Goal: Task Accomplishment & Management: Manage account settings

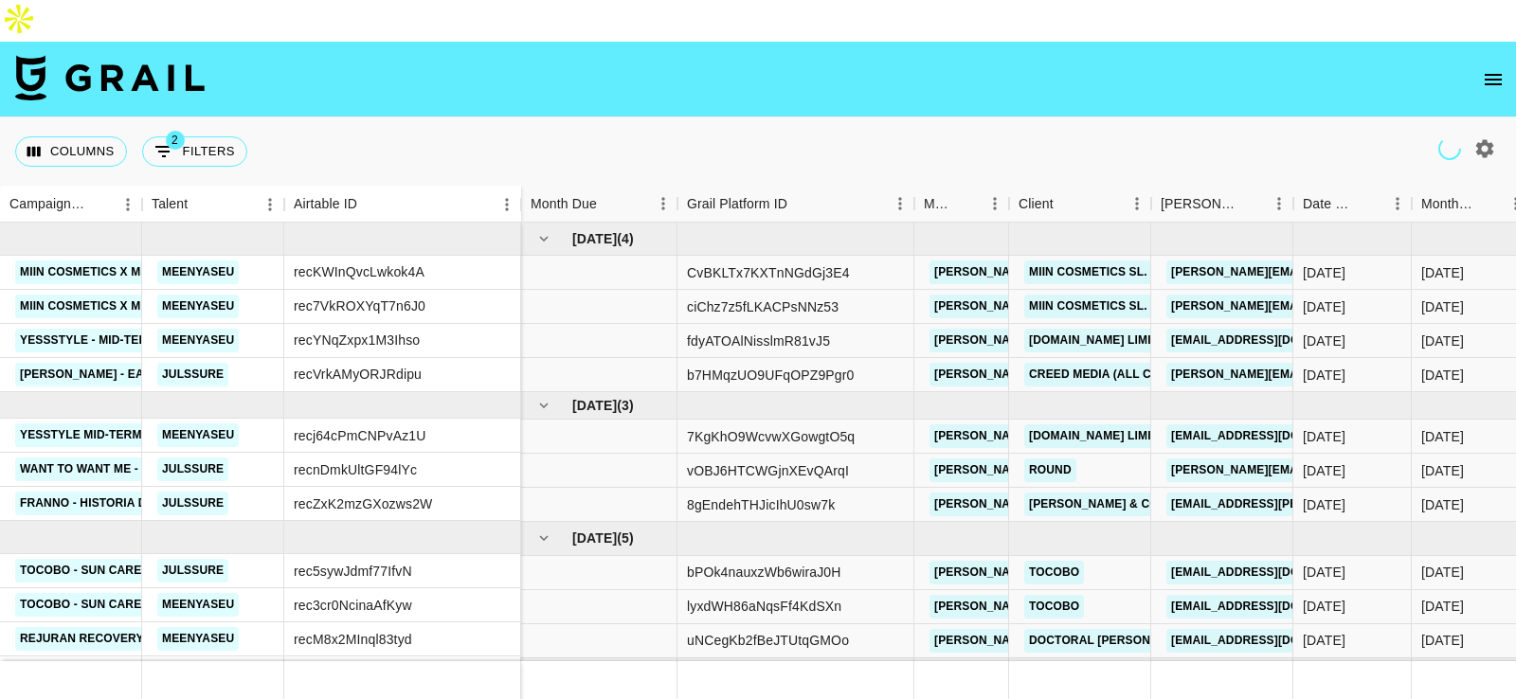
click at [1499, 68] on icon "open drawer" at bounding box center [1493, 79] width 23 height 23
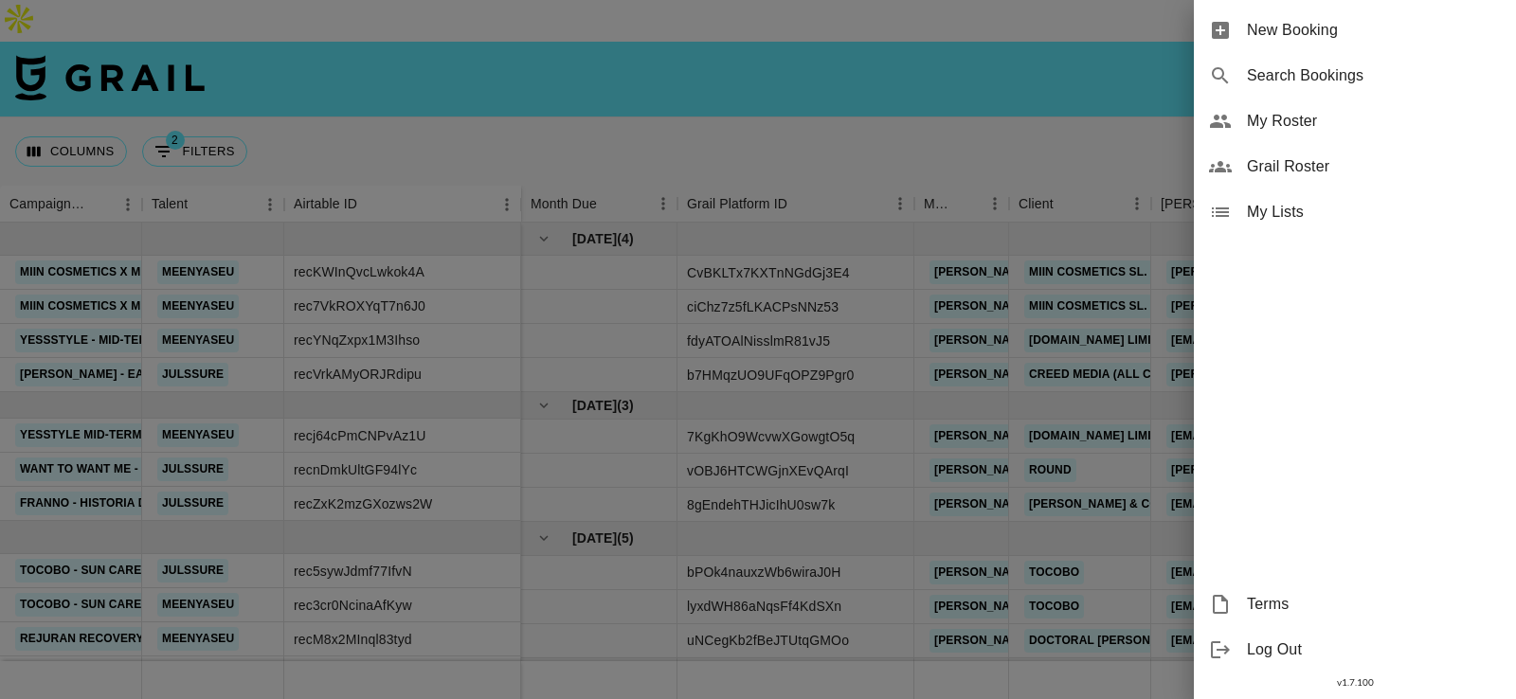
drag, startPoint x: 1012, startPoint y: 122, endPoint x: 1043, endPoint y: 183, distance: 68.2
click at [1011, 122] on div at bounding box center [758, 349] width 1516 height 699
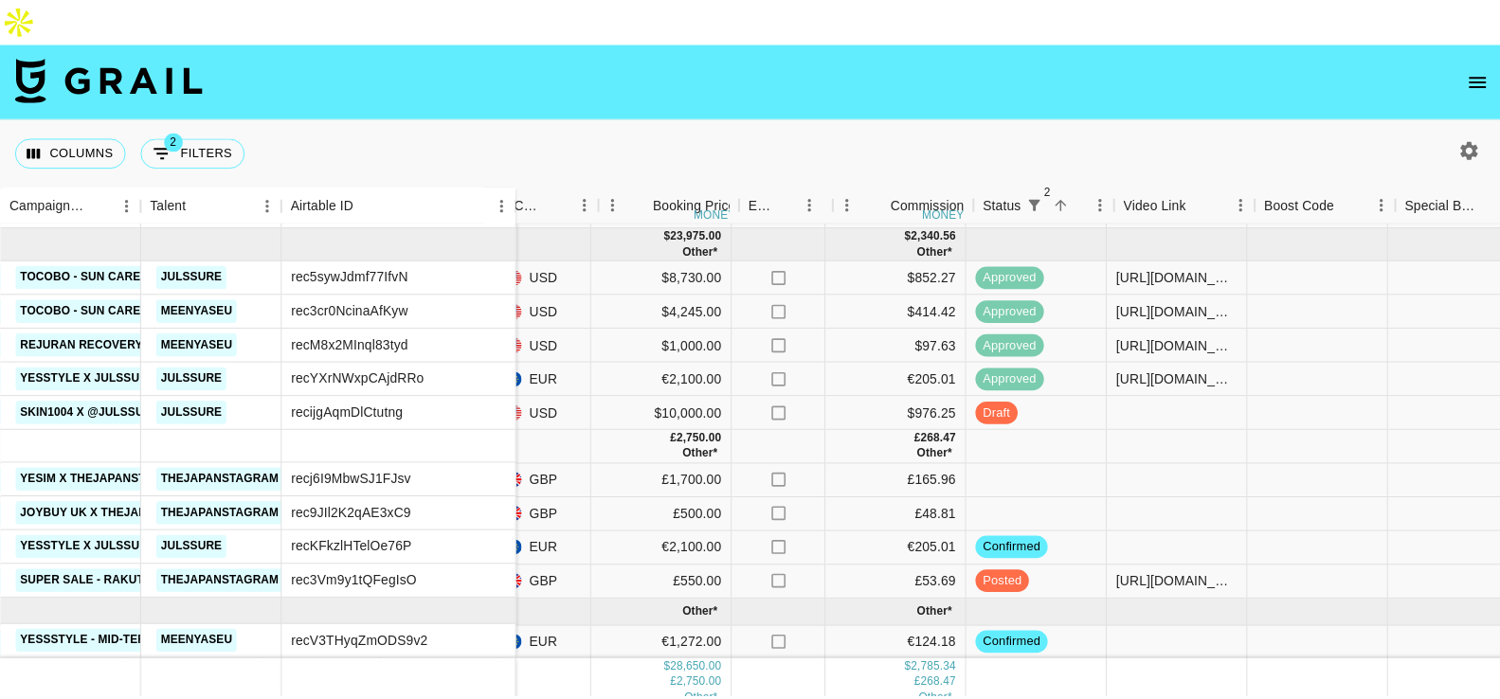
scroll to position [310, 1017]
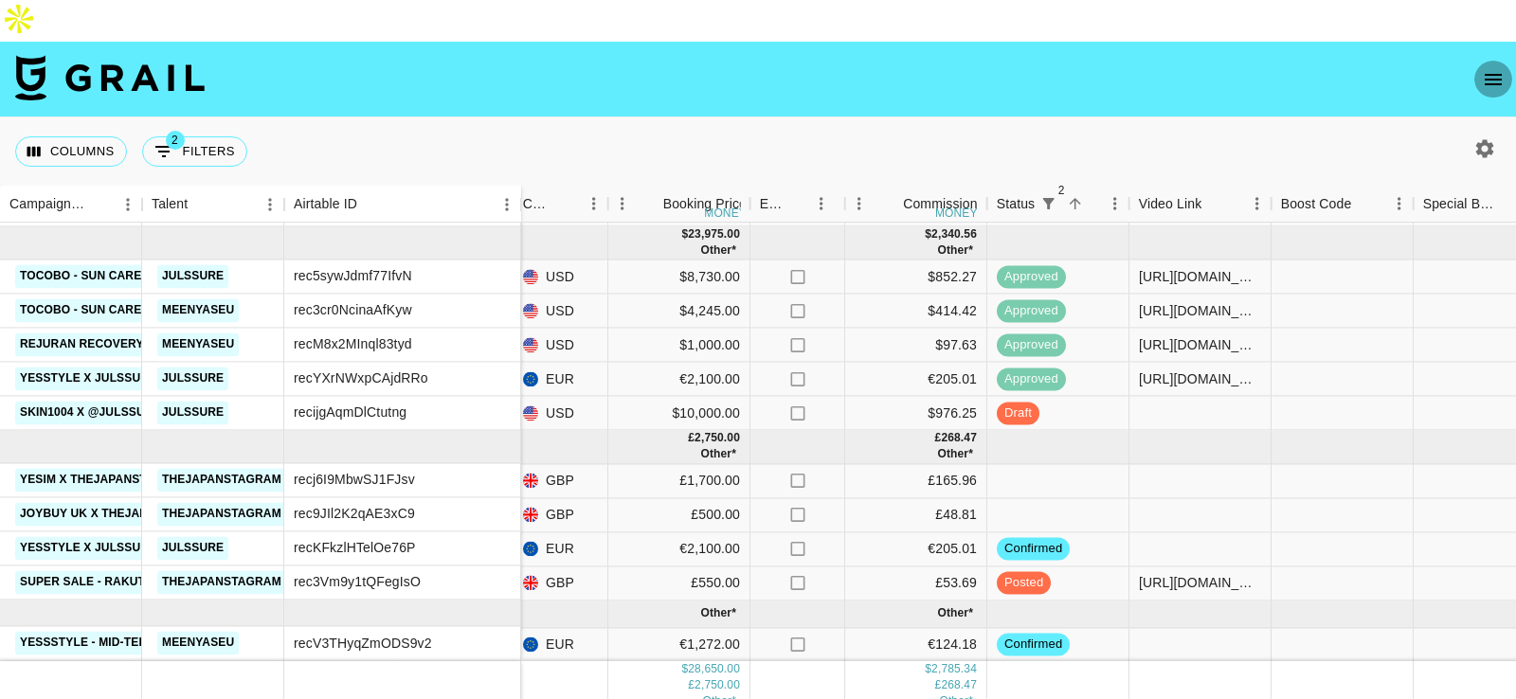
click at [1491, 68] on icon "open drawer" at bounding box center [1493, 79] width 23 height 23
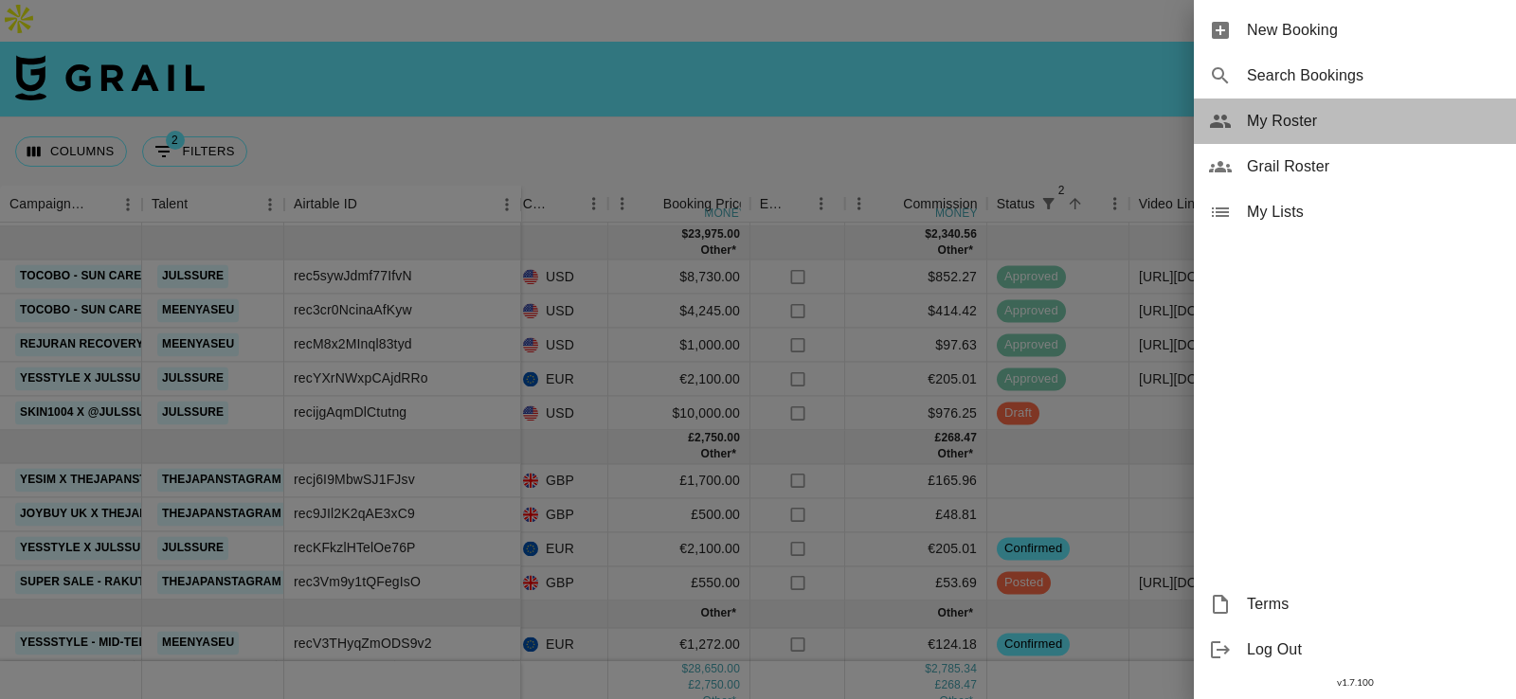
click at [1360, 106] on div "My Roster" at bounding box center [1355, 121] width 322 height 45
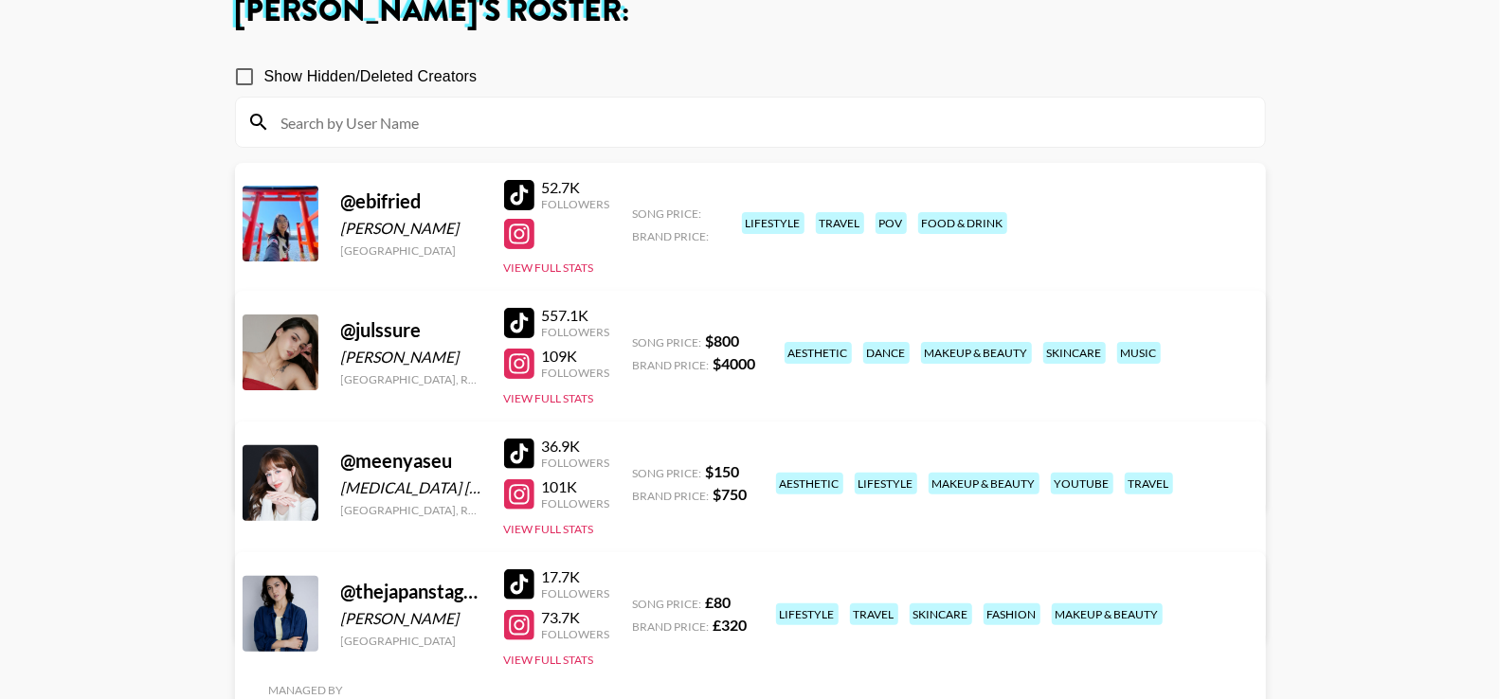
scroll to position [173, 0]
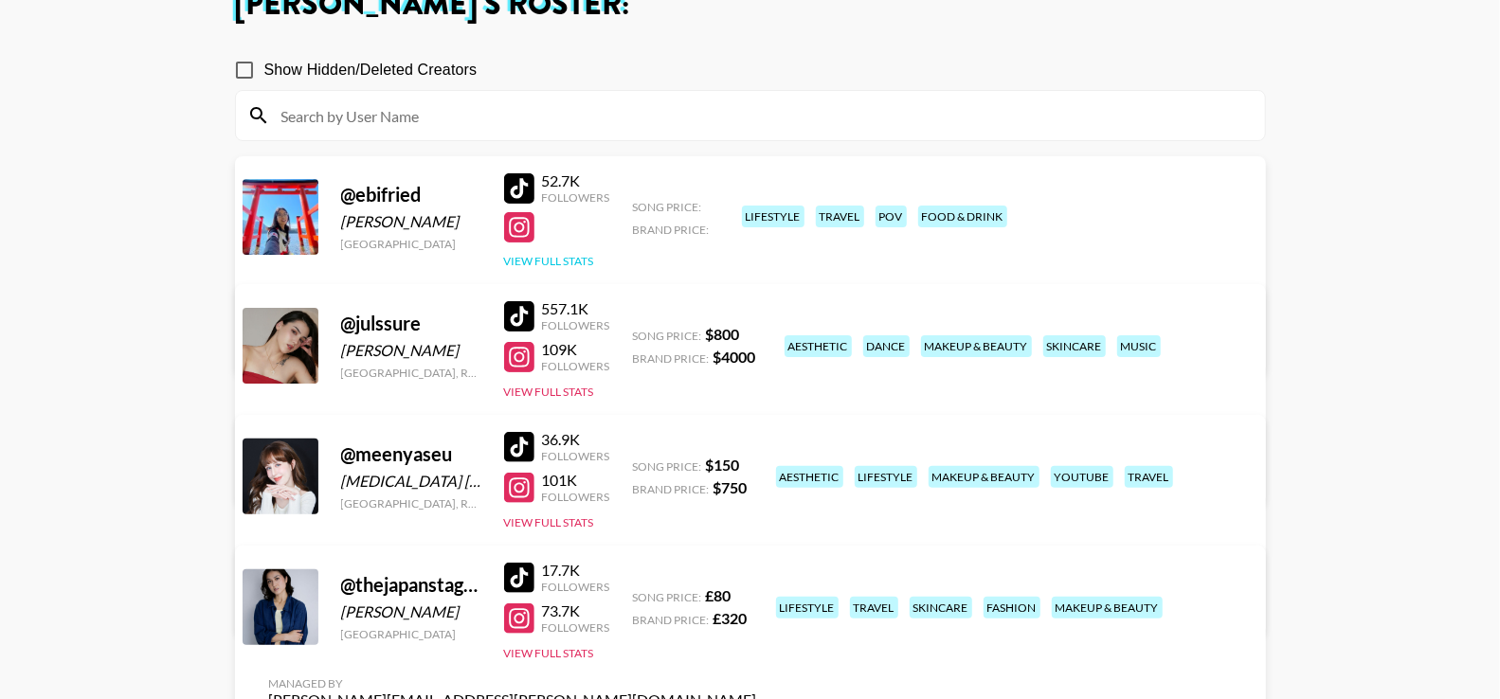
drag, startPoint x: 576, startPoint y: 212, endPoint x: 930, endPoint y: 238, distance: 355.3
click at [930, 237] on div "@ ebifried Evelyn Lee Japan 52.7K Followers View Full Stats Song Price: Brand P…" at bounding box center [750, 268] width 1031 height 225
click at [757, 333] on link "View/Edit Details" at bounding box center [513, 342] width 488 height 19
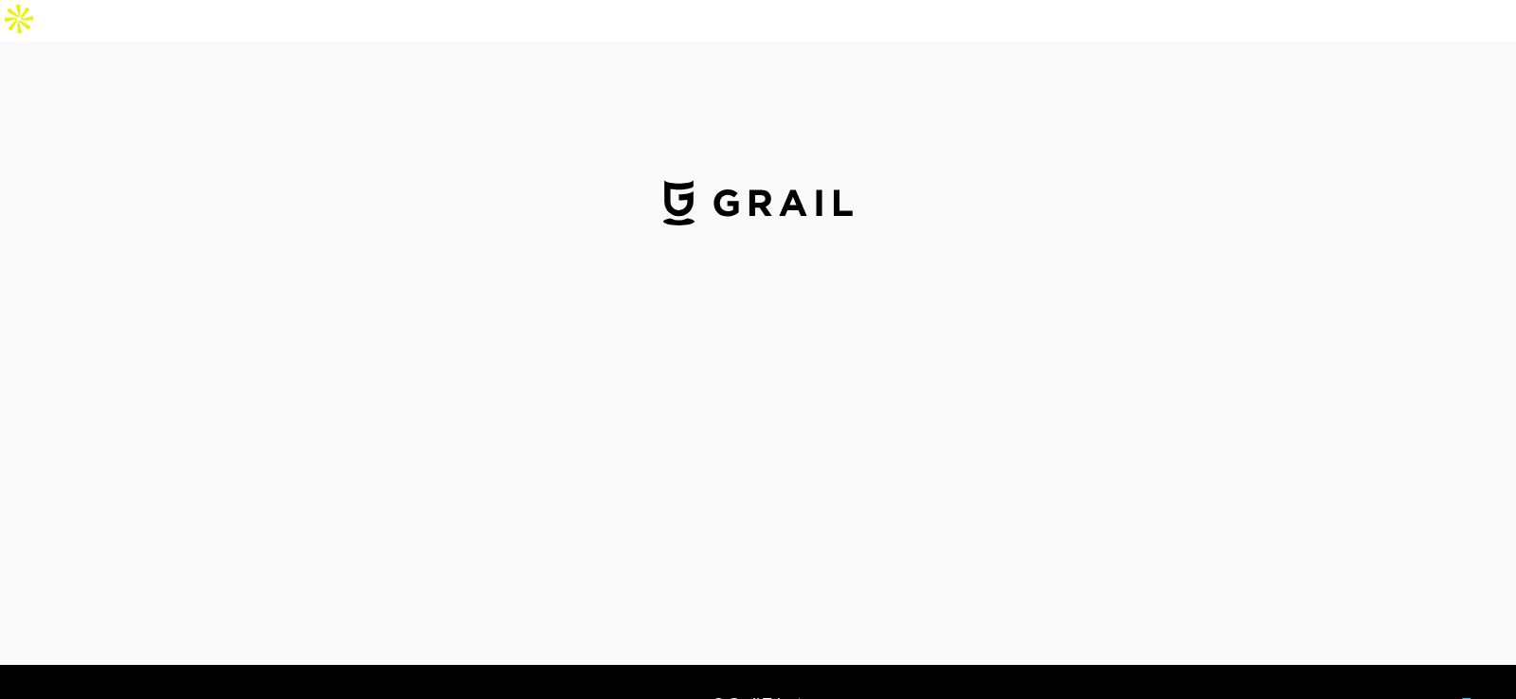
select select "USD"
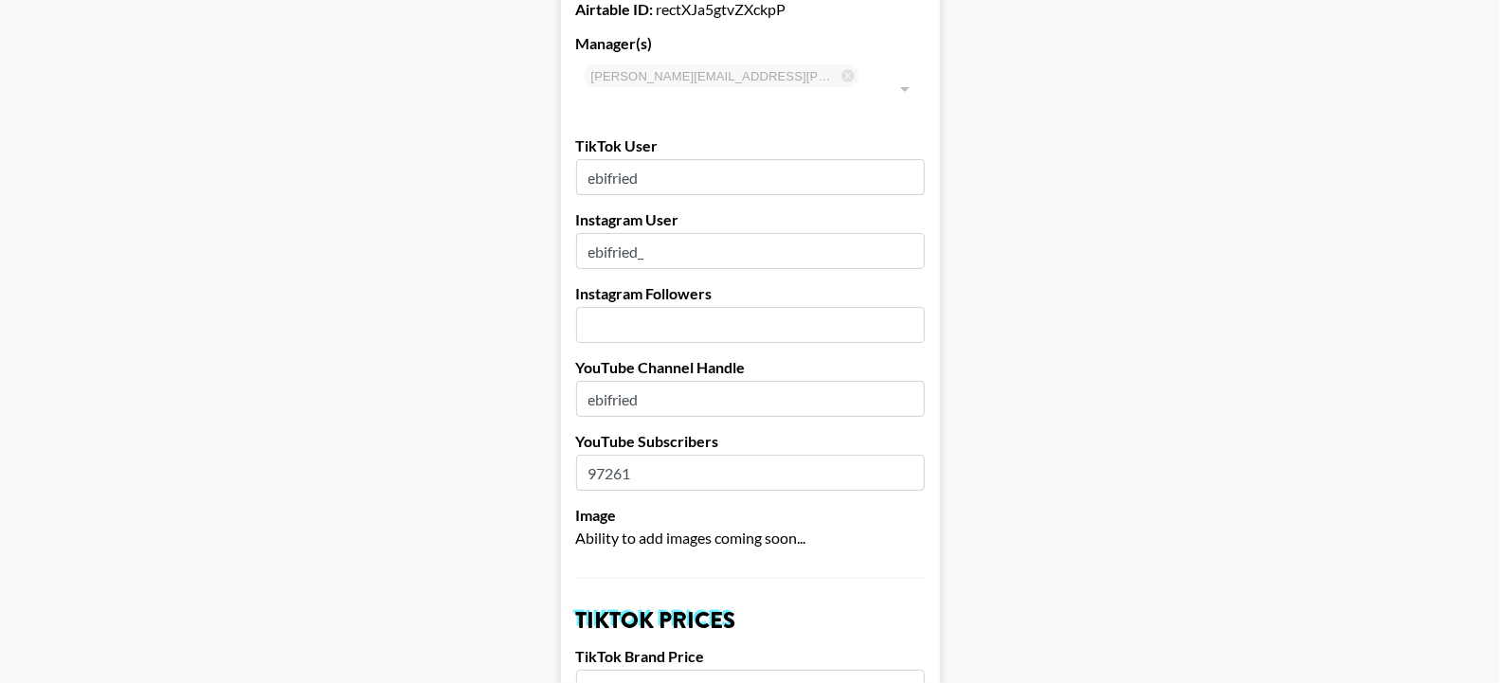
scroll to position [171, 0]
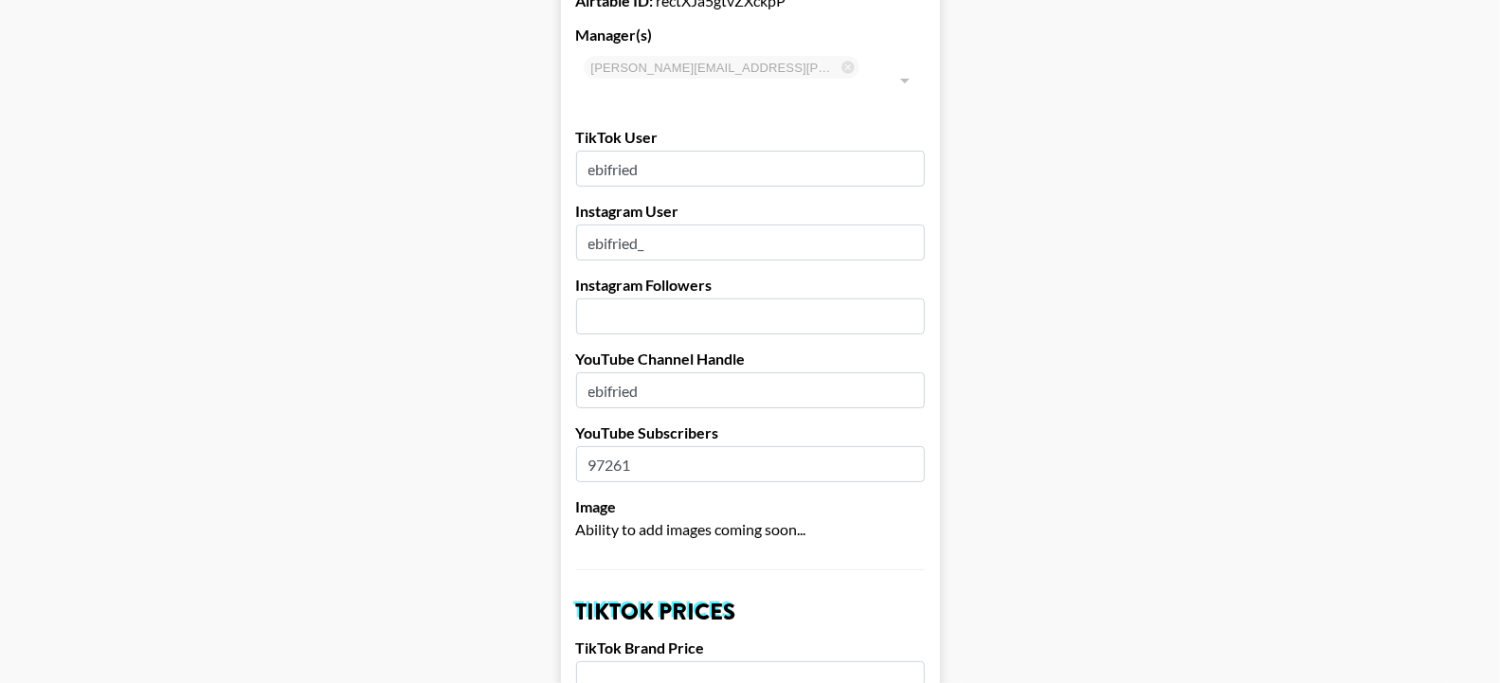
click at [720, 298] on input "number" at bounding box center [750, 316] width 349 height 36
click at [613, 298] on input "127000" at bounding box center [750, 316] width 349 height 36
drag, startPoint x: 622, startPoint y: 244, endPoint x: 707, endPoint y: 244, distance: 84.3
click at [707, 298] on input "127000" at bounding box center [750, 316] width 349 height 36
type input "127900"
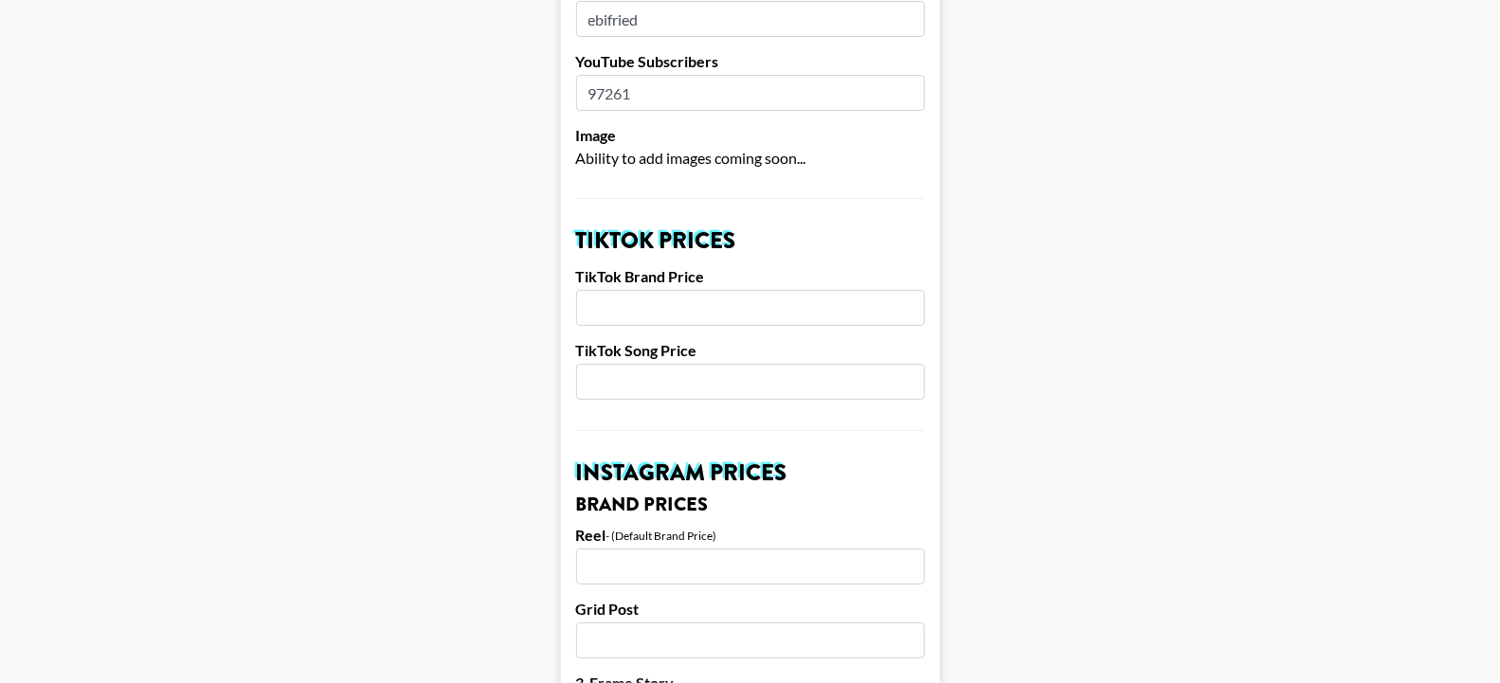
scroll to position [555, 0]
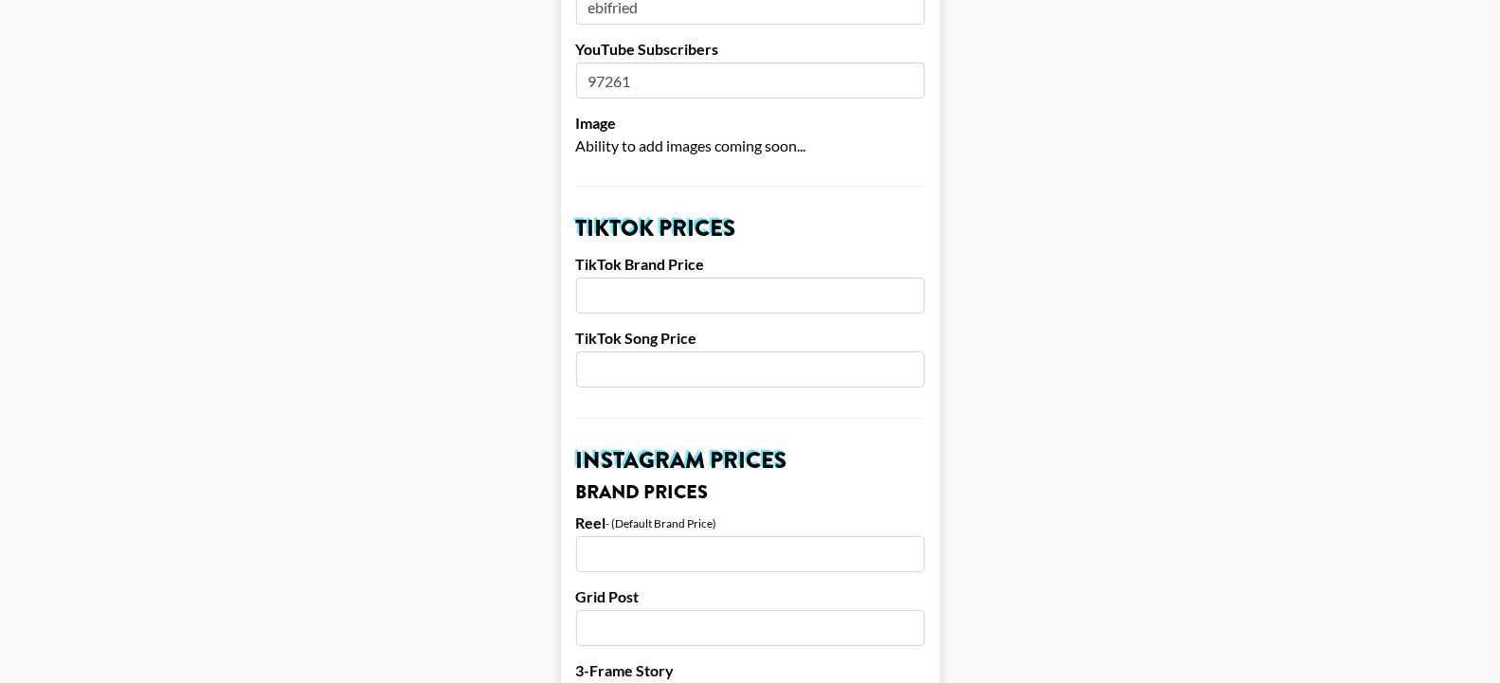
click at [654, 278] on input "number" at bounding box center [750, 296] width 349 height 36
click at [650, 352] on input "number" at bounding box center [750, 370] width 349 height 36
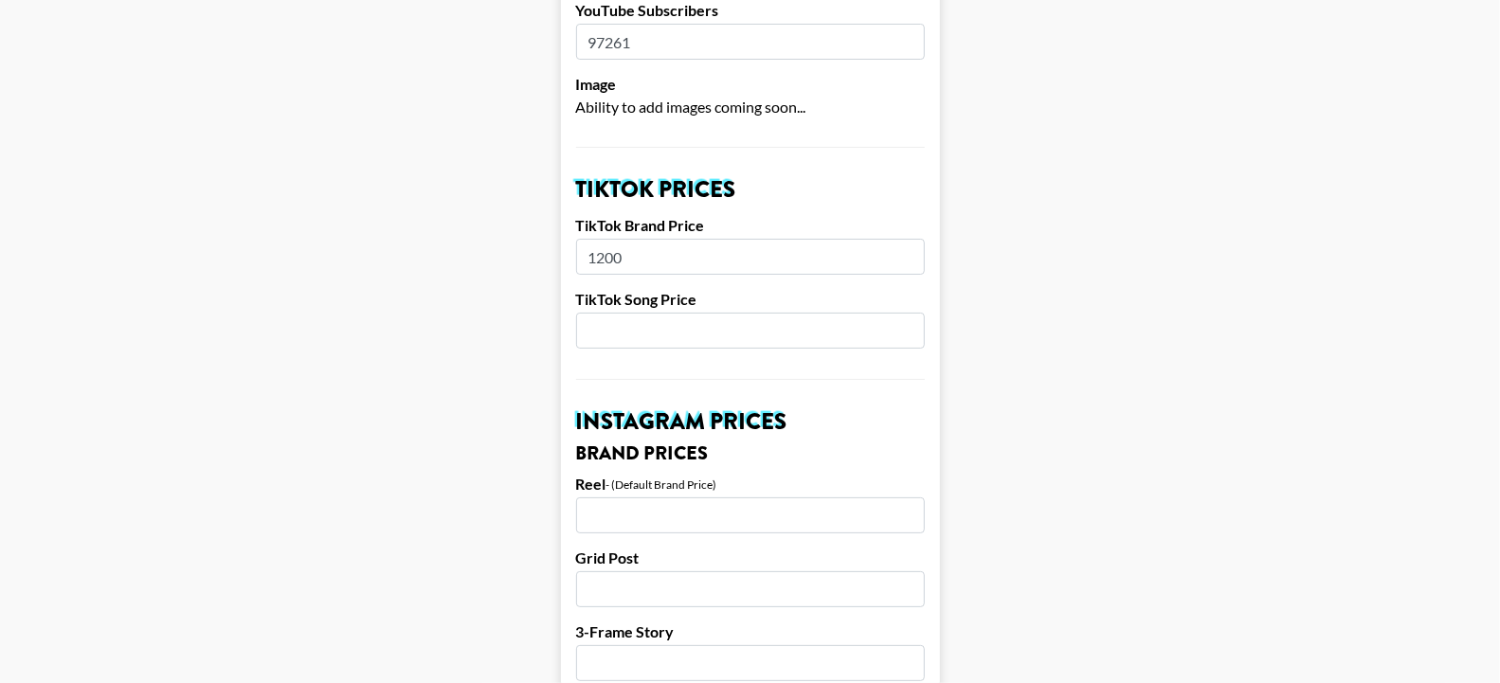
scroll to position [597, 0]
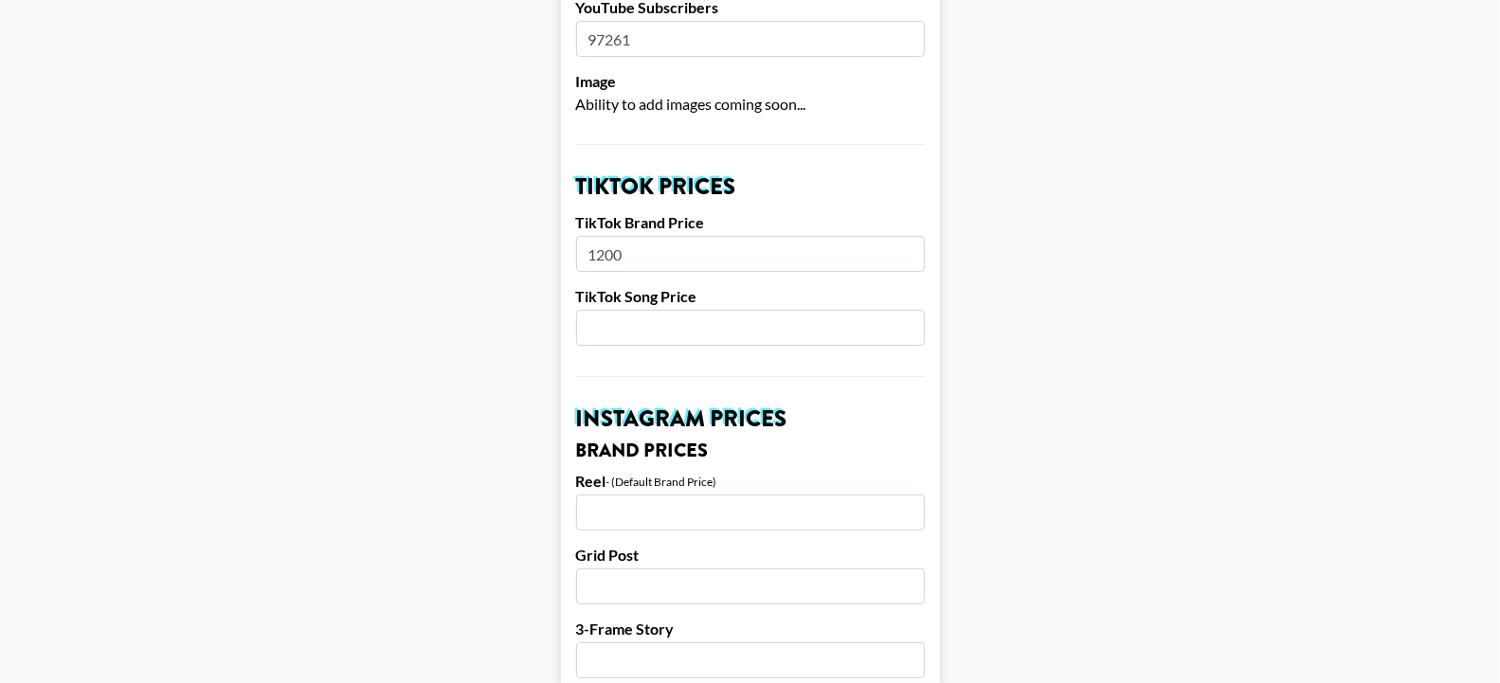
click at [610, 236] on input "1200" at bounding box center [750, 254] width 349 height 36
click at [650, 310] on input "number" at bounding box center [750, 328] width 349 height 36
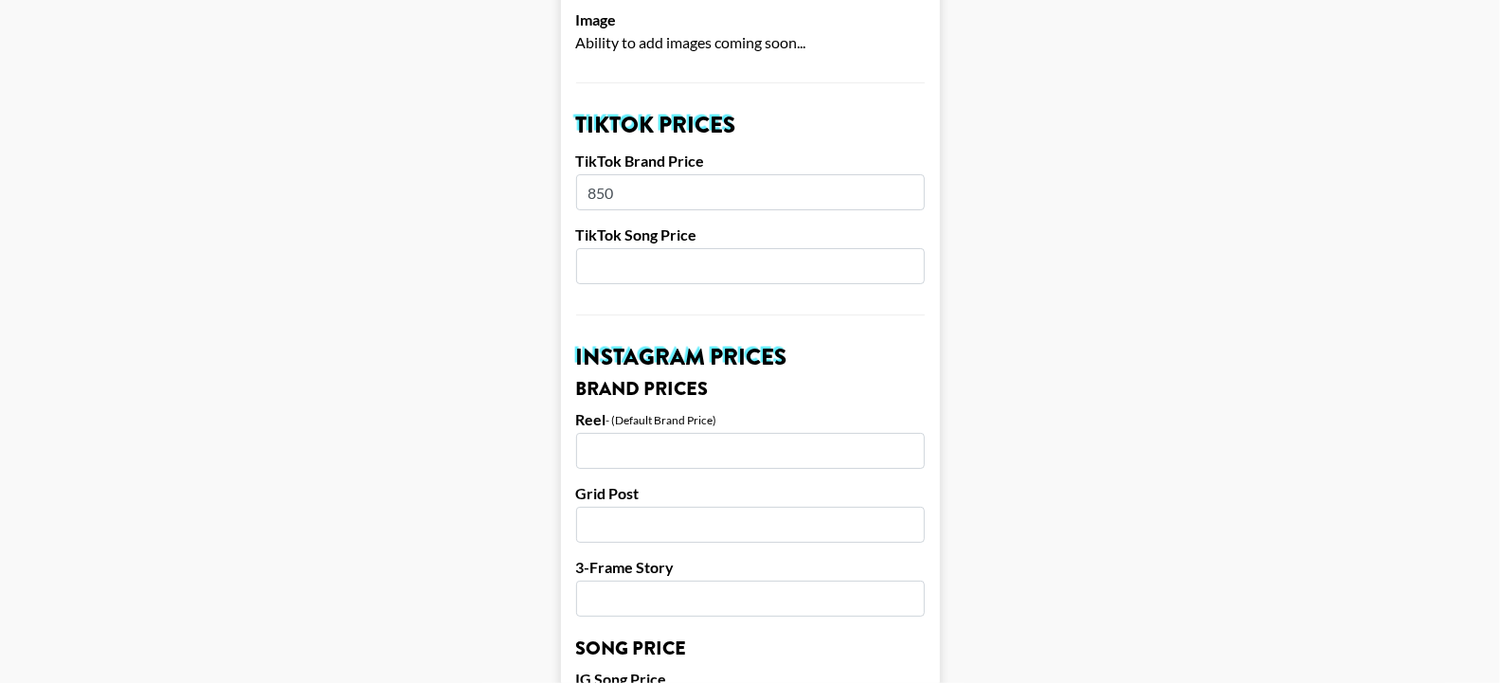
scroll to position [659, 0]
click at [612, 173] on input "850" at bounding box center [750, 191] width 349 height 36
click at [598, 432] on input "number" at bounding box center [750, 450] width 349 height 36
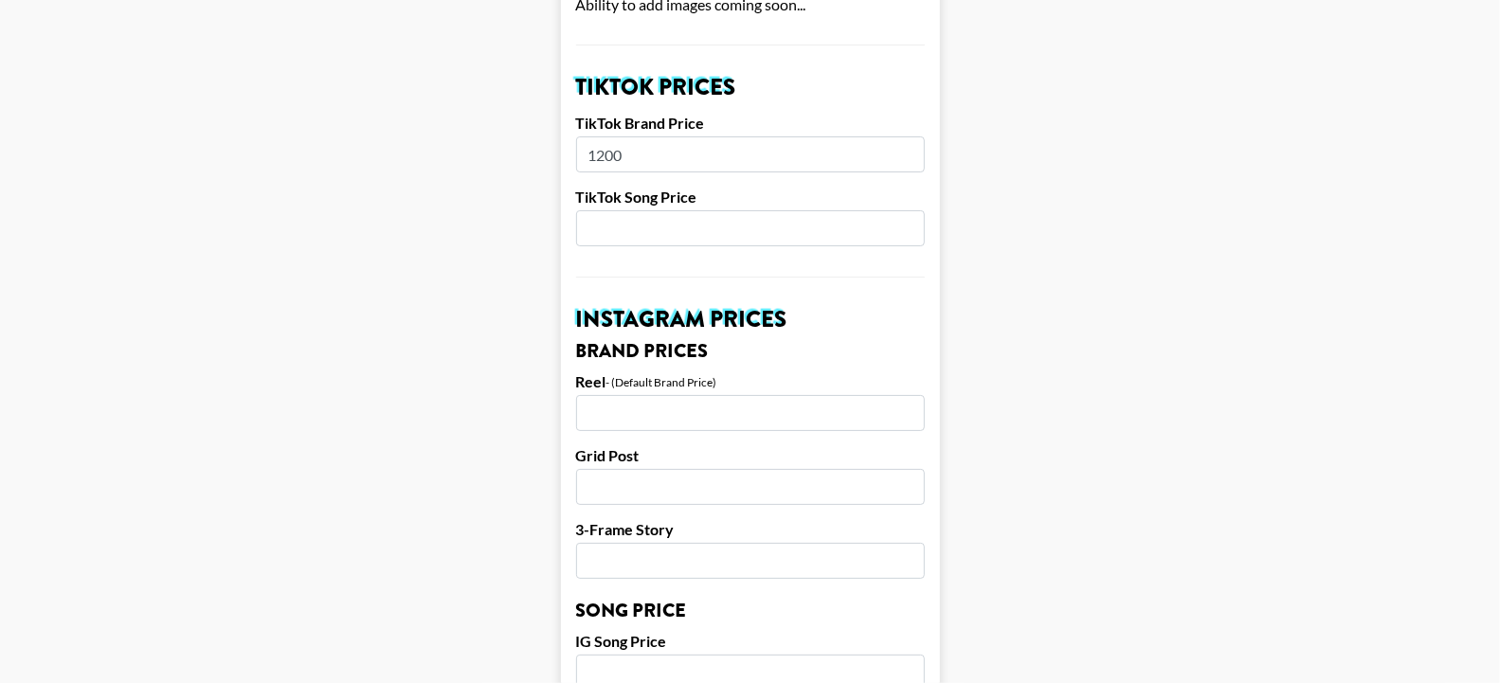
click at [609, 136] on input "1200" at bounding box center [750, 154] width 349 height 36
type input "1100"
click at [615, 395] on input "number" at bounding box center [750, 413] width 349 height 36
click at [641, 188] on div "TikTok Song Price" at bounding box center [750, 217] width 349 height 59
click at [640, 210] on input "number" at bounding box center [750, 228] width 349 height 36
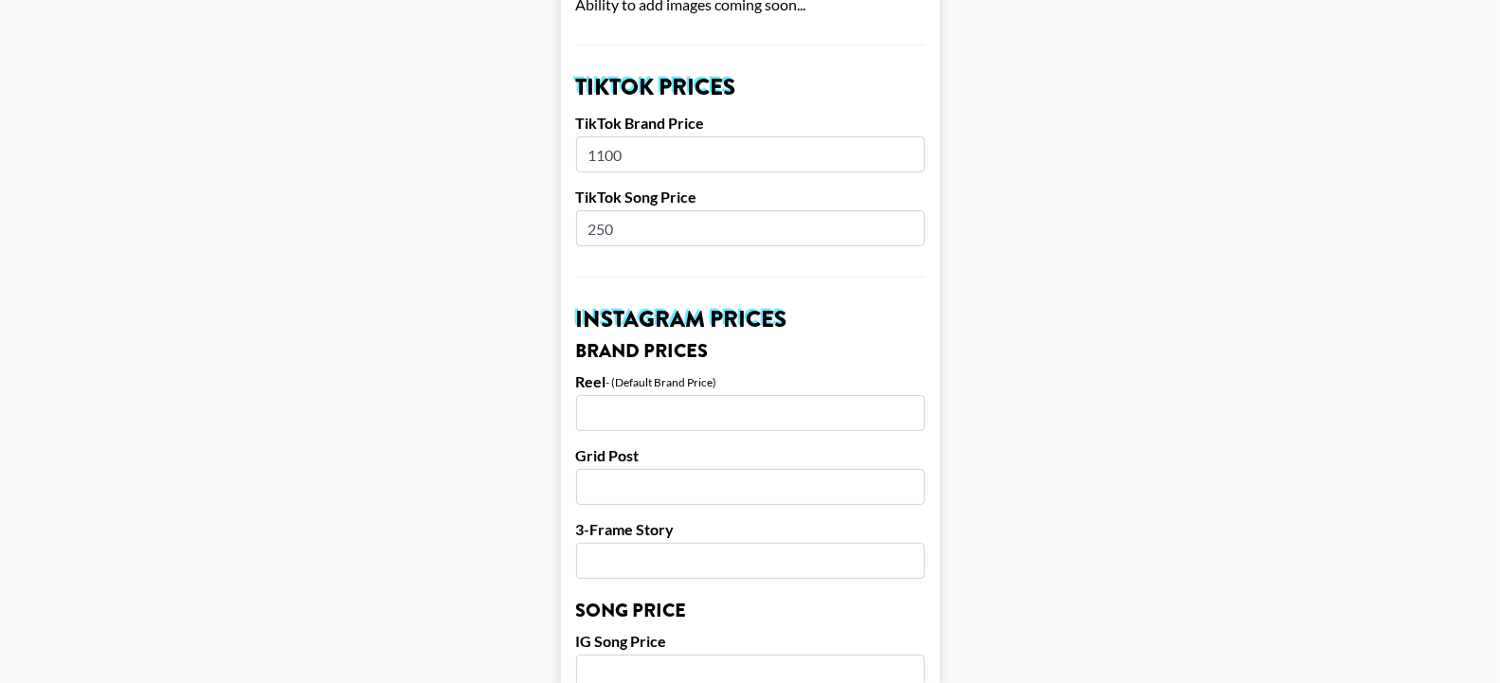
type input "250"
click at [652, 395] on input "number" at bounding box center [750, 413] width 349 height 36
type input "2800"
click at [630, 469] on input "number" at bounding box center [750, 487] width 349 height 36
type input "1300"
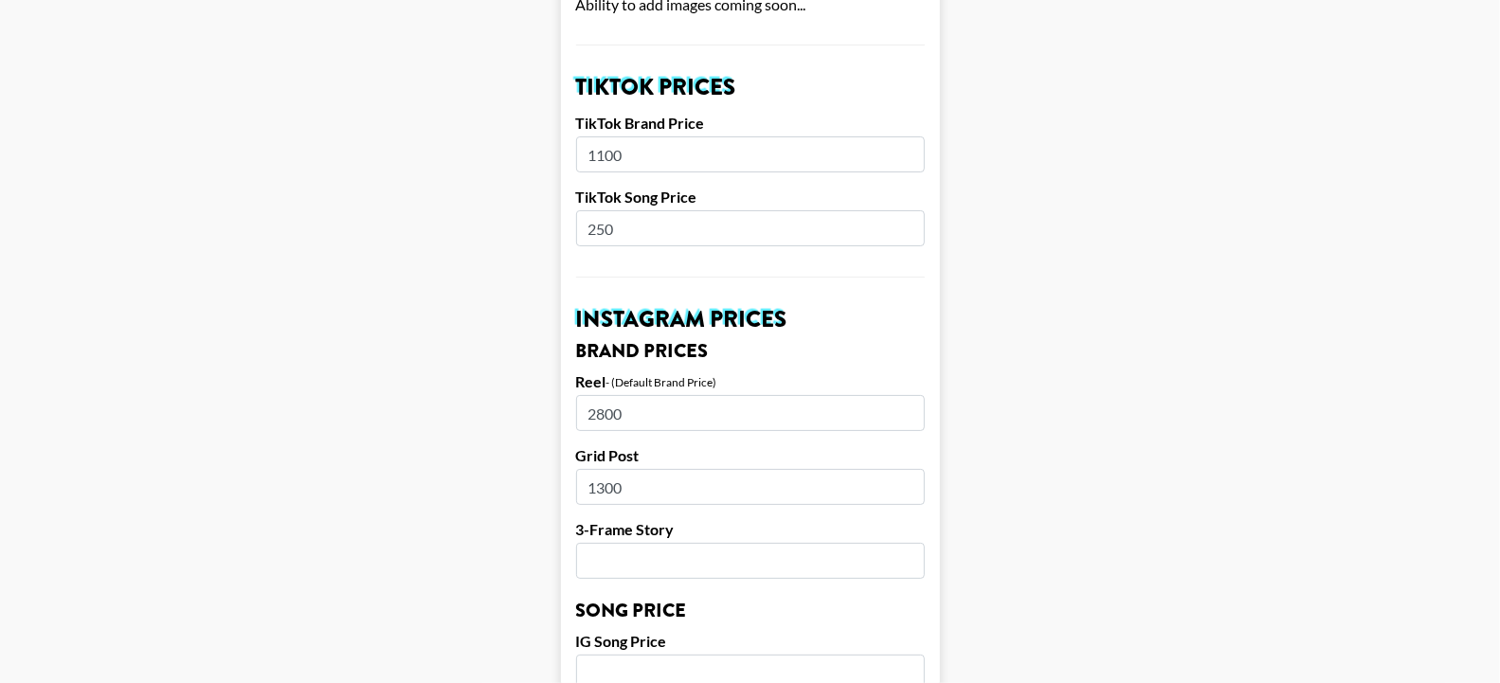
click at [611, 395] on input "2800" at bounding box center [750, 413] width 349 height 36
click at [624, 543] on input "number" at bounding box center [750, 561] width 349 height 36
click at [612, 395] on input "2600" at bounding box center [750, 413] width 349 height 36
click at [618, 395] on input "2800" at bounding box center [750, 413] width 349 height 36
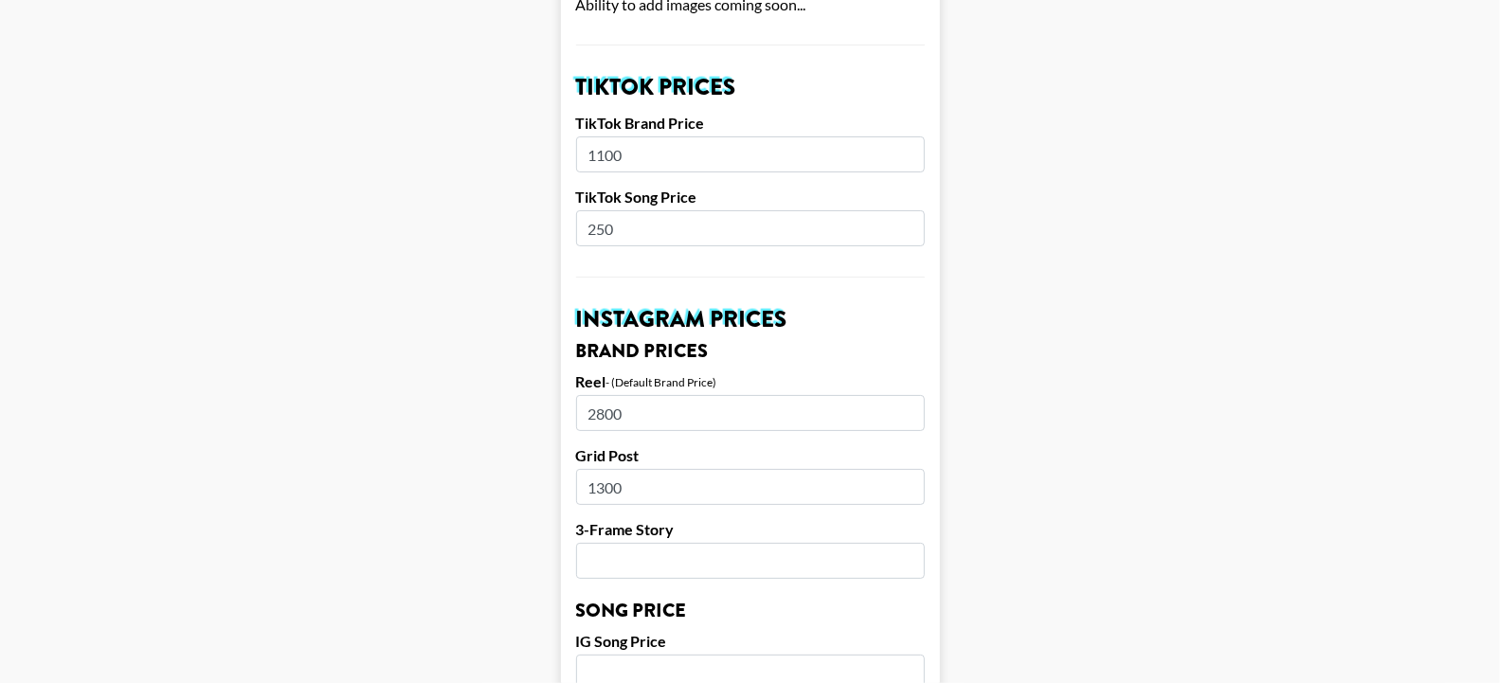
click at [618, 395] on input "2800" at bounding box center [750, 413] width 349 height 36
click at [614, 395] on input "1800" at bounding box center [750, 413] width 349 height 36
type input "2600"
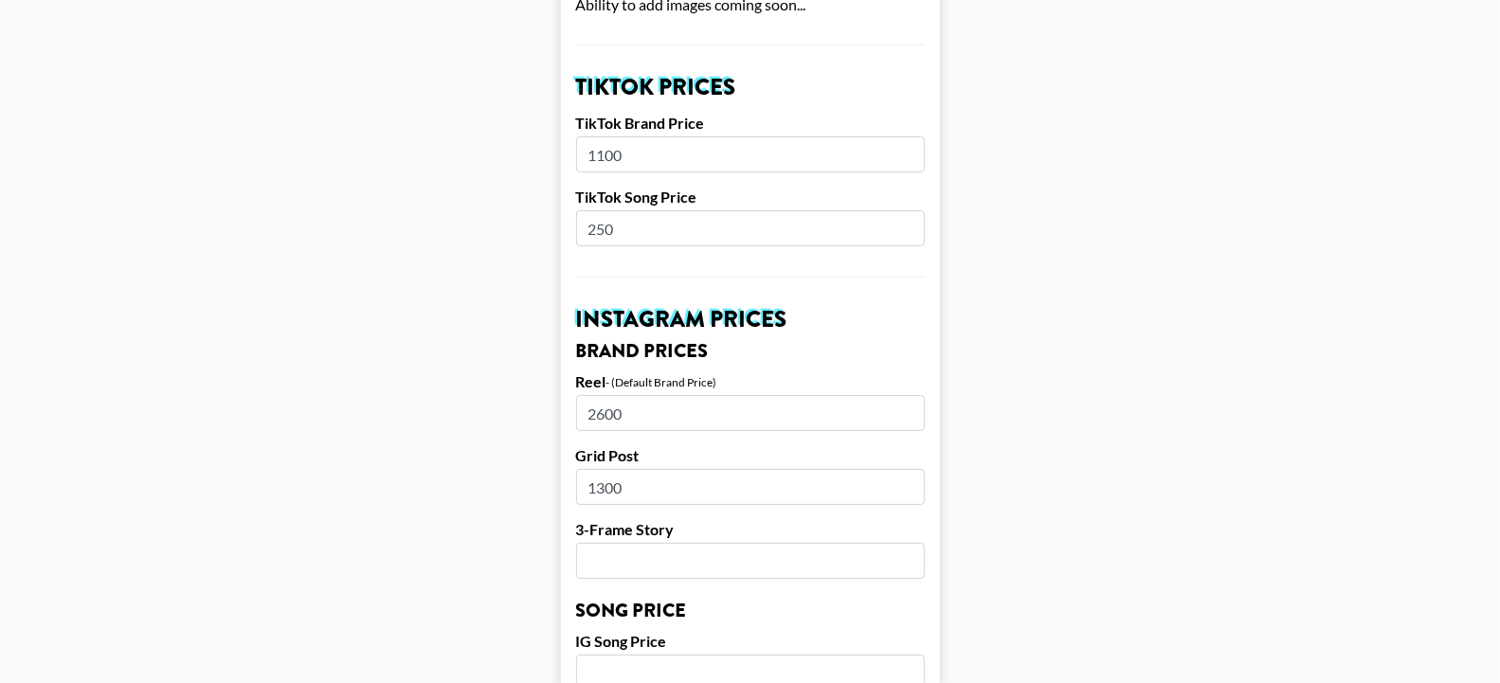
click at [615, 543] on input "number" at bounding box center [750, 561] width 349 height 36
type input "600"
click at [512, 510] on main "Airtable ID: rectXJa5gtvZXckpP Manager(s) ana.gonzalez@grail-talent.com ​ TikTo…" at bounding box center [749, 643] width 1469 height 2385
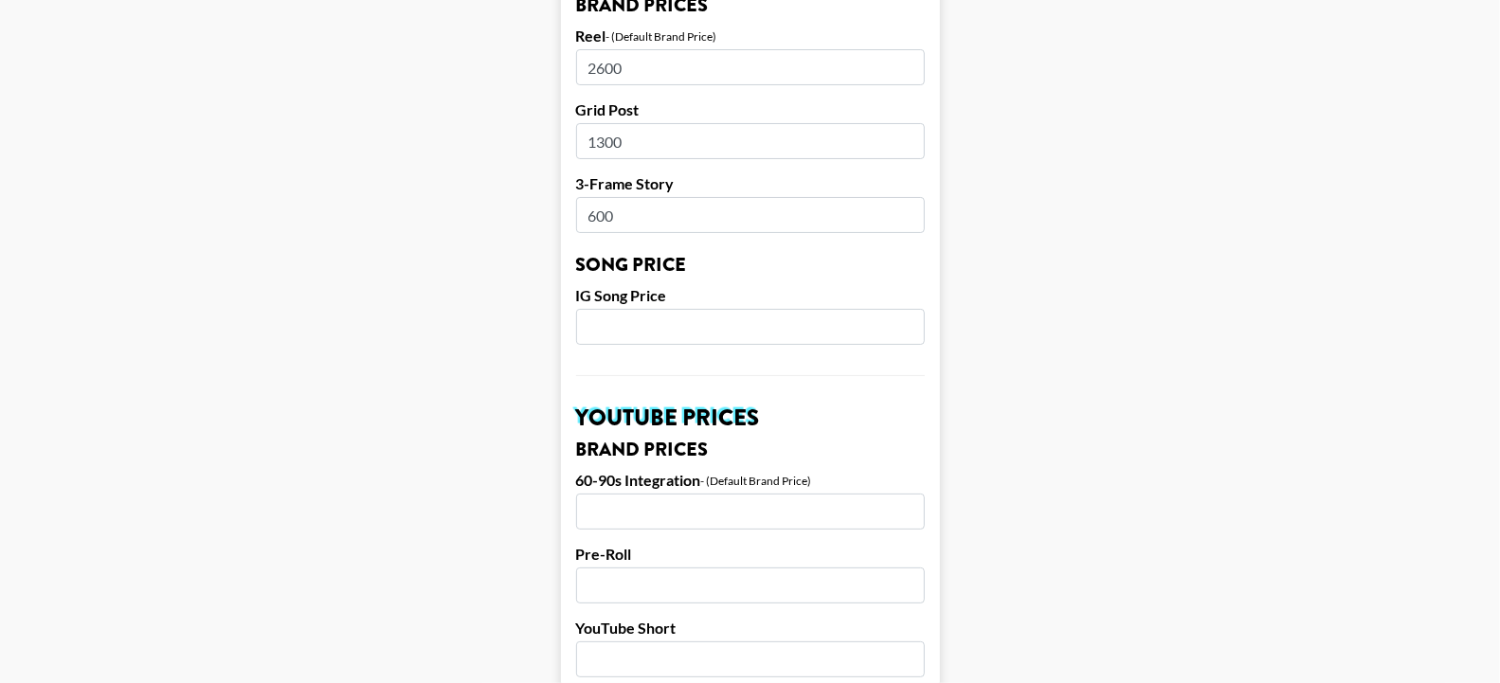
scroll to position [1055, 0]
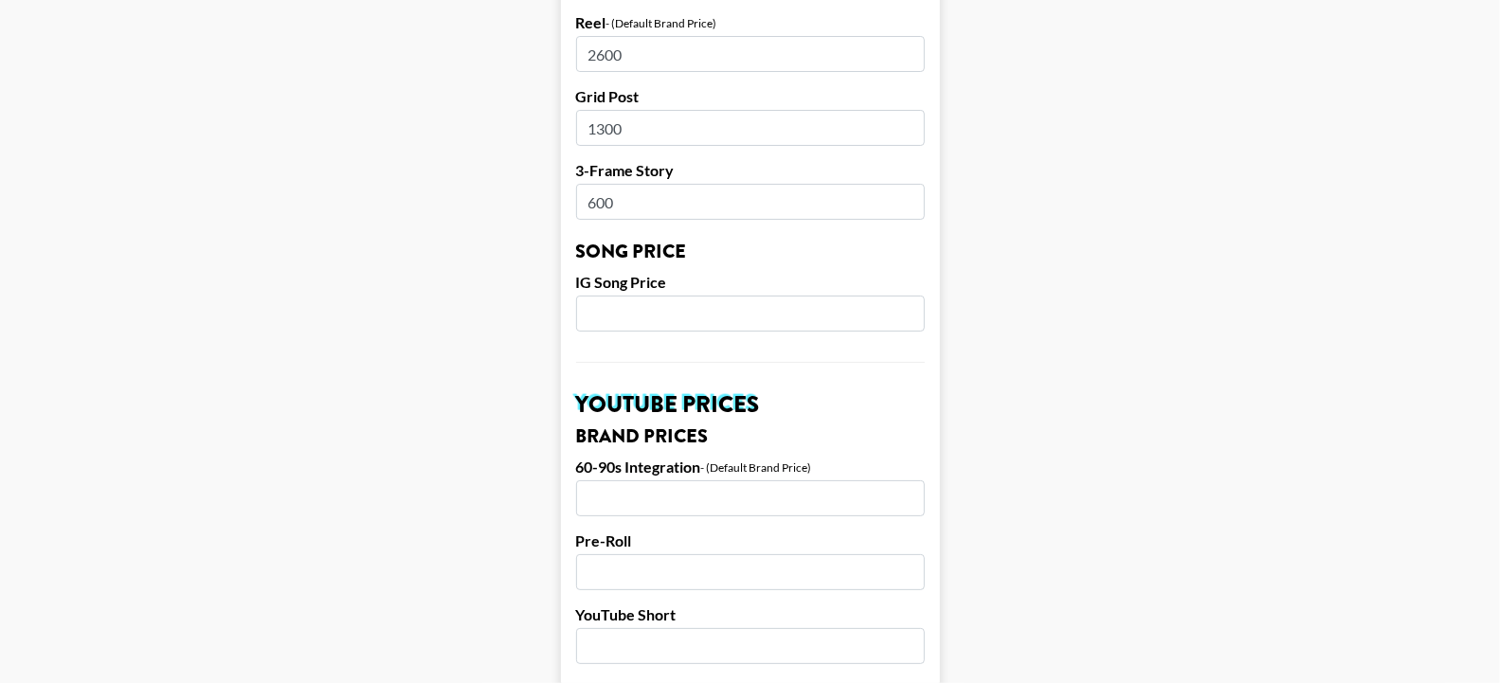
click at [665, 296] on input "number" at bounding box center [750, 314] width 349 height 36
type input "500"
click at [581, 255] on form "Airtable ID: rectXJa5gtvZXckpP Manager(s) ana.gonzalez@grail-talent.com ​ TikTo…" at bounding box center [750, 284] width 379 height 2385
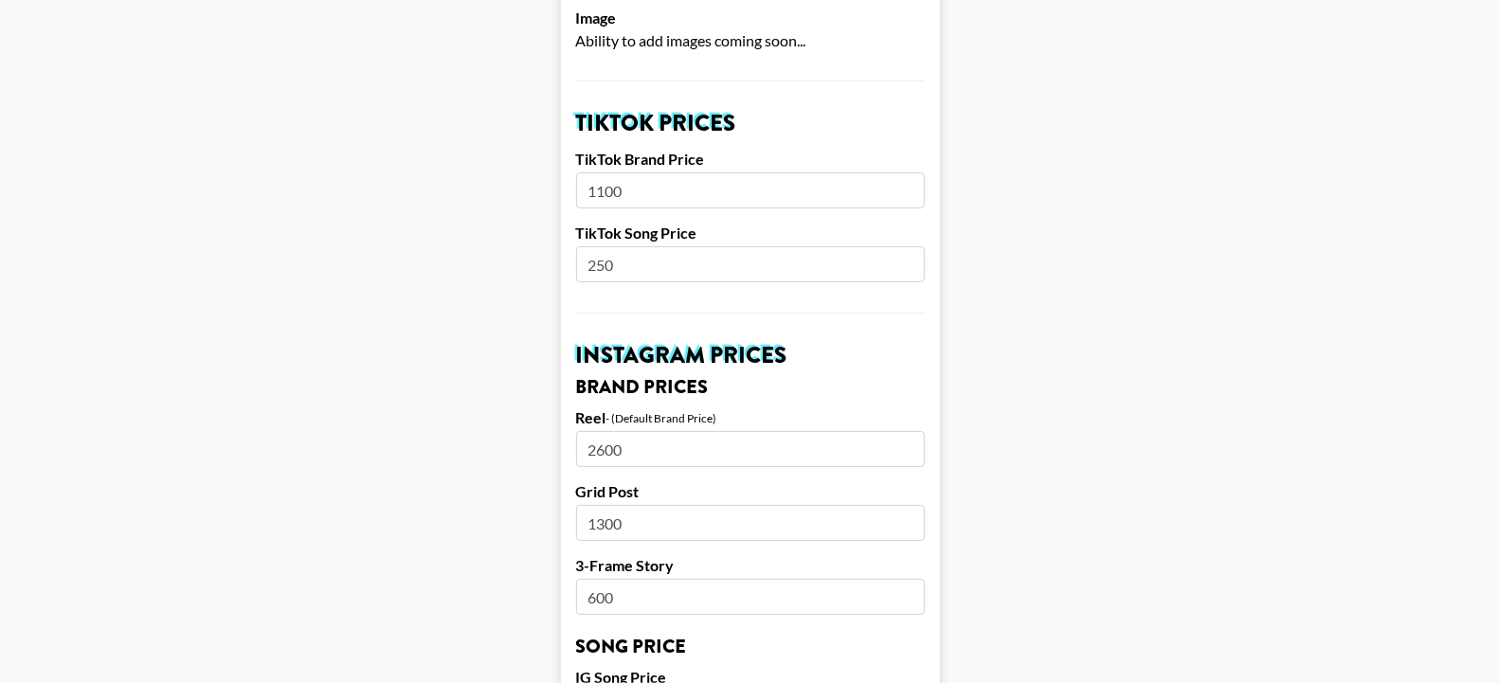
scroll to position [655, 0]
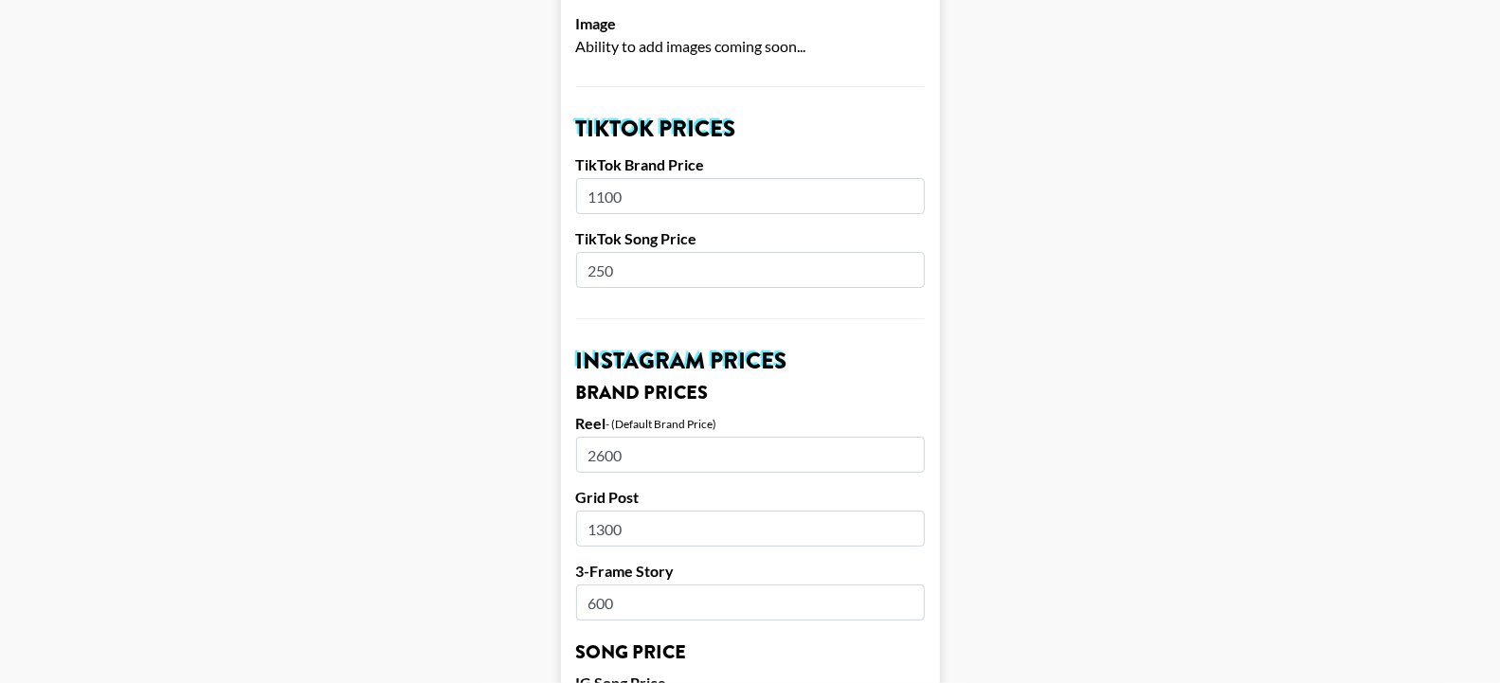
click at [617, 178] on input "1100" at bounding box center [750, 196] width 349 height 36
type input "850"
click at [614, 437] on input "2600" at bounding box center [750, 455] width 349 height 36
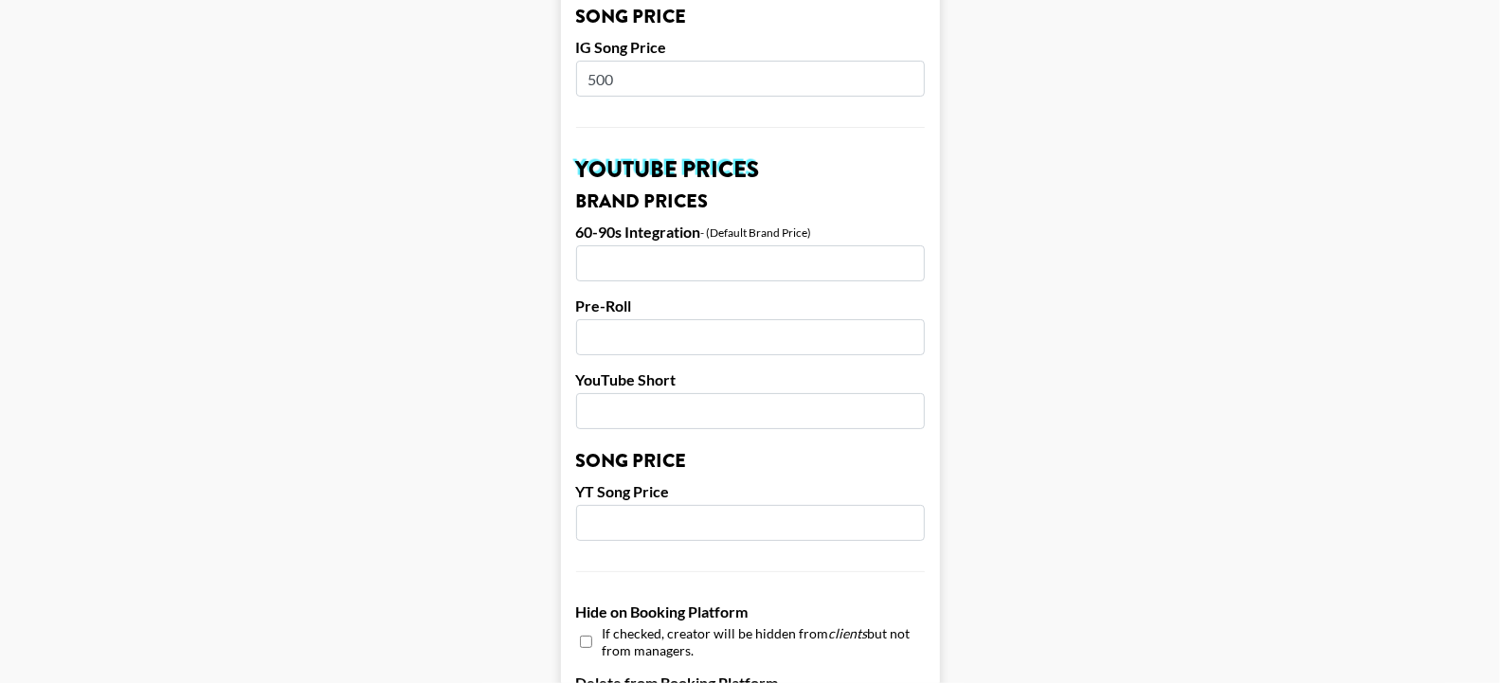
scroll to position [1305, 0]
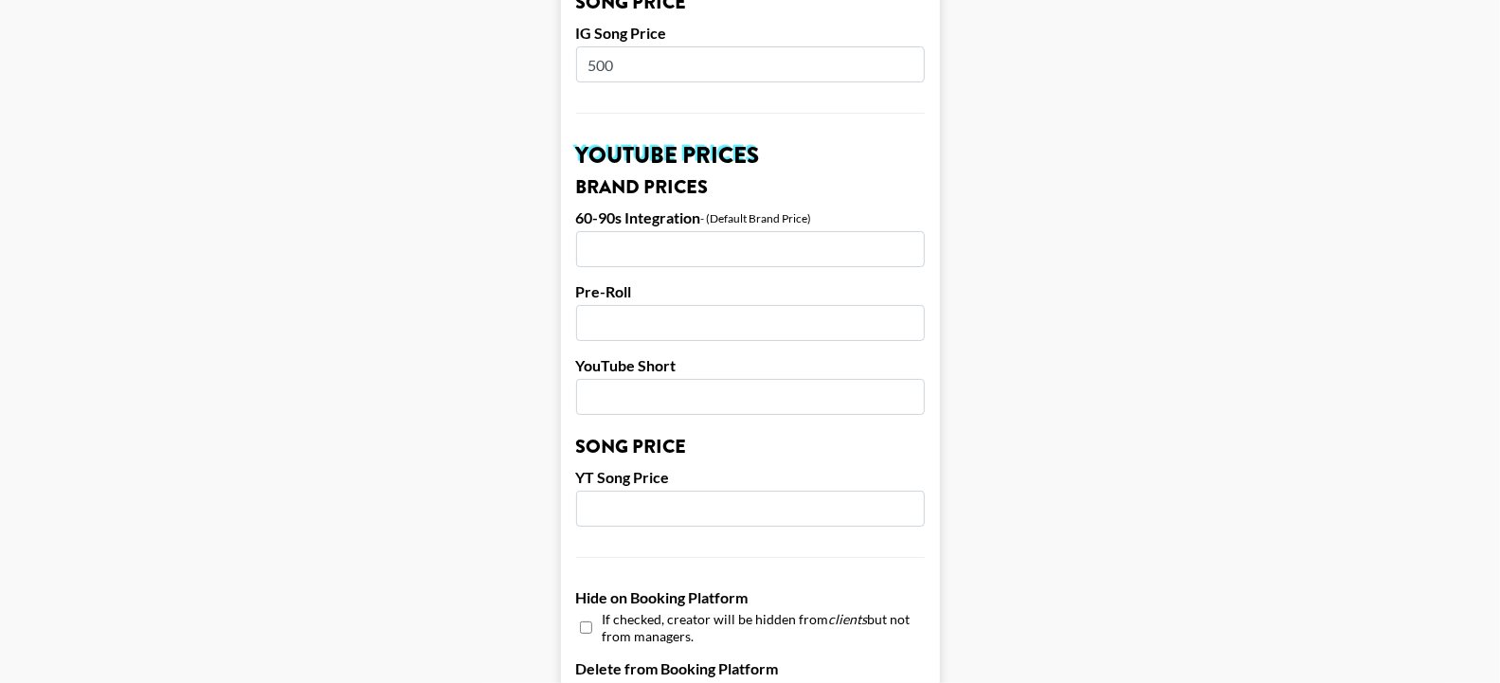
click at [642, 231] on input "number" at bounding box center [750, 249] width 349 height 36
type input "600"
click at [644, 305] on input "number" at bounding box center [750, 323] width 349 height 36
type input "600"
click at [635, 379] on input "number" at bounding box center [750, 397] width 349 height 36
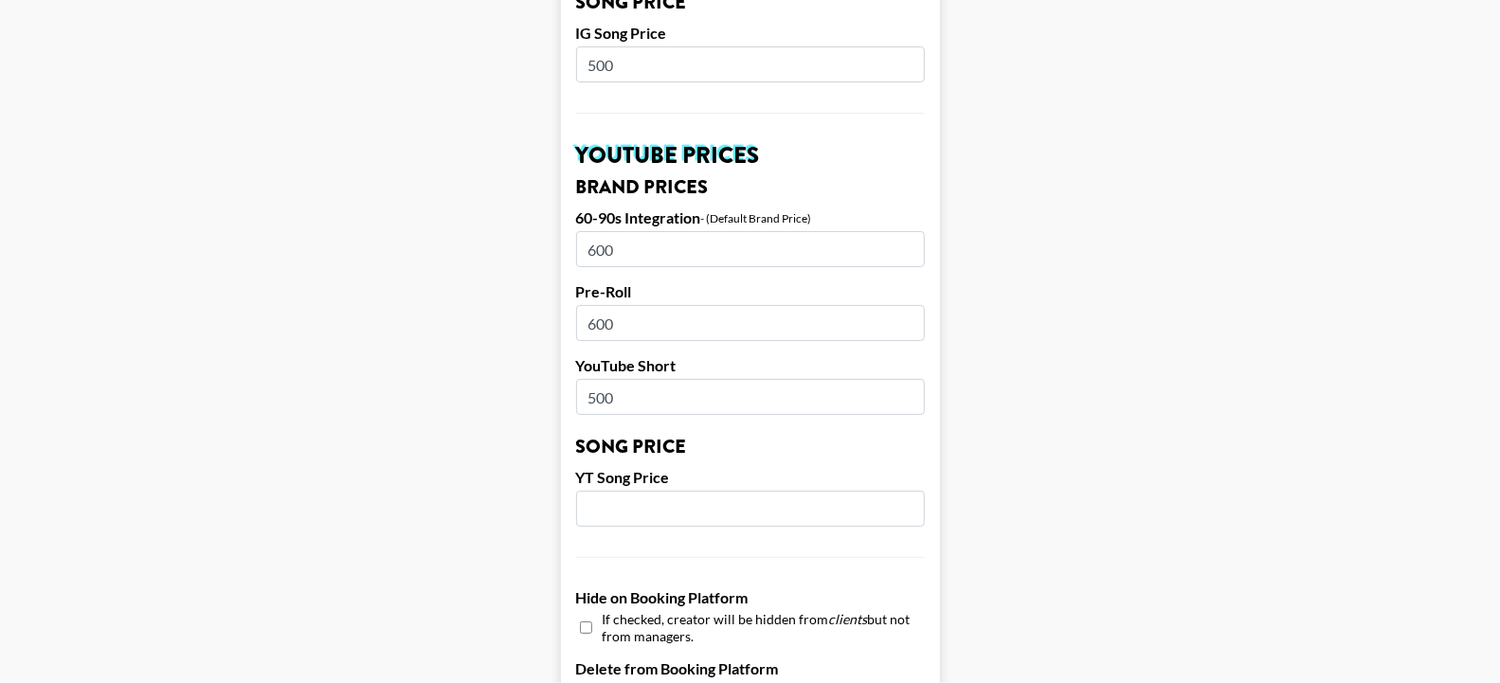
type input "500"
click at [631, 491] on input "number" at bounding box center [750, 509] width 349 height 36
type input "150"
click at [519, 400] on main "Airtable ID: rectXJa5gtvZXckpP Manager(s) ana.gonzalez@grail-talent.com ​ TikTo…" at bounding box center [749, 35] width 1469 height 2385
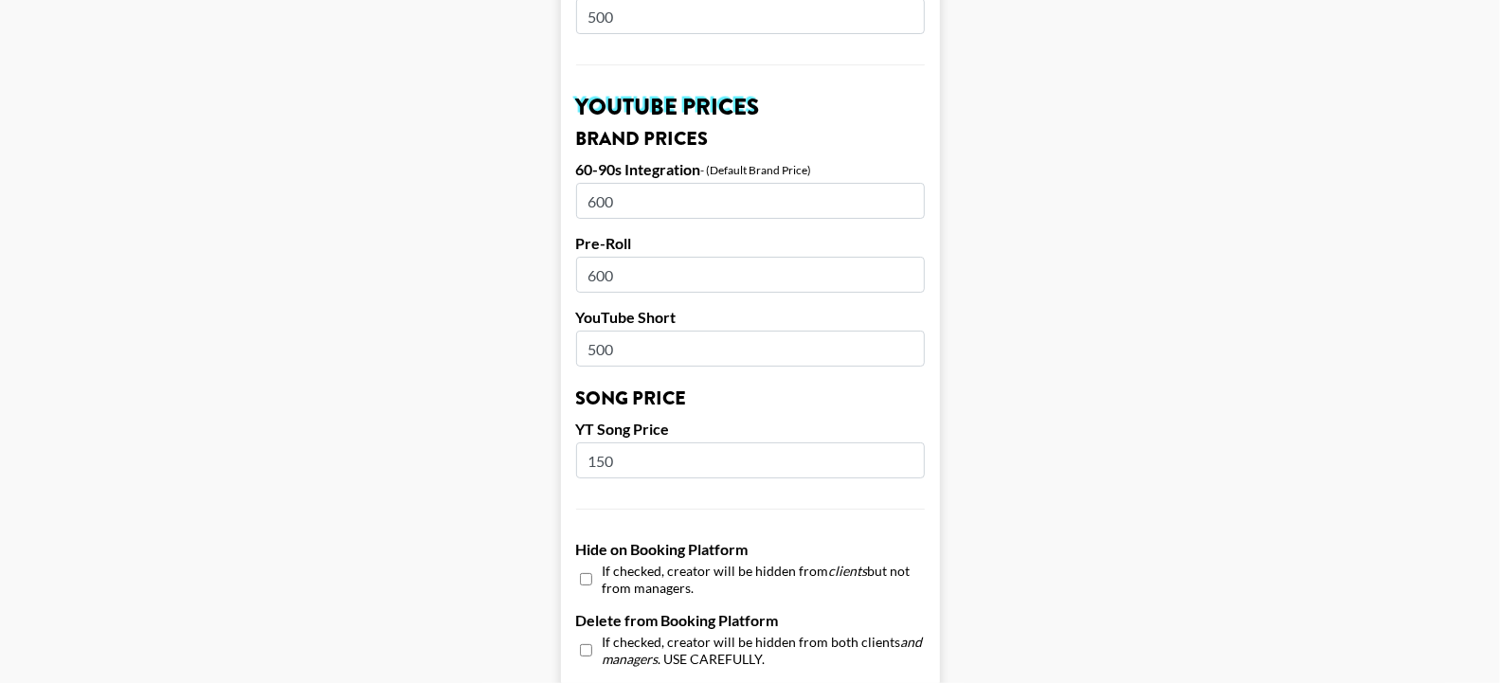
scroll to position [1360, 0]
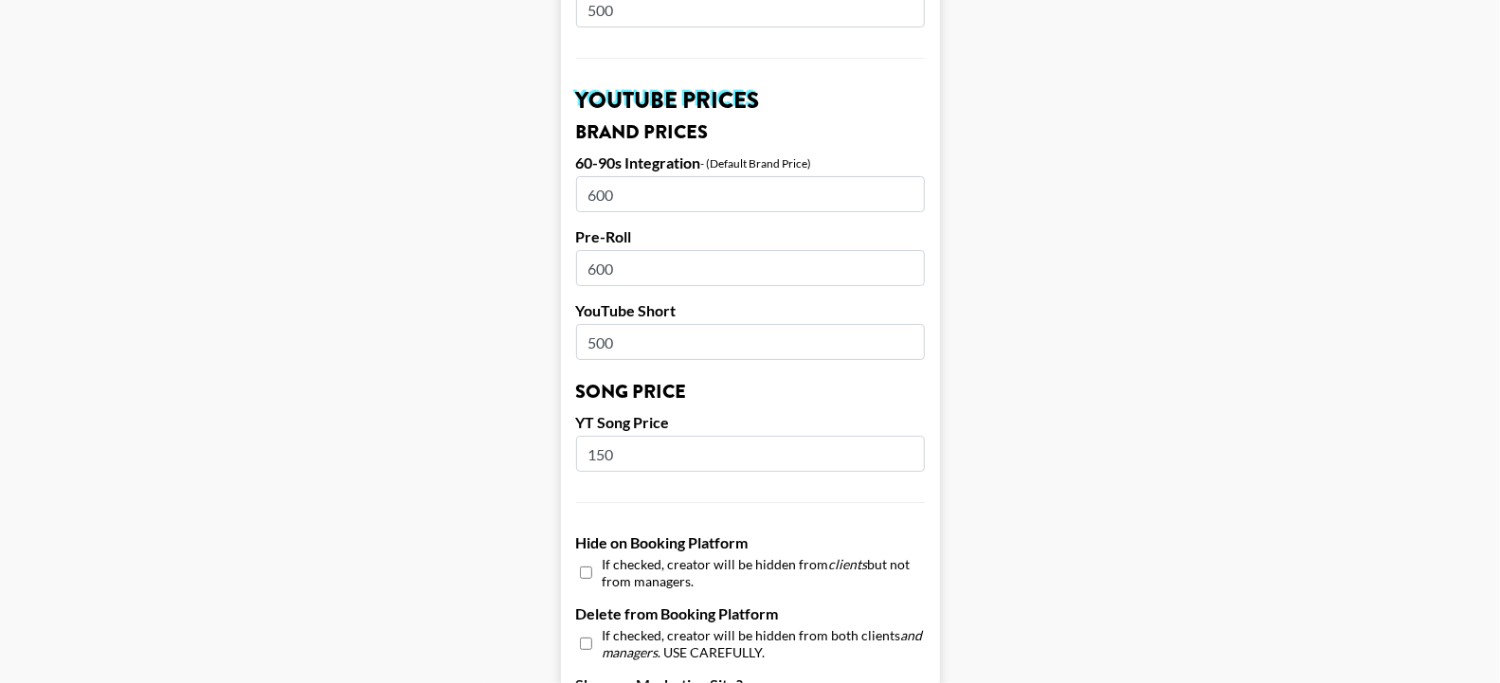
drag, startPoint x: 603, startPoint y: 272, endPoint x: 590, endPoint y: 272, distance: 12.3
click at [590, 324] on input "500" at bounding box center [750, 342] width 349 height 36
type input "400"
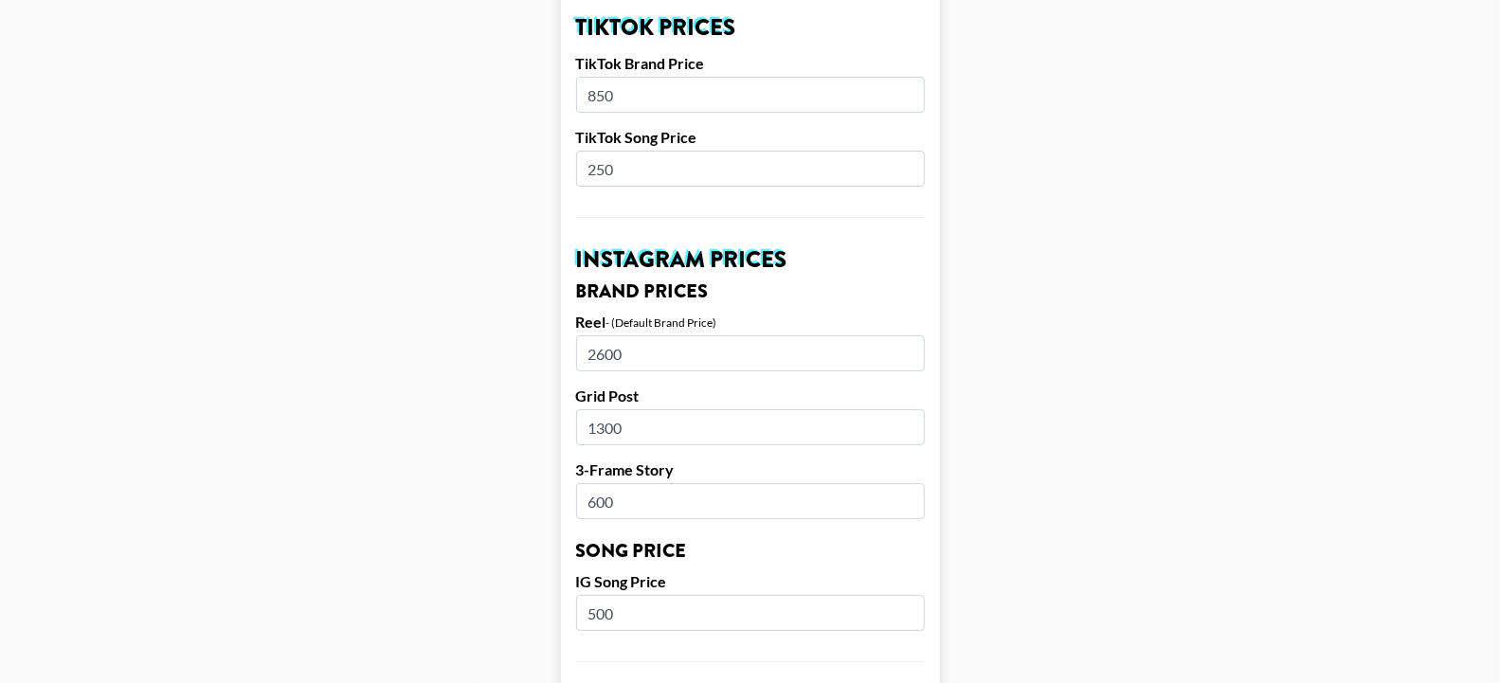
scroll to position [739, 0]
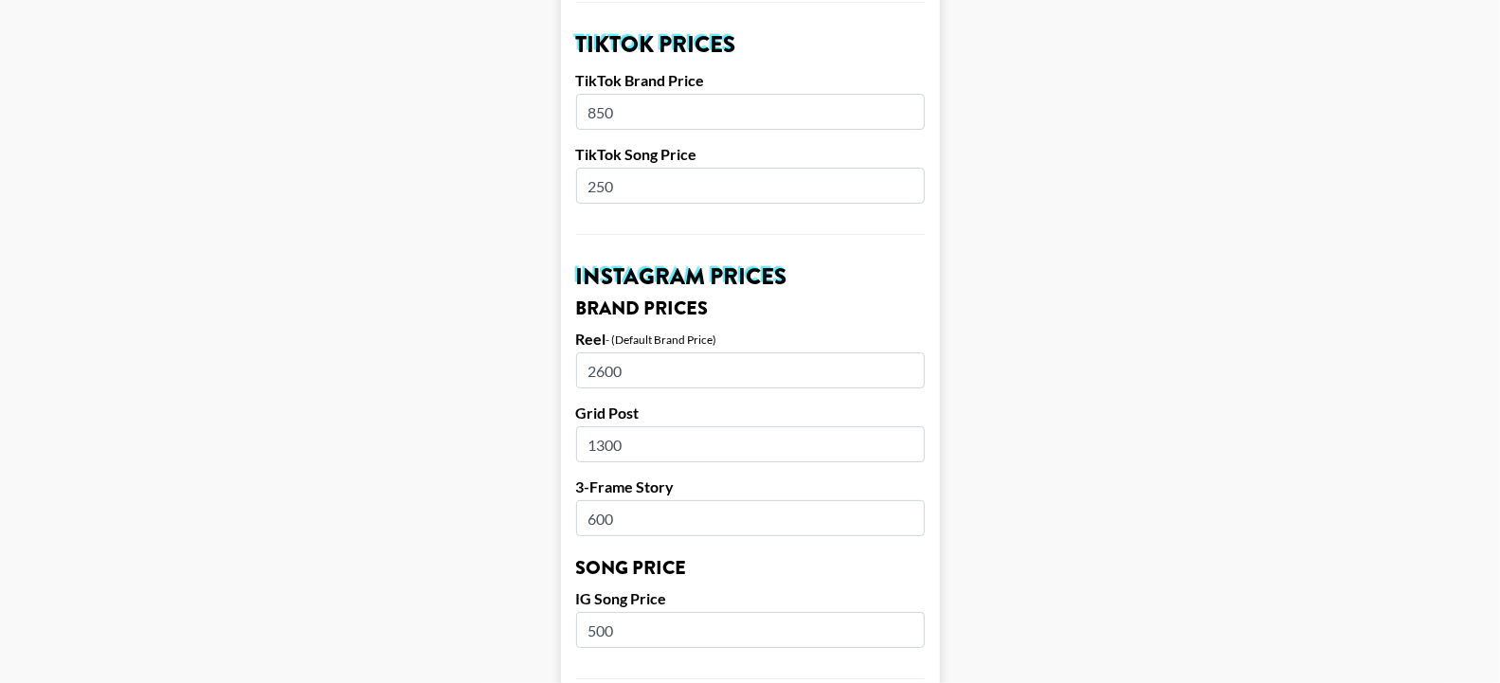
click at [613, 352] on input "2600" at bounding box center [750, 370] width 349 height 36
type input "2400"
click at [510, 325] on main "Airtable ID: rectXJa5gtvZXckpP Manager(s) ana.gonzalez@grail-talent.com ​ TikTo…" at bounding box center [749, 601] width 1469 height 2385
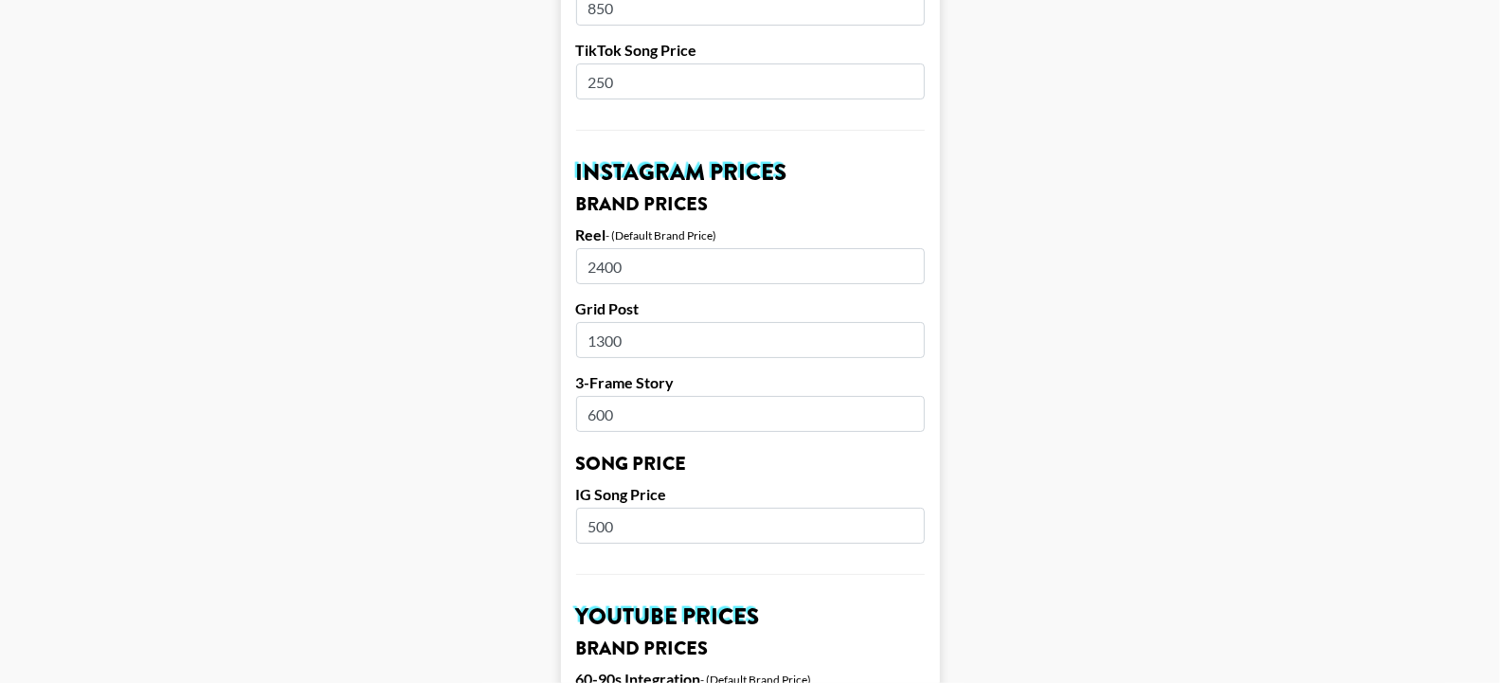
scroll to position [841, 0]
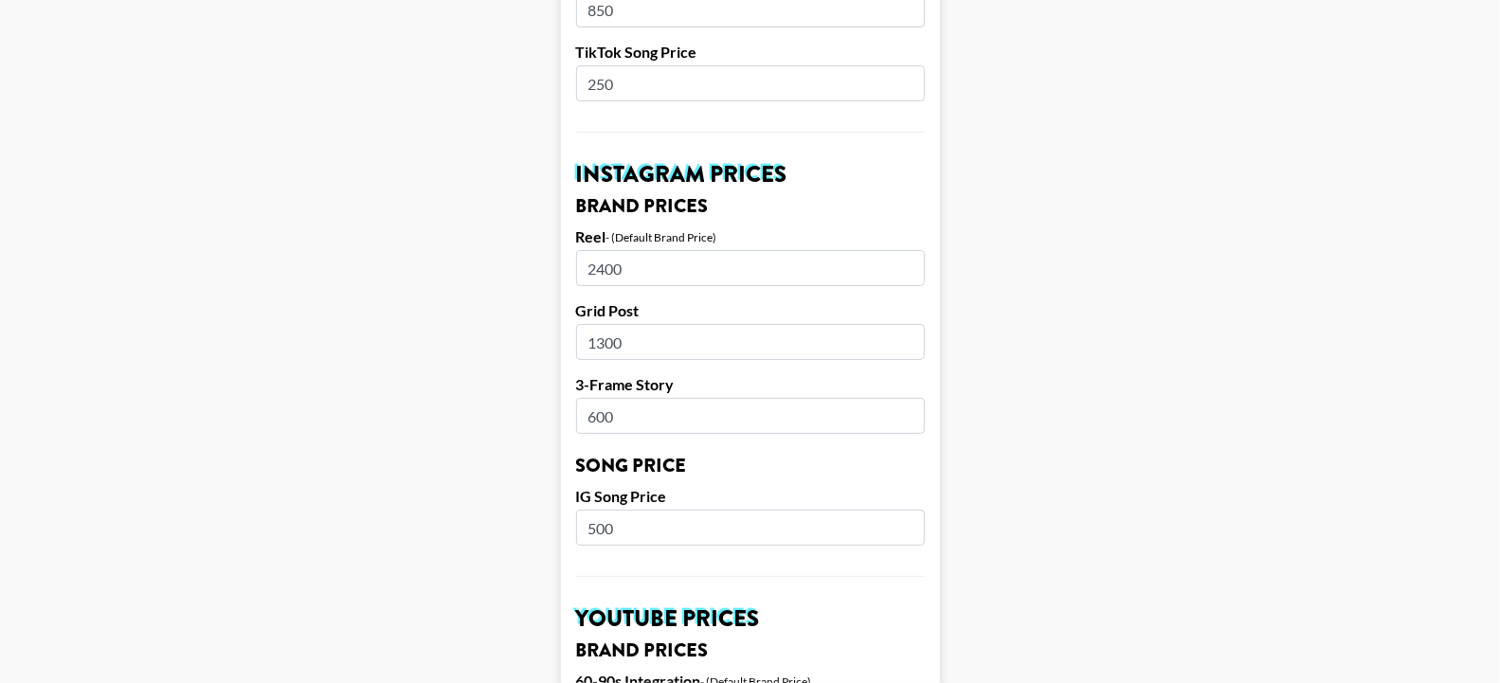
click at [606, 250] on input "2400" at bounding box center [750, 268] width 349 height 36
click at [510, 306] on main "Airtable ID: rectXJa5gtvZXckpP Manager(s) ana.gonzalez@grail-talent.com ​ TikTo…" at bounding box center [749, 498] width 1469 height 2385
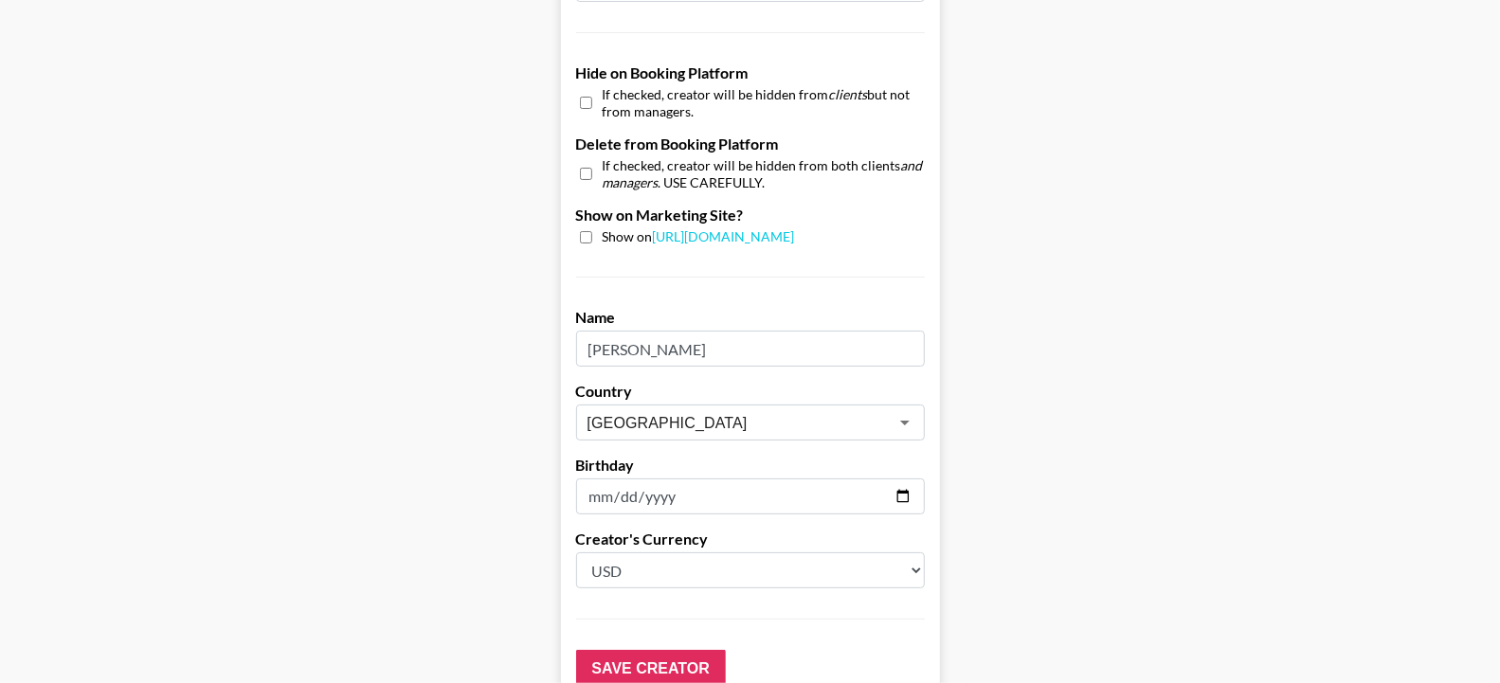
scroll to position [1843, 0]
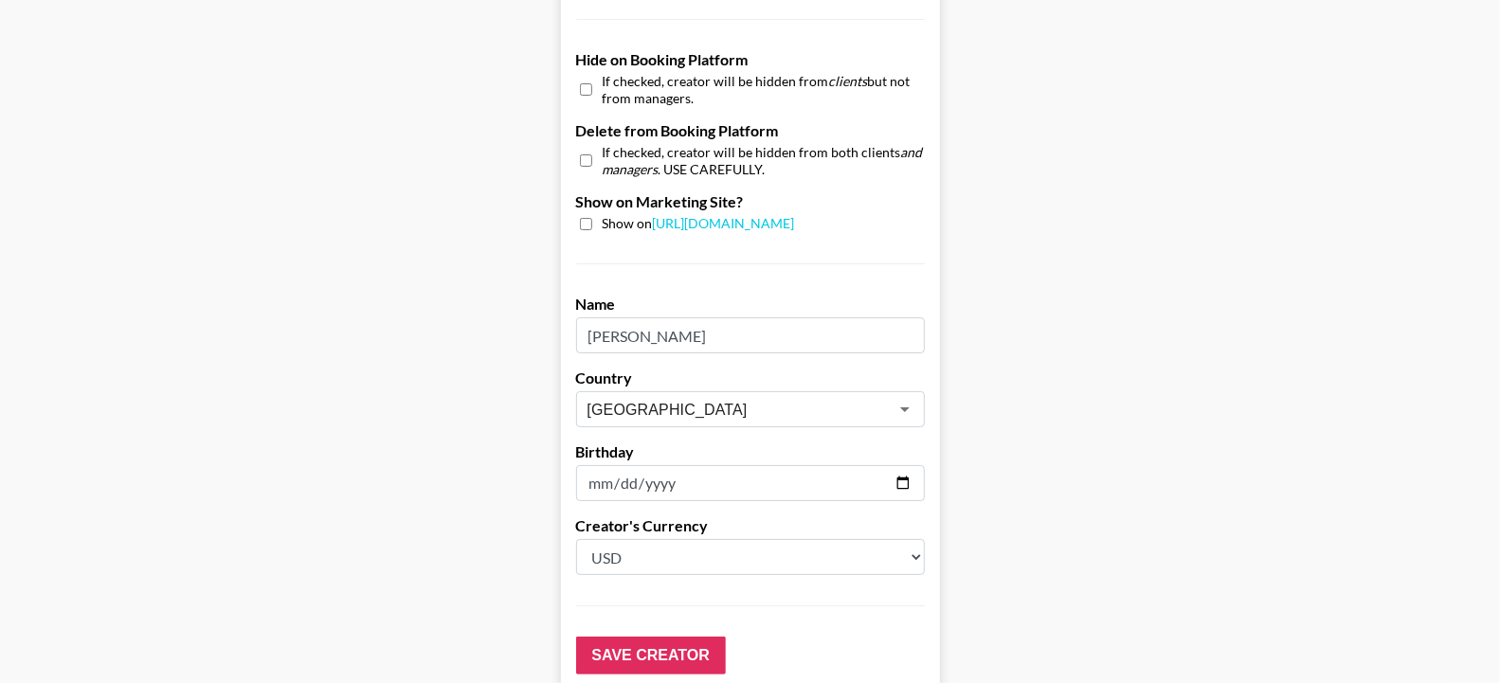
click at [601, 465] on input "date" at bounding box center [750, 483] width 349 height 36
type input "275760-04-16"
click at [703, 465] on input "275760-04-16" at bounding box center [750, 483] width 349 height 36
click at [913, 465] on input "275760-04-16" at bounding box center [750, 483] width 349 height 36
click at [720, 465] on input "275760-04-16" at bounding box center [750, 483] width 349 height 36
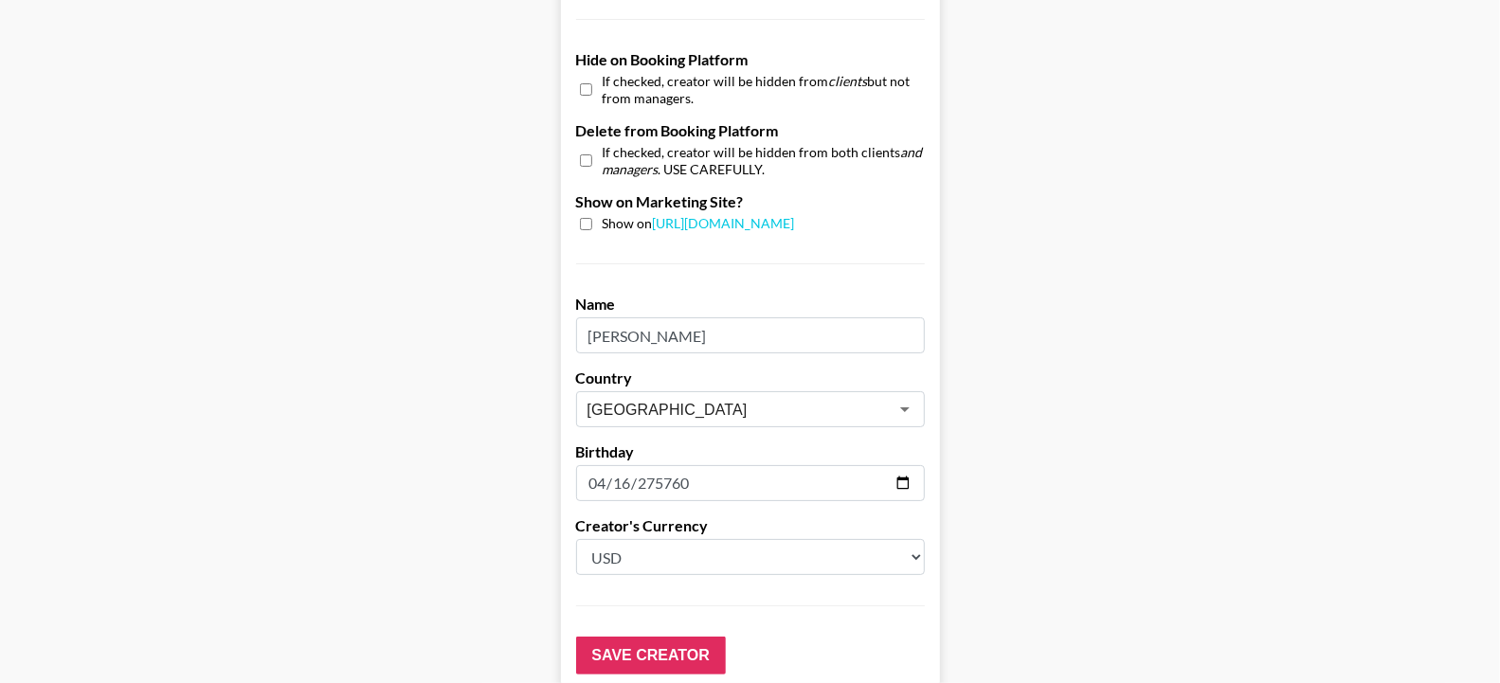
click at [683, 465] on input "275760-04-16" at bounding box center [750, 483] width 349 height 36
type input "1994-04-16"
type input "1997-04-16"
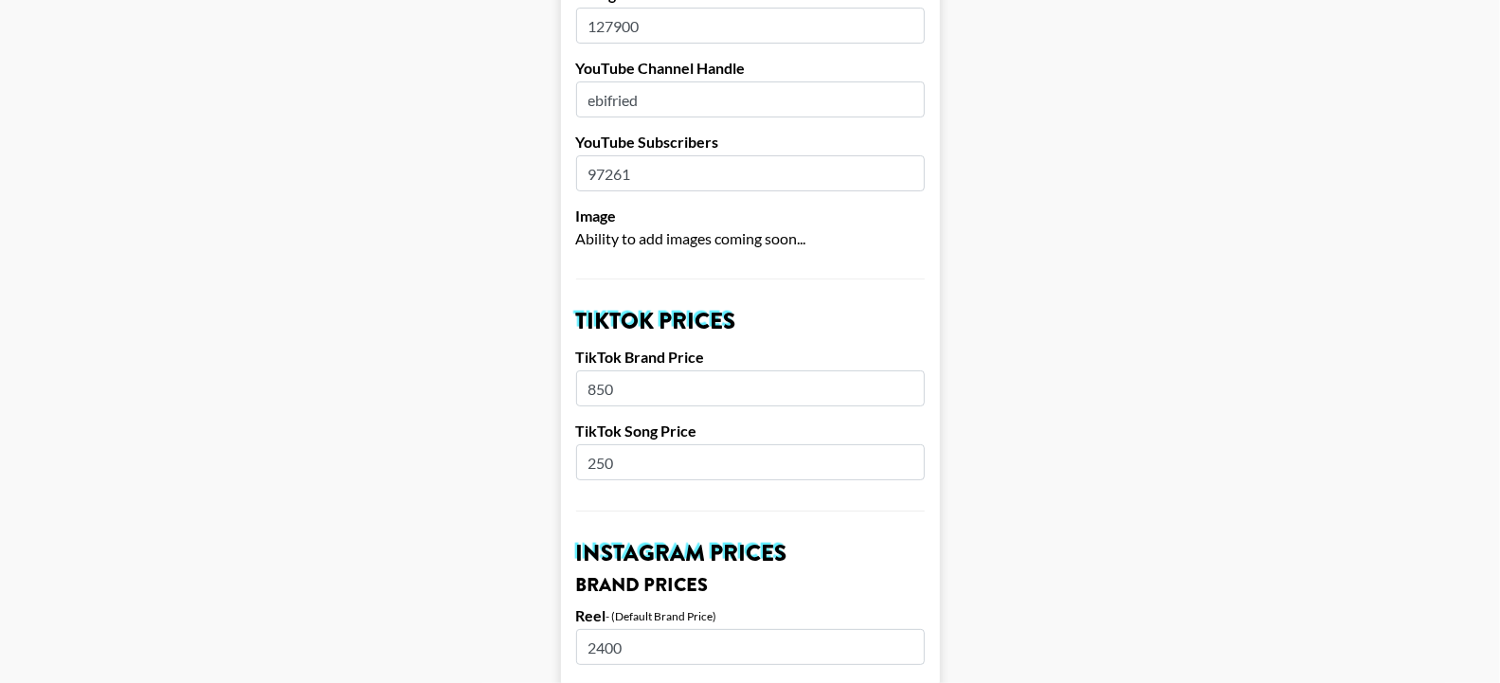
scroll to position [341, 0]
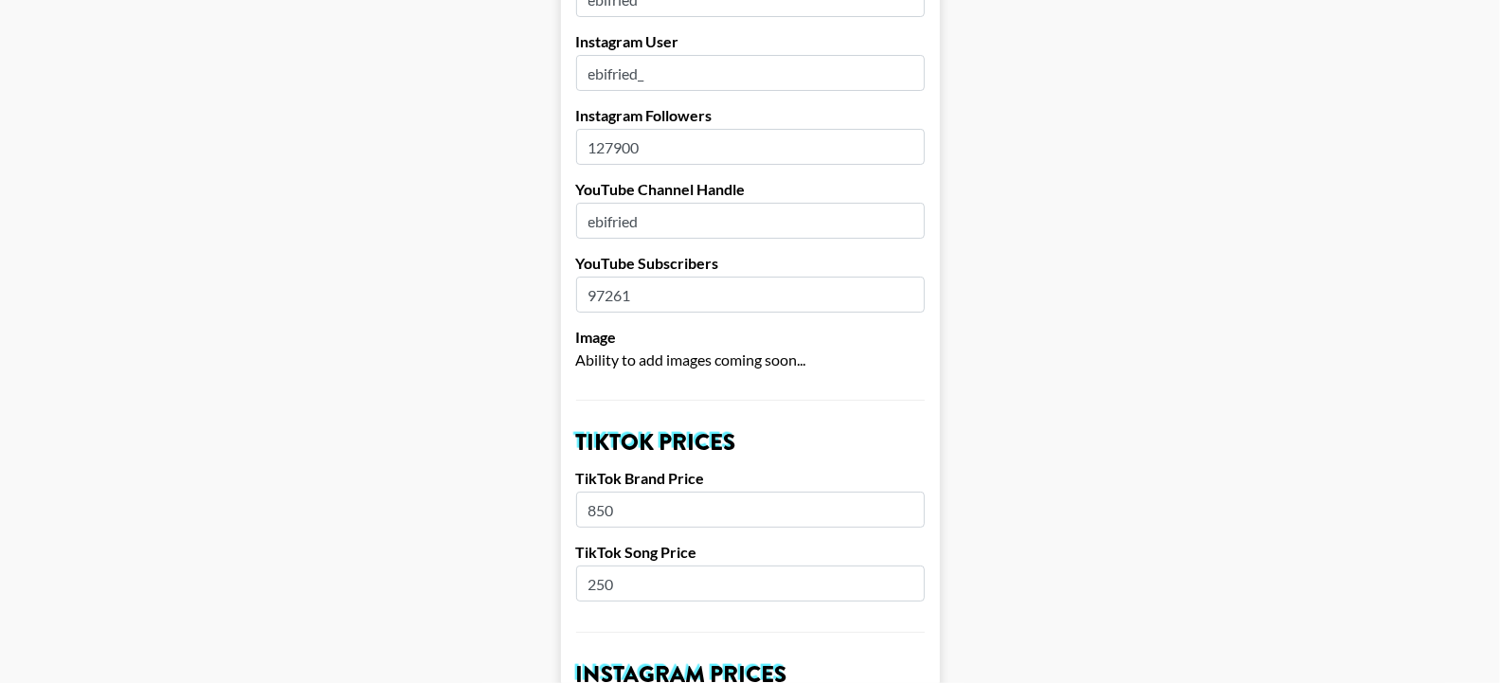
click at [604, 492] on input "850" at bounding box center [750, 510] width 349 height 36
type input "950"
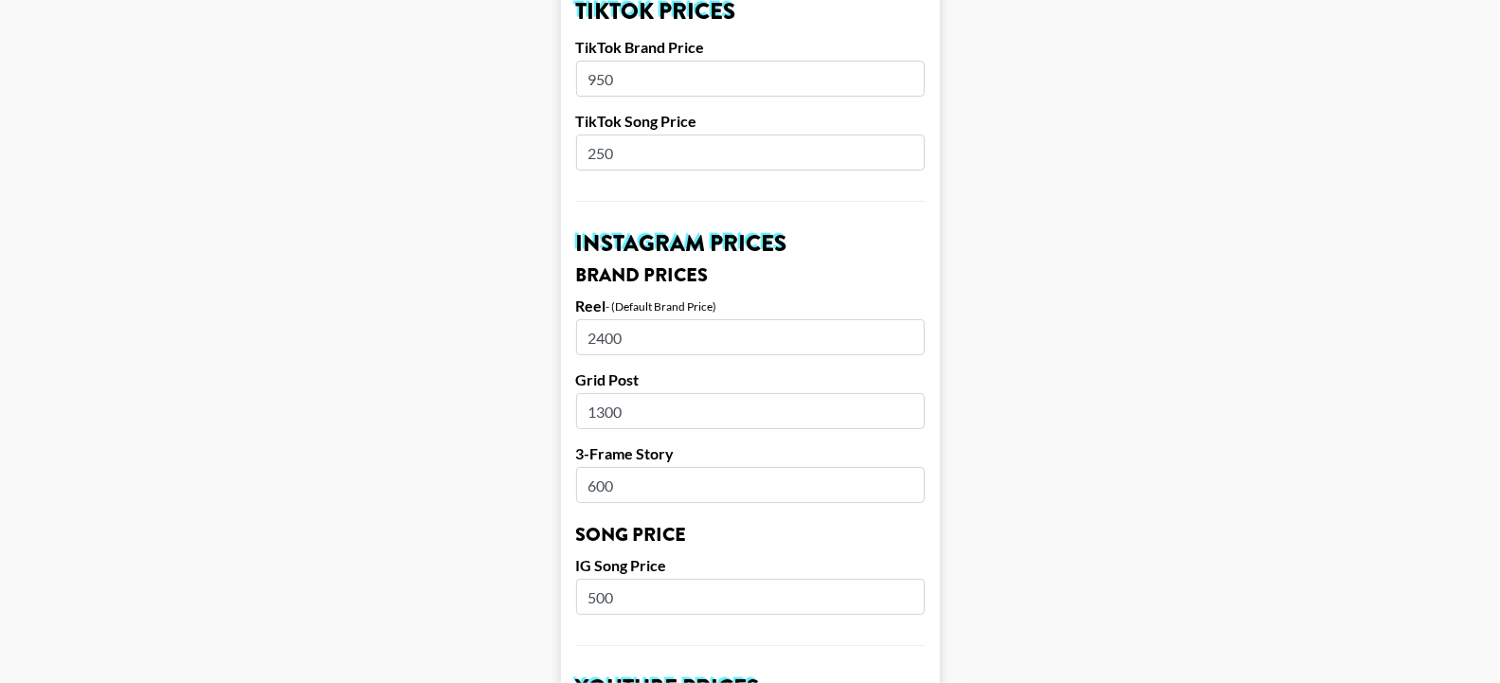
scroll to position [767, 0]
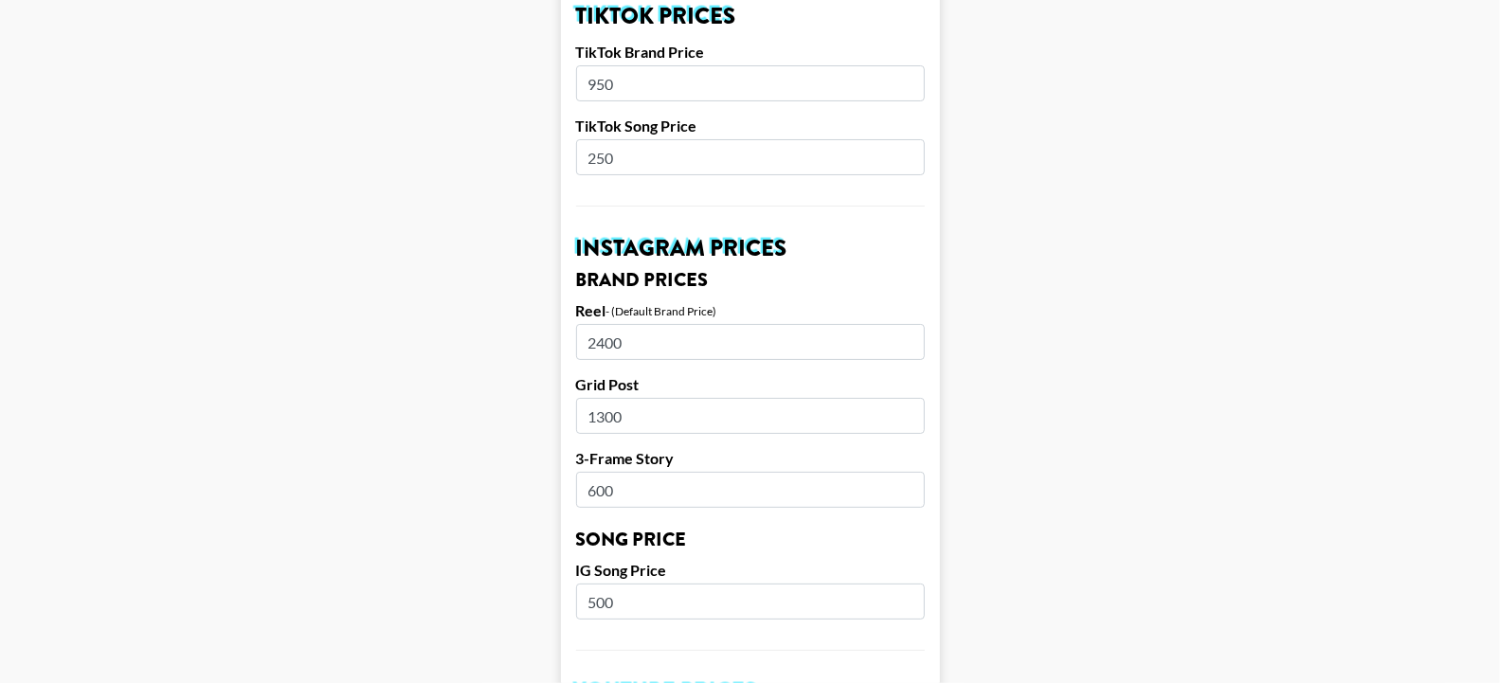
click at [605, 324] on input "2400" at bounding box center [750, 342] width 349 height 36
type input "2800"
click at [533, 279] on main "Airtable ID: rectXJa5gtvZXckpP Manager(s) ana.gonzalez@grail-talent.com ​ TikTo…" at bounding box center [749, 572] width 1469 height 2385
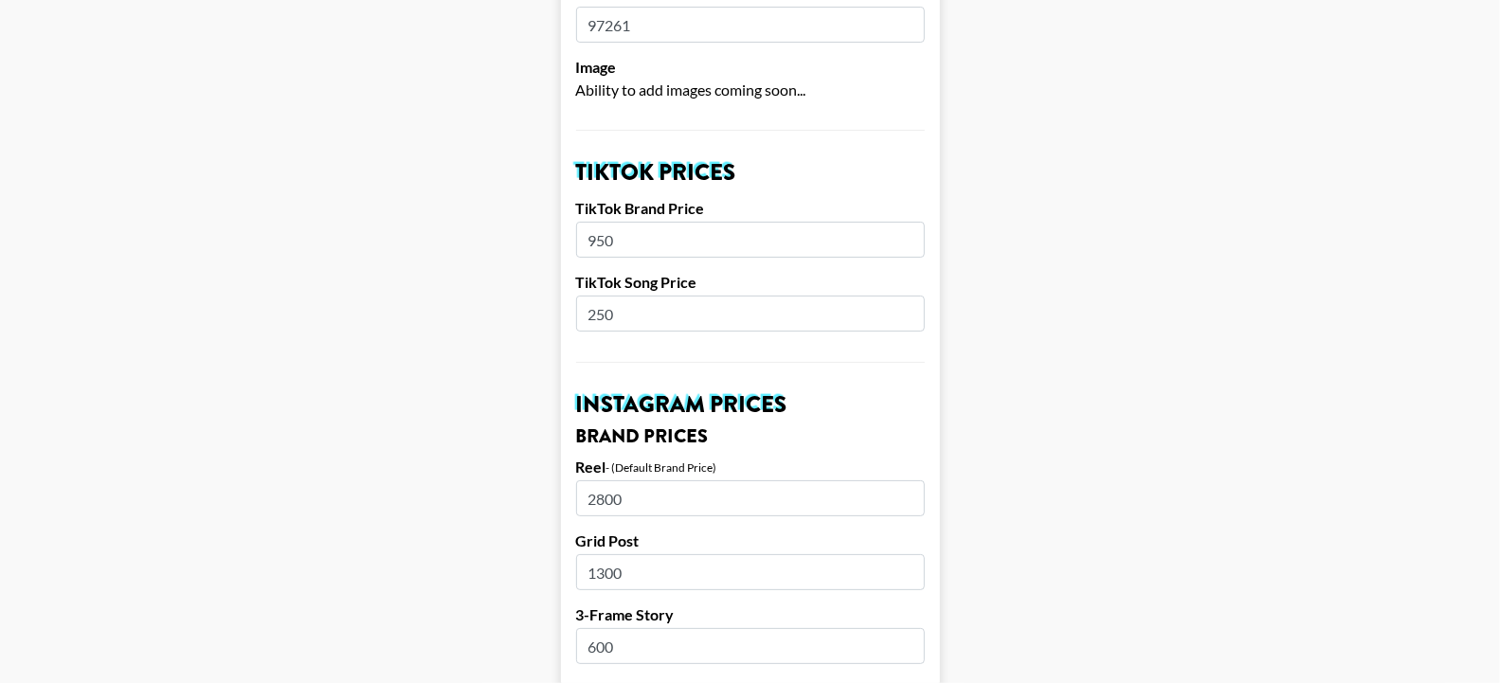
scroll to position [599, 0]
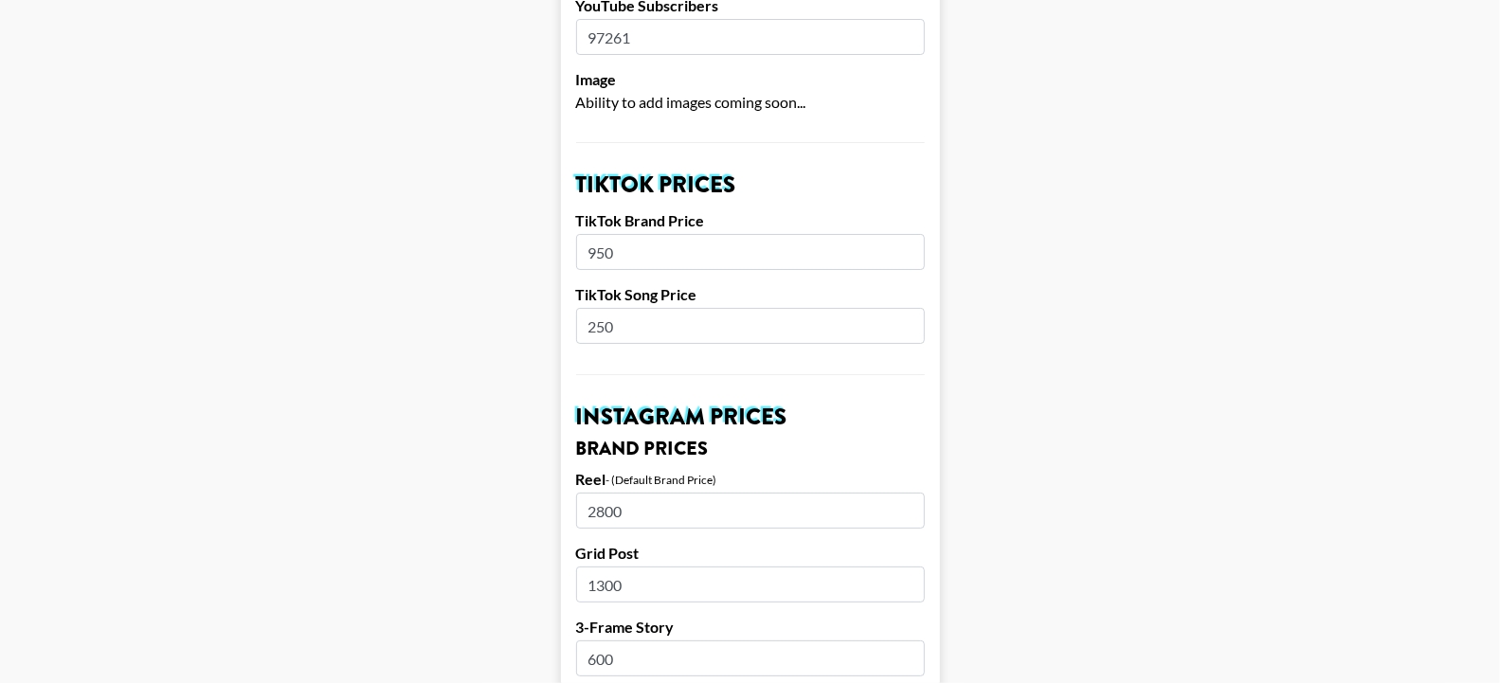
click at [607, 234] on input "950" at bounding box center [750, 252] width 349 height 36
click at [616, 234] on input "1000" at bounding box center [750, 252] width 349 height 36
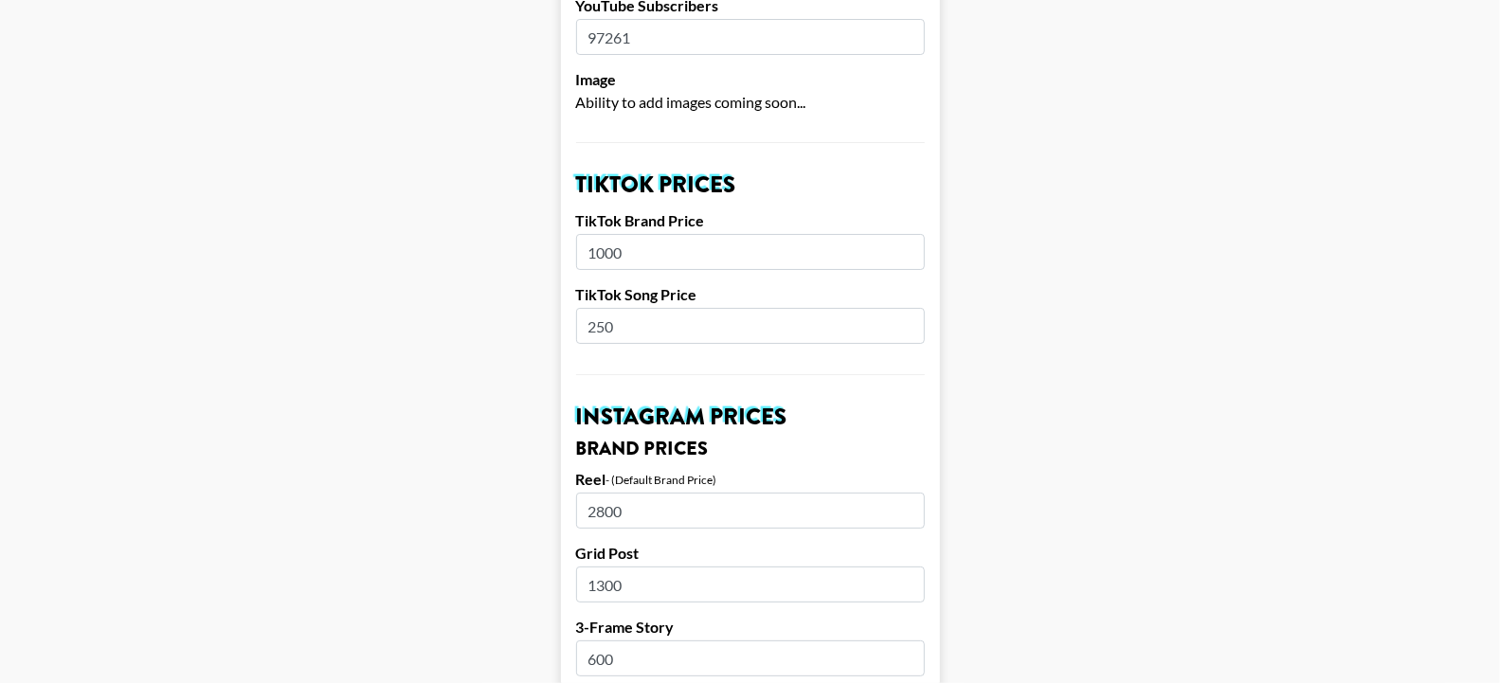
click at [616, 234] on input "1000" at bounding box center [750, 252] width 349 height 36
type input "850"
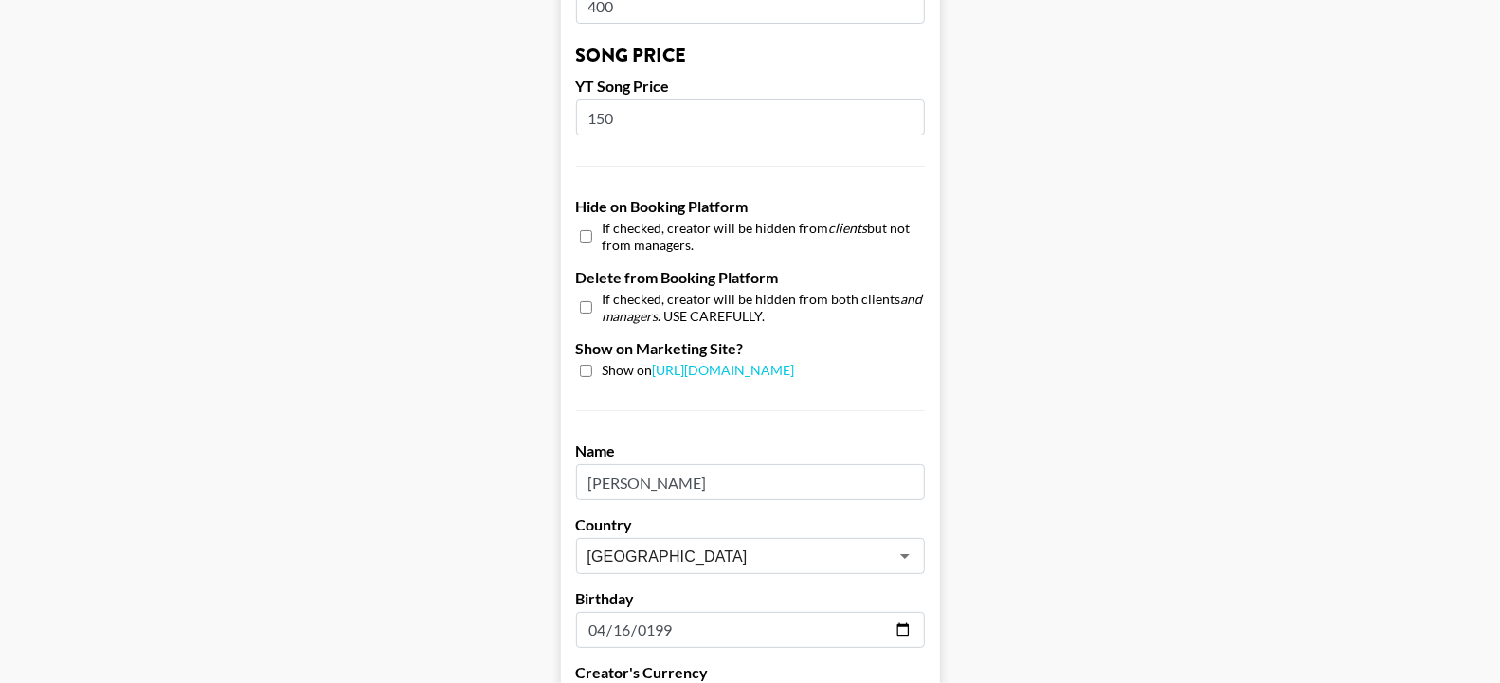
scroll to position [1884, 0]
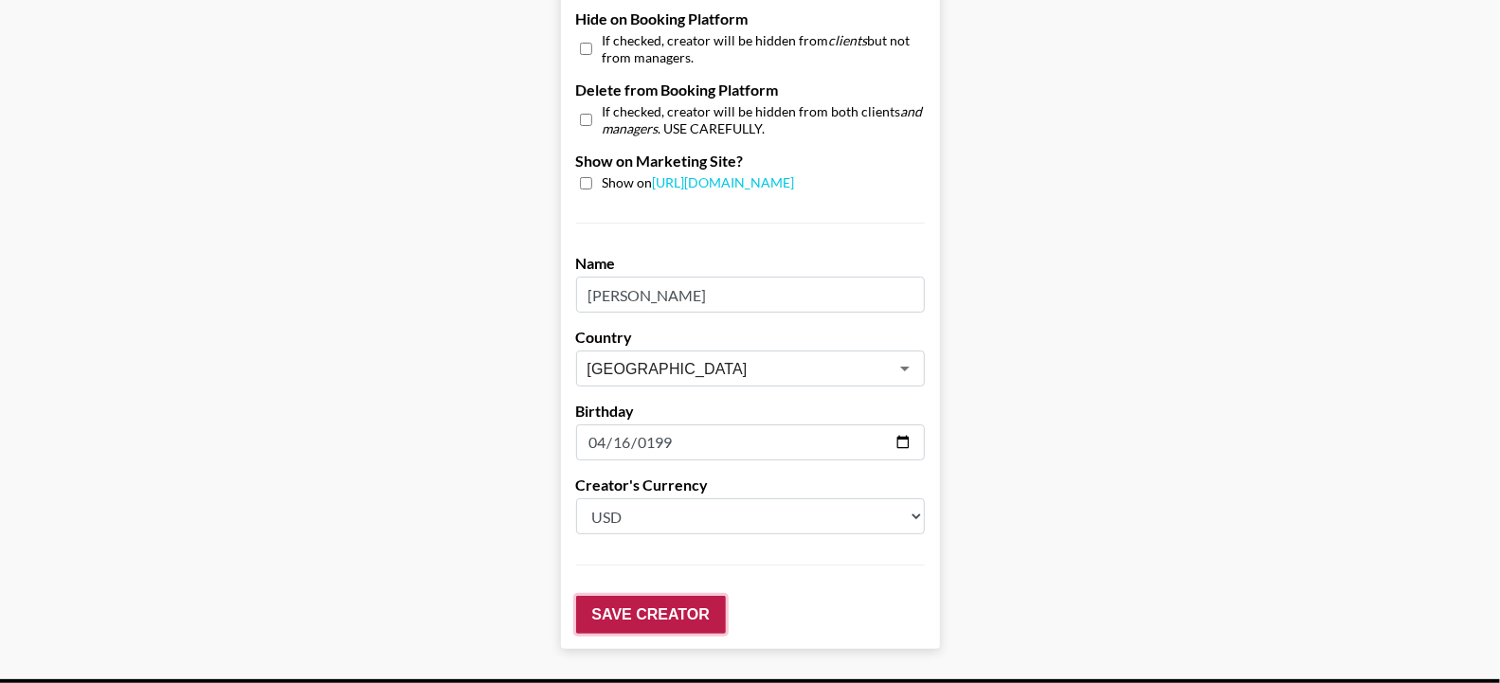
click at [673, 596] on input "Save Creator" at bounding box center [651, 615] width 150 height 38
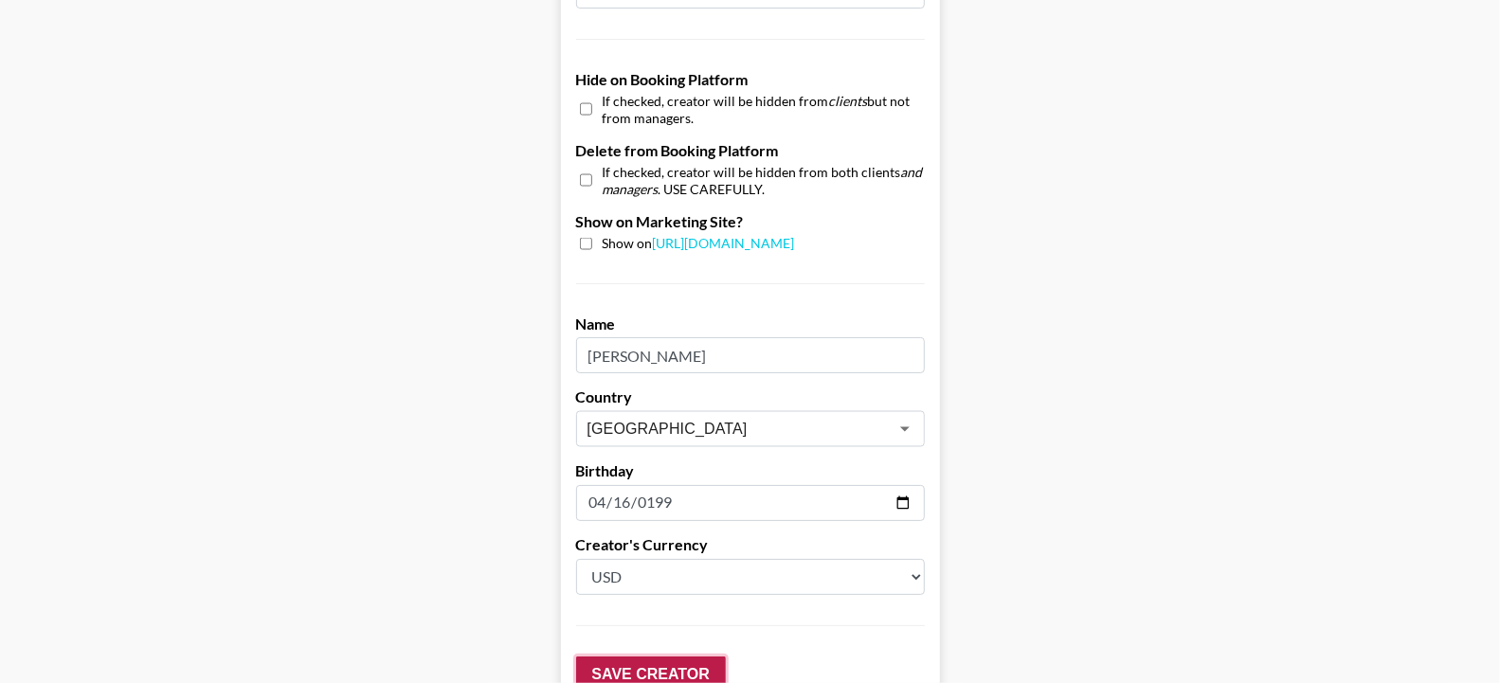
scroll to position [1944, 0]
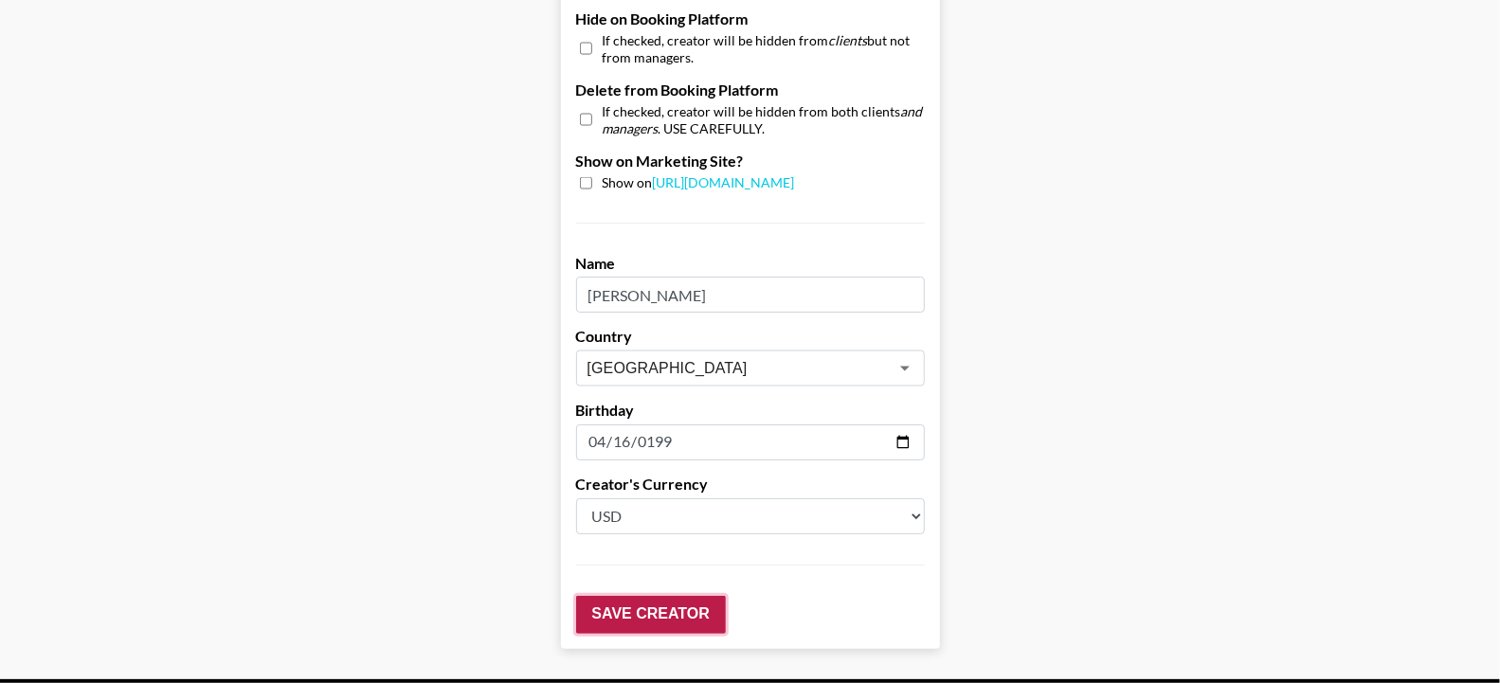
click at [649, 596] on input "Save Creator" at bounding box center [651, 615] width 150 height 38
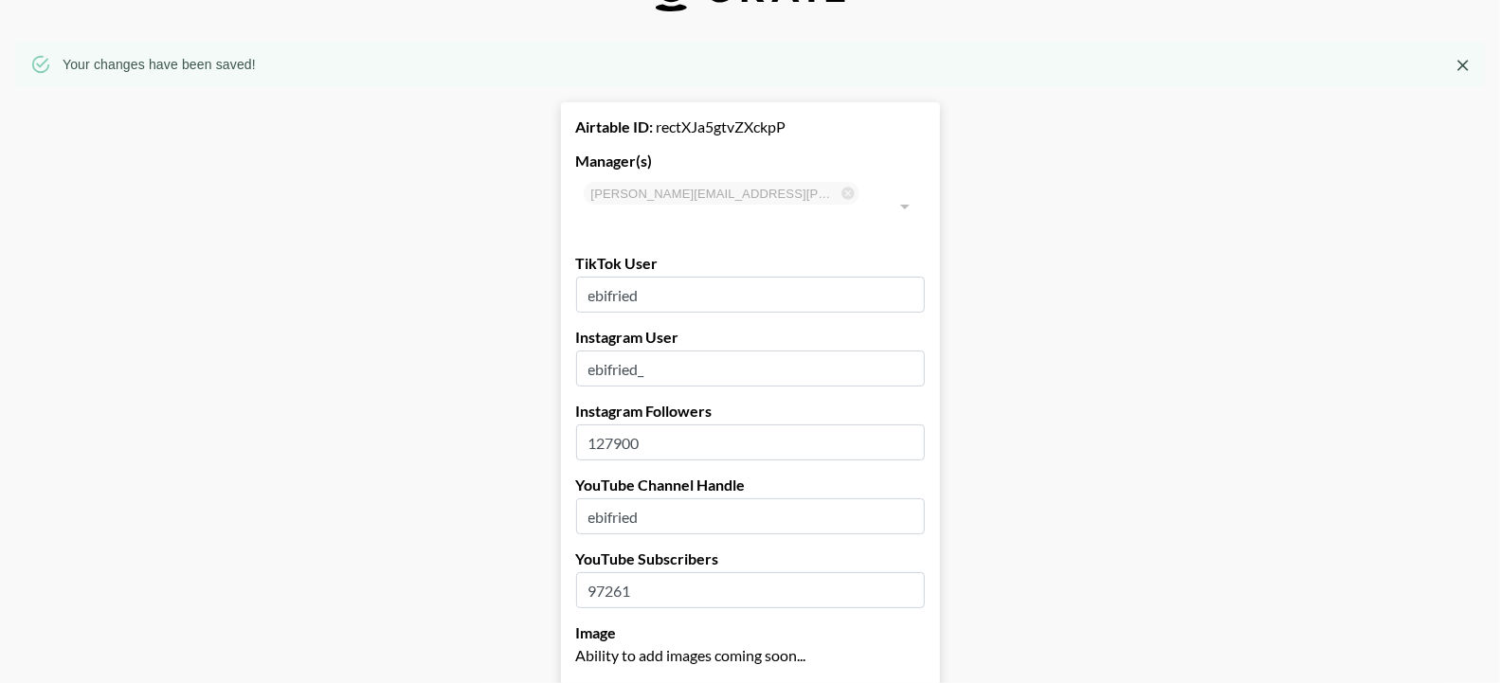
scroll to position [0, 0]
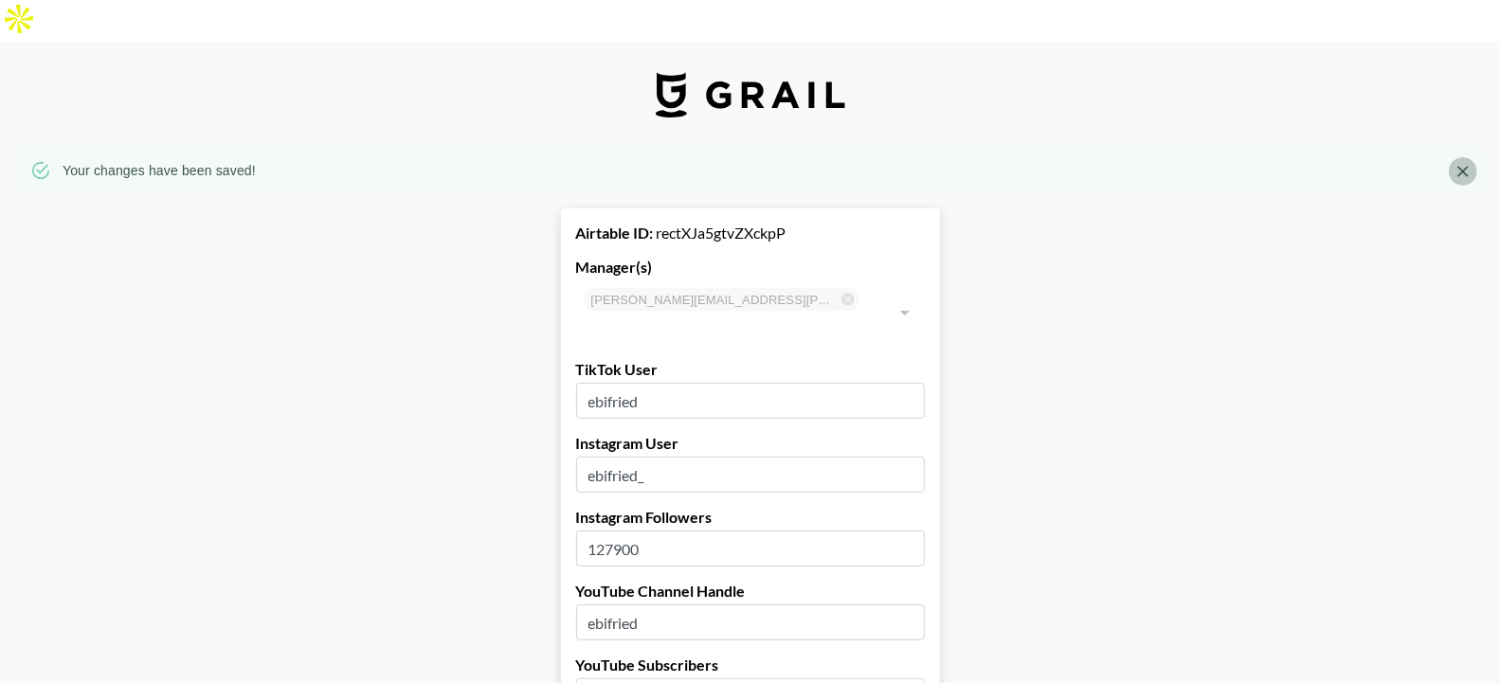
click at [1472, 162] on icon "Close" at bounding box center [1462, 171] width 19 height 19
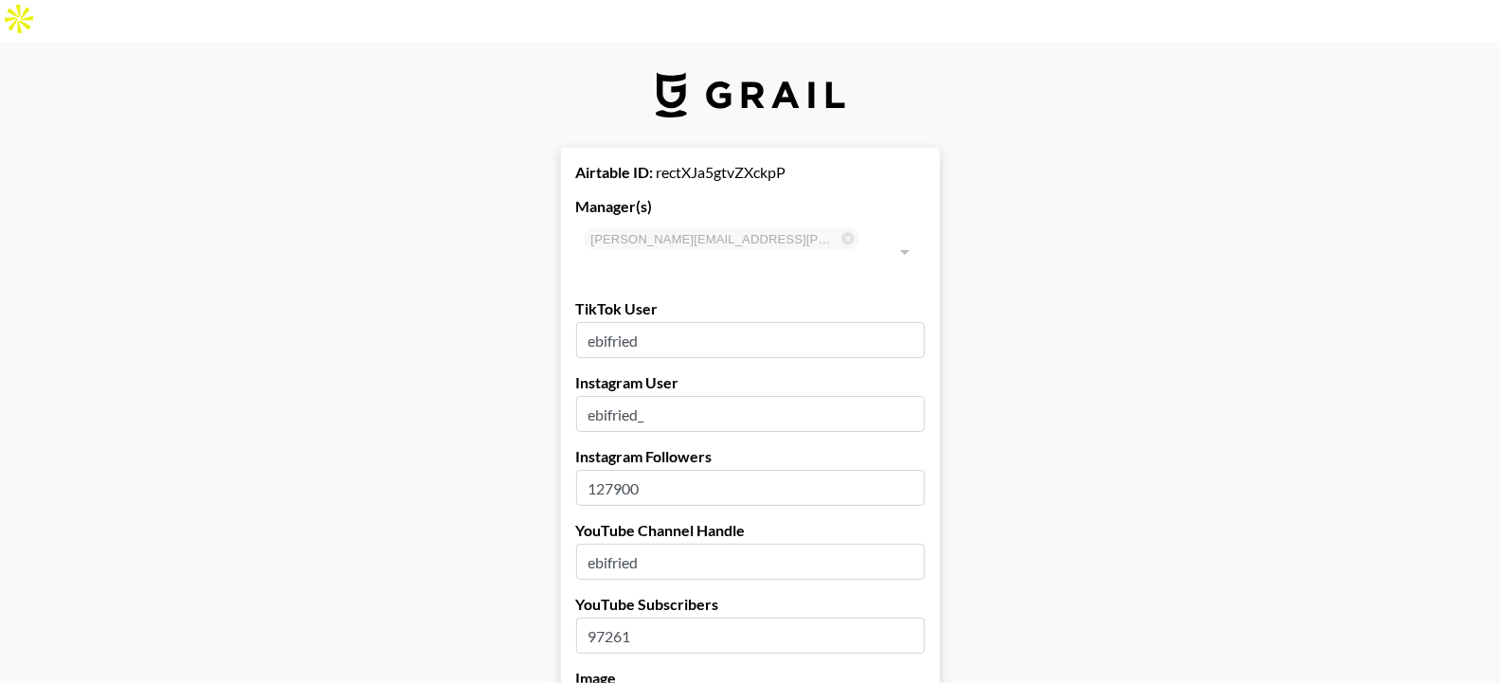
click at [811, 72] on img at bounding box center [750, 94] width 189 height 45
click at [804, 72] on img at bounding box center [750, 94] width 189 height 45
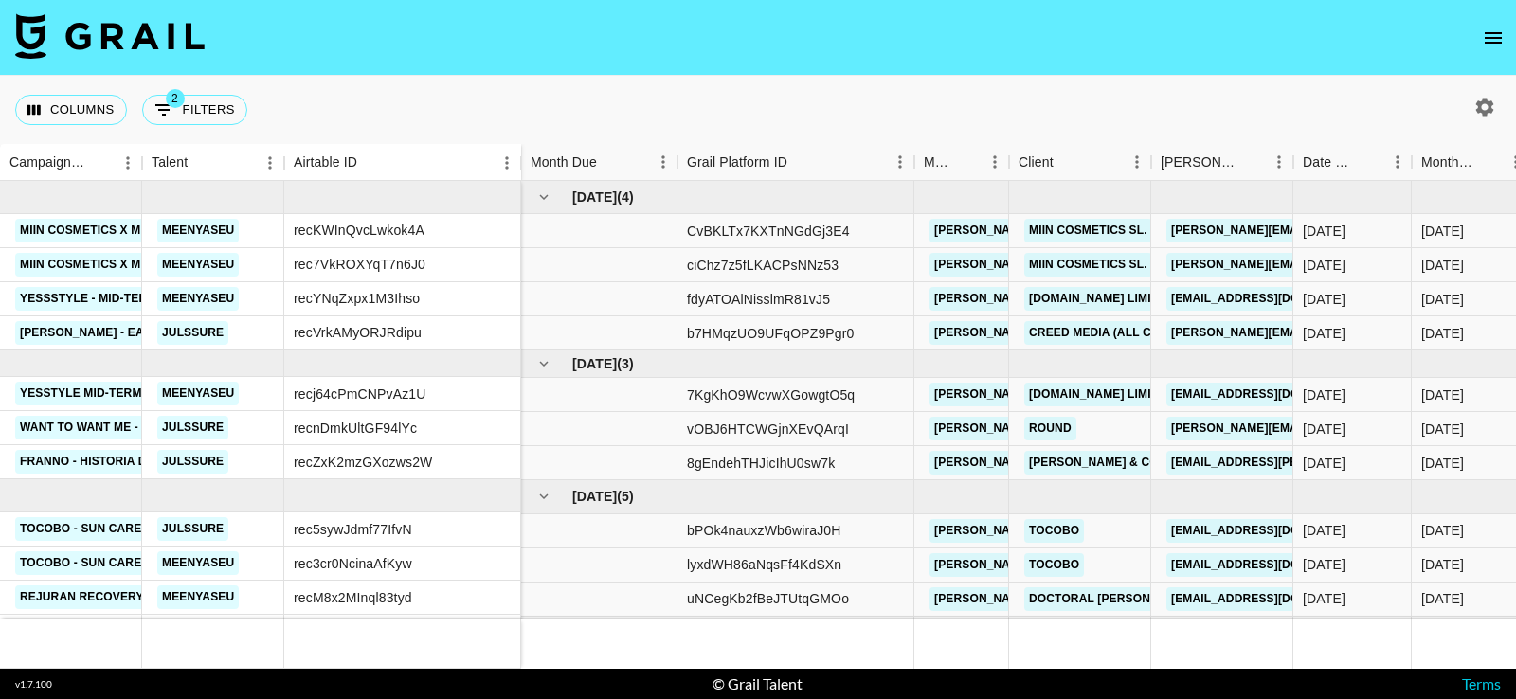
click at [1493, 114] on icon "button" at bounding box center [1484, 107] width 23 height 23
select select "Jun '25"
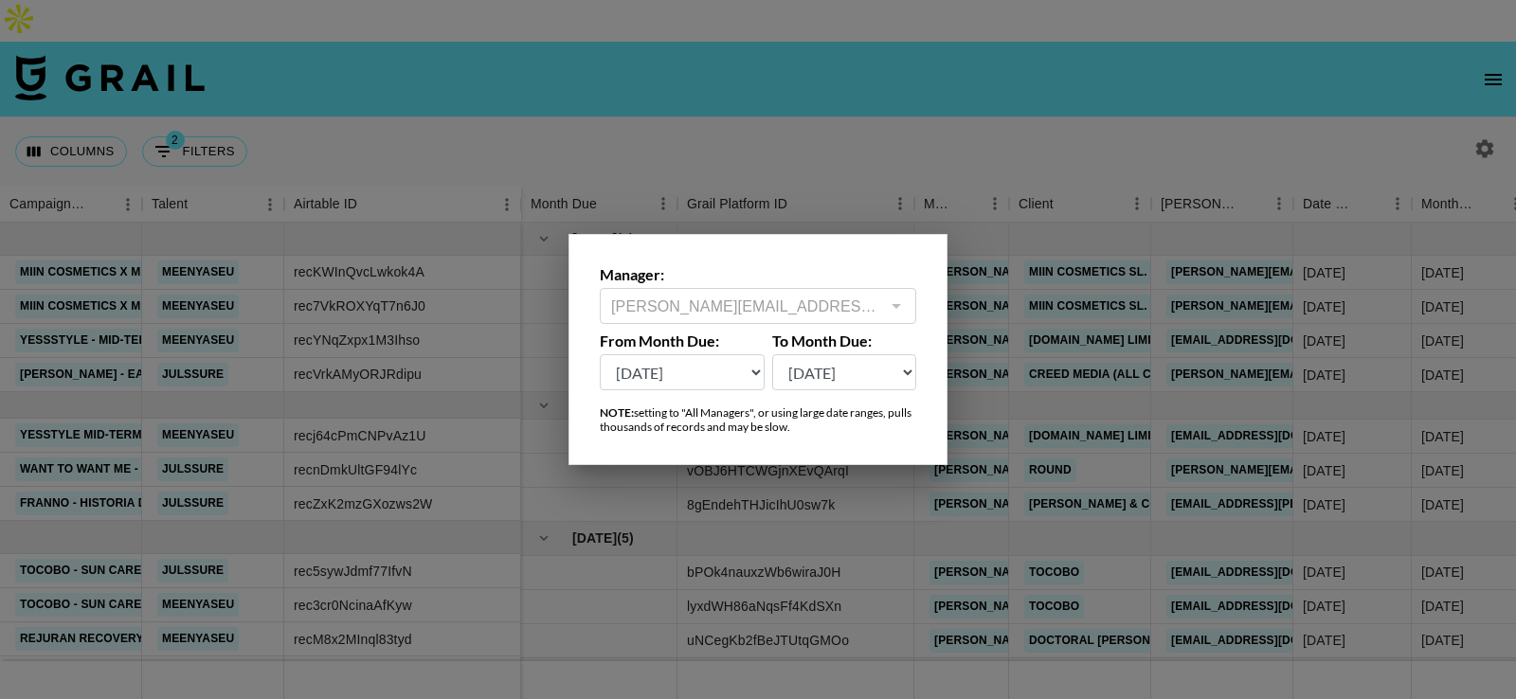
click at [1493, 41] on div at bounding box center [758, 349] width 1516 height 699
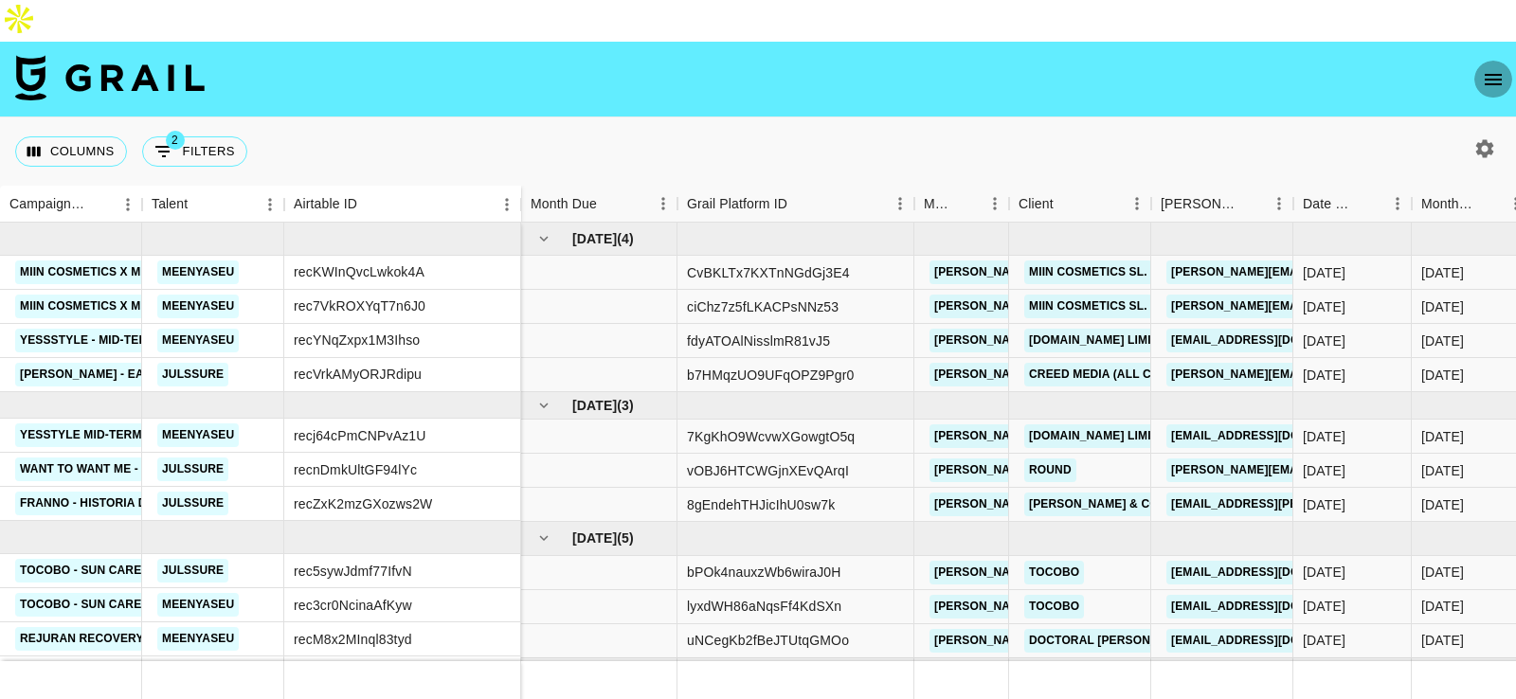
click at [1493, 61] on button "open drawer" at bounding box center [1493, 80] width 38 height 38
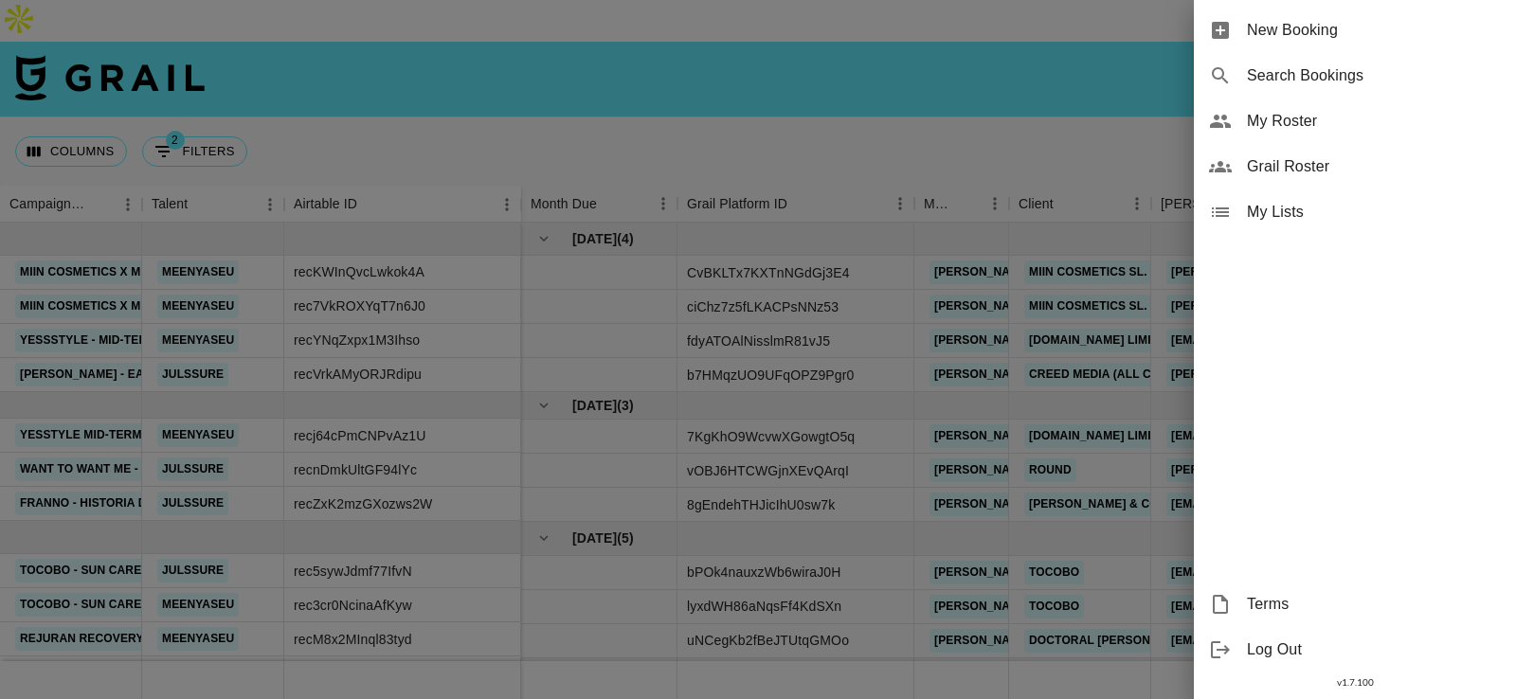
click at [1286, 110] on span "My Roster" at bounding box center [1374, 121] width 254 height 23
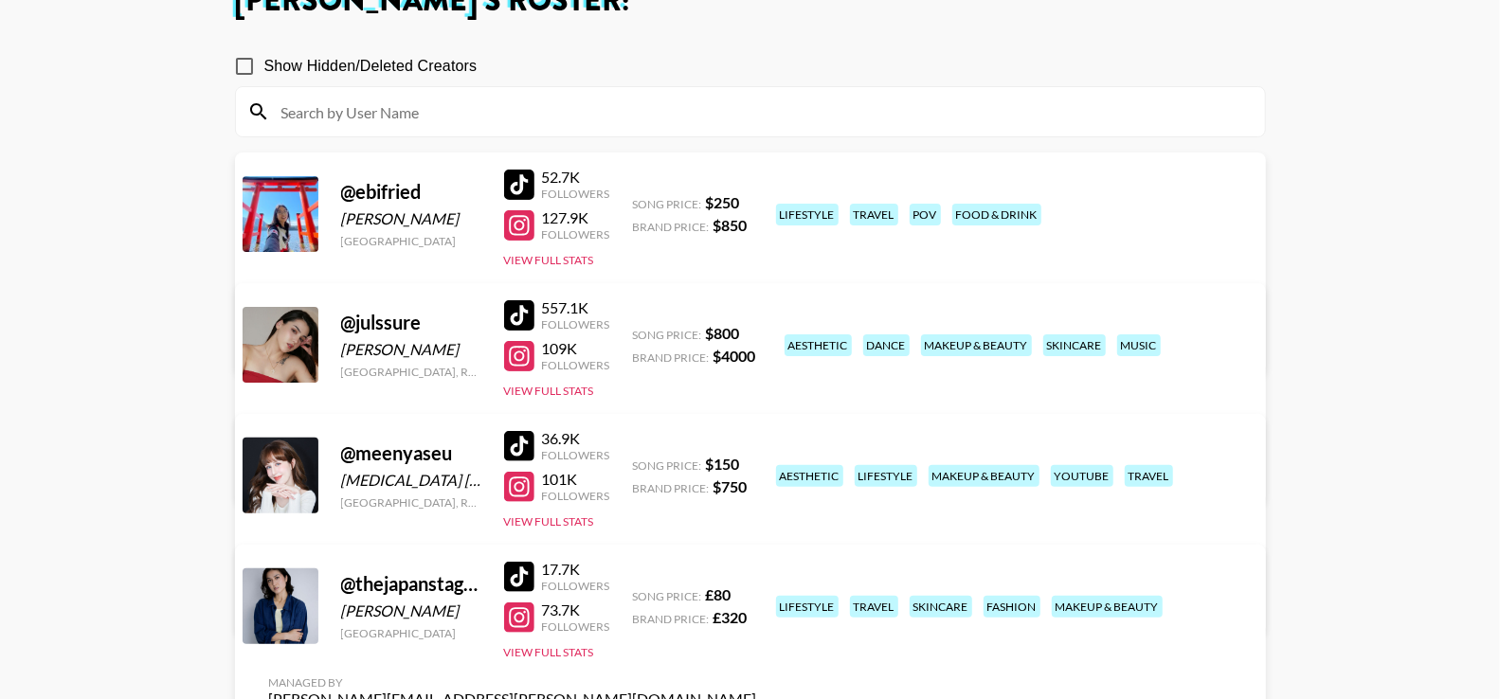
scroll to position [171, 0]
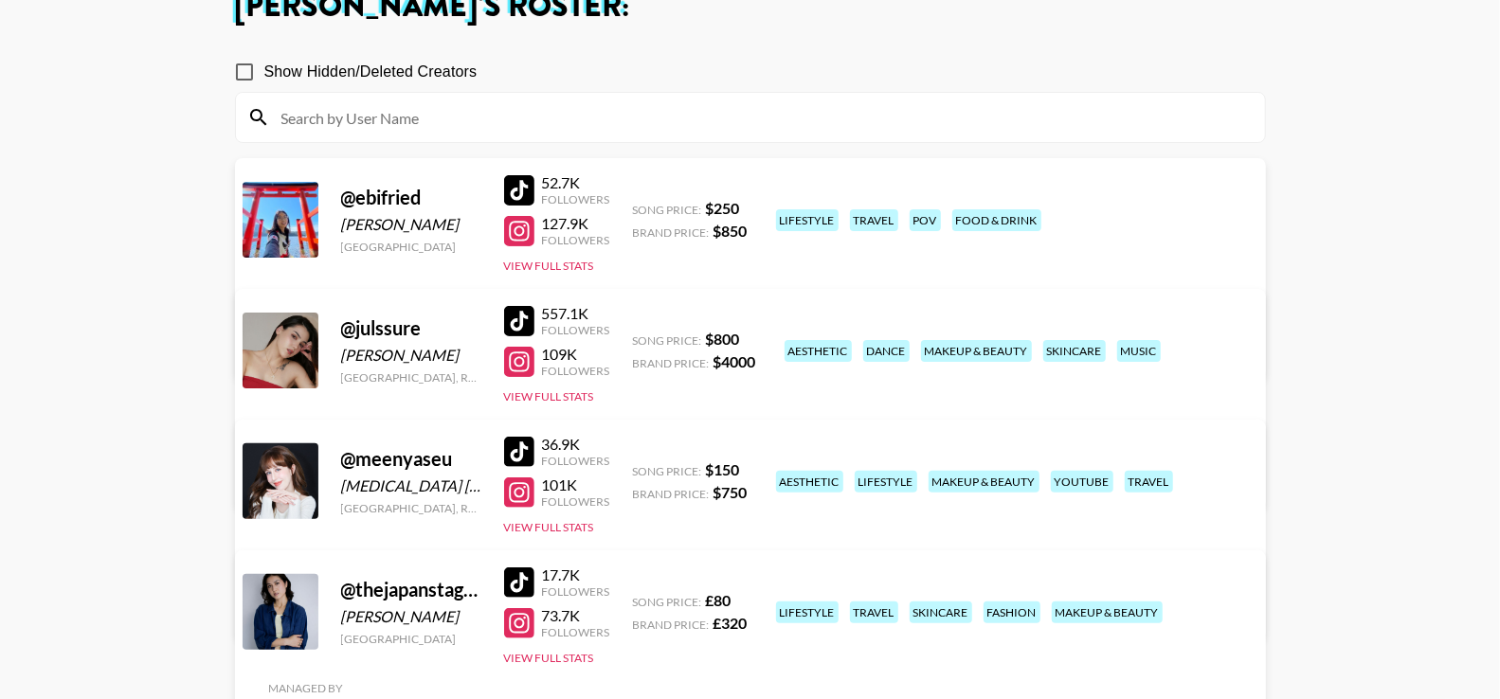
click at [757, 468] on link "View/Edit Details" at bounding box center [513, 477] width 488 height 19
click at [757, 599] on link "View/Edit Details" at bounding box center [513, 608] width 488 height 19
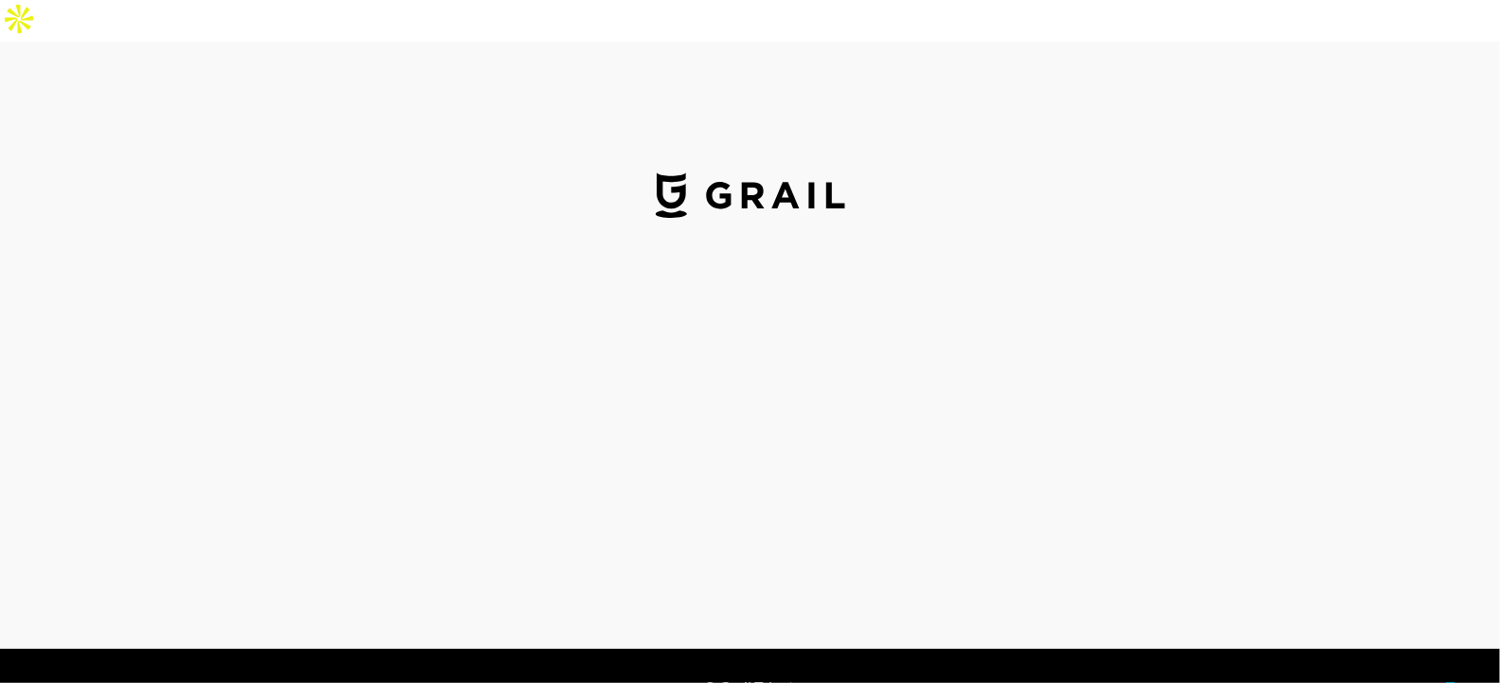
select select "USD"
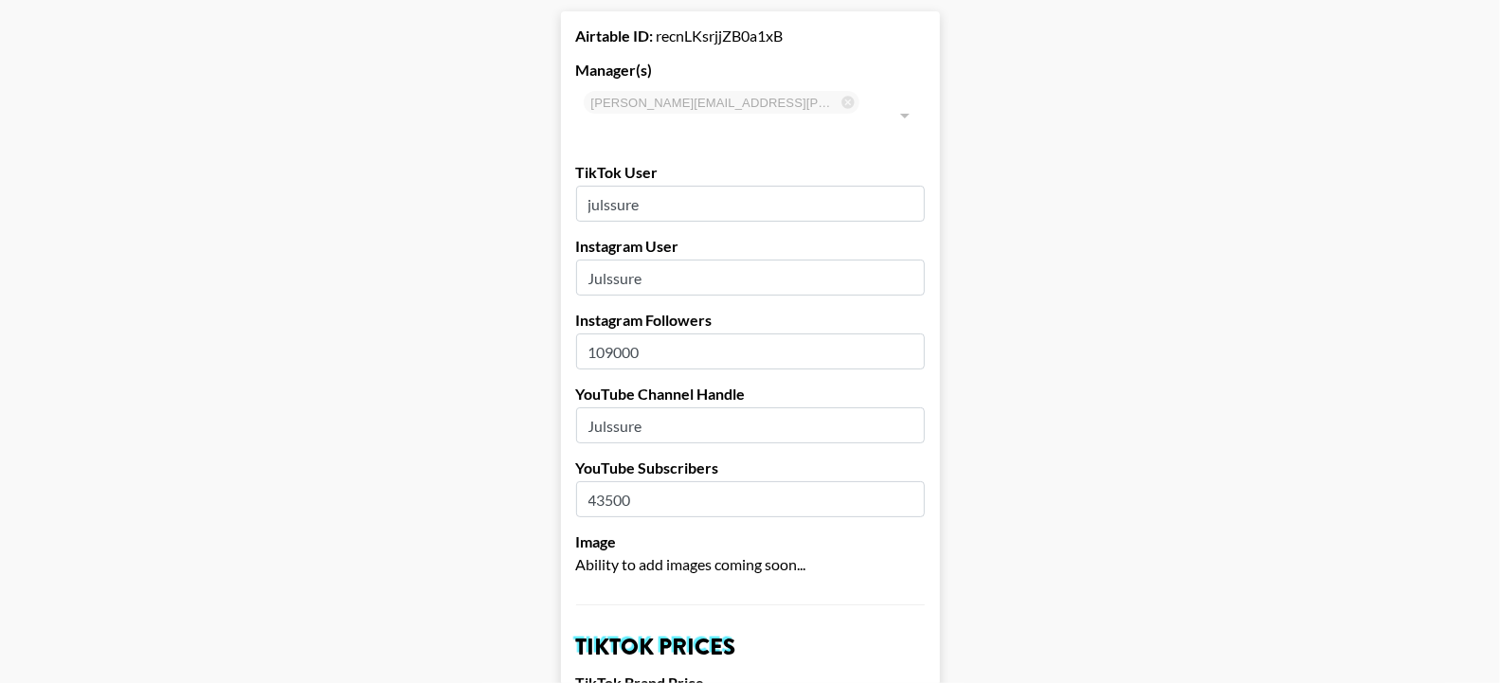
scroll to position [107, 0]
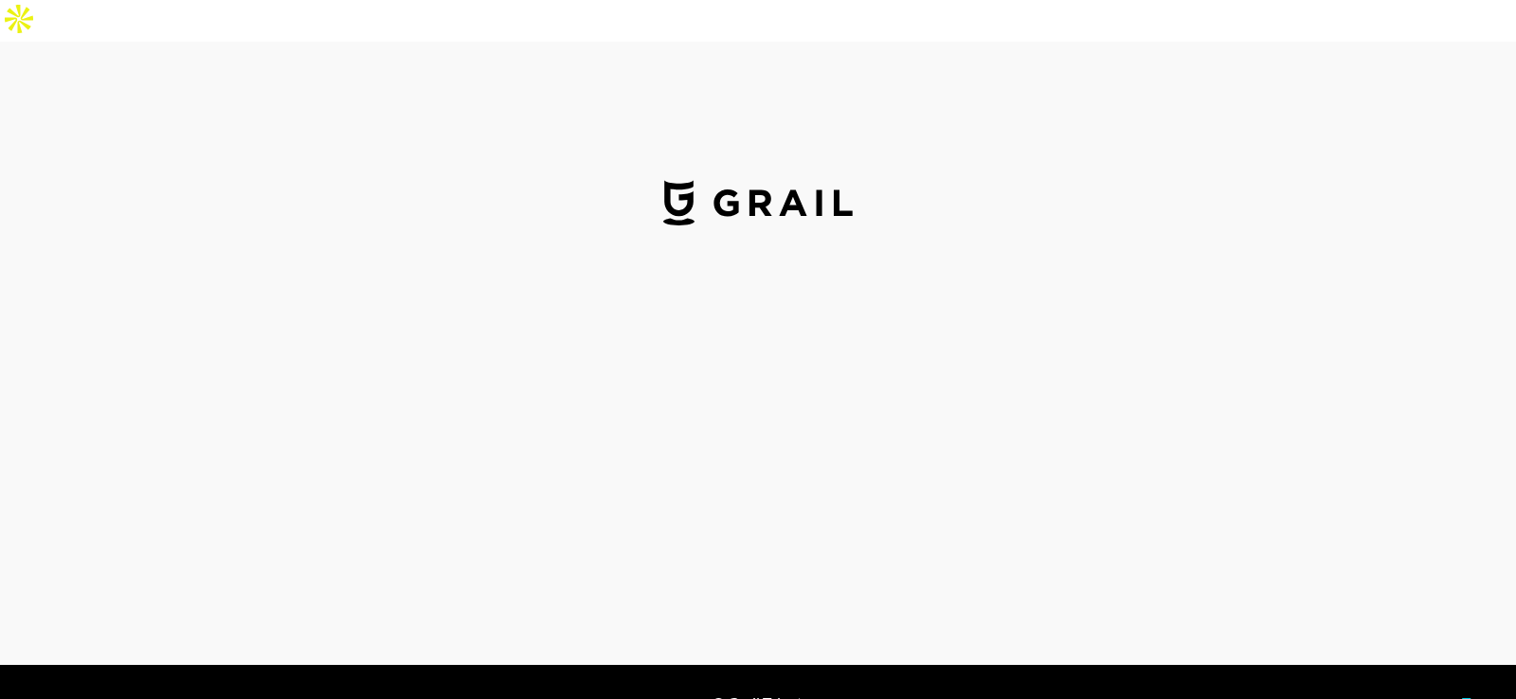
select select "USD"
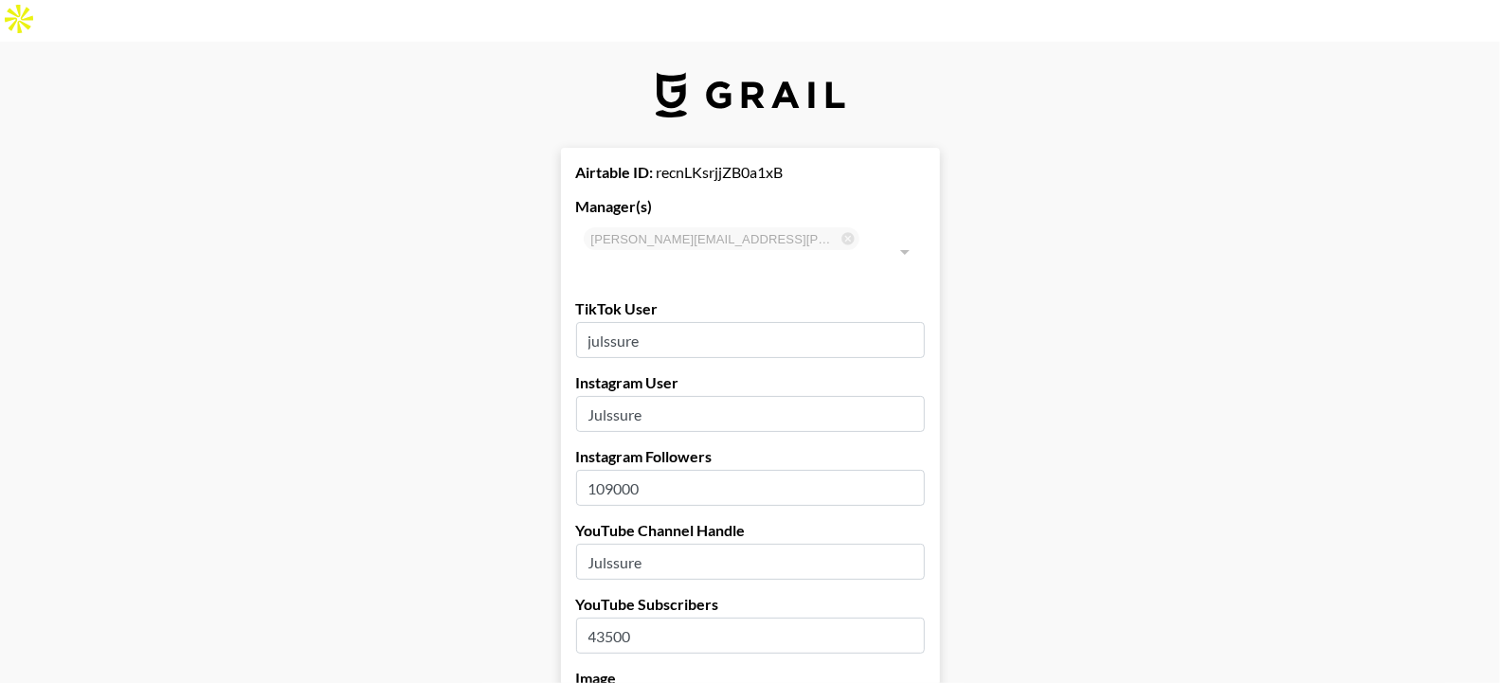
drag, startPoint x: 621, startPoint y: 420, endPoint x: 631, endPoint y: 421, distance: 10.5
click at [631, 470] on input "109000" at bounding box center [750, 488] width 349 height 36
type input "109900"
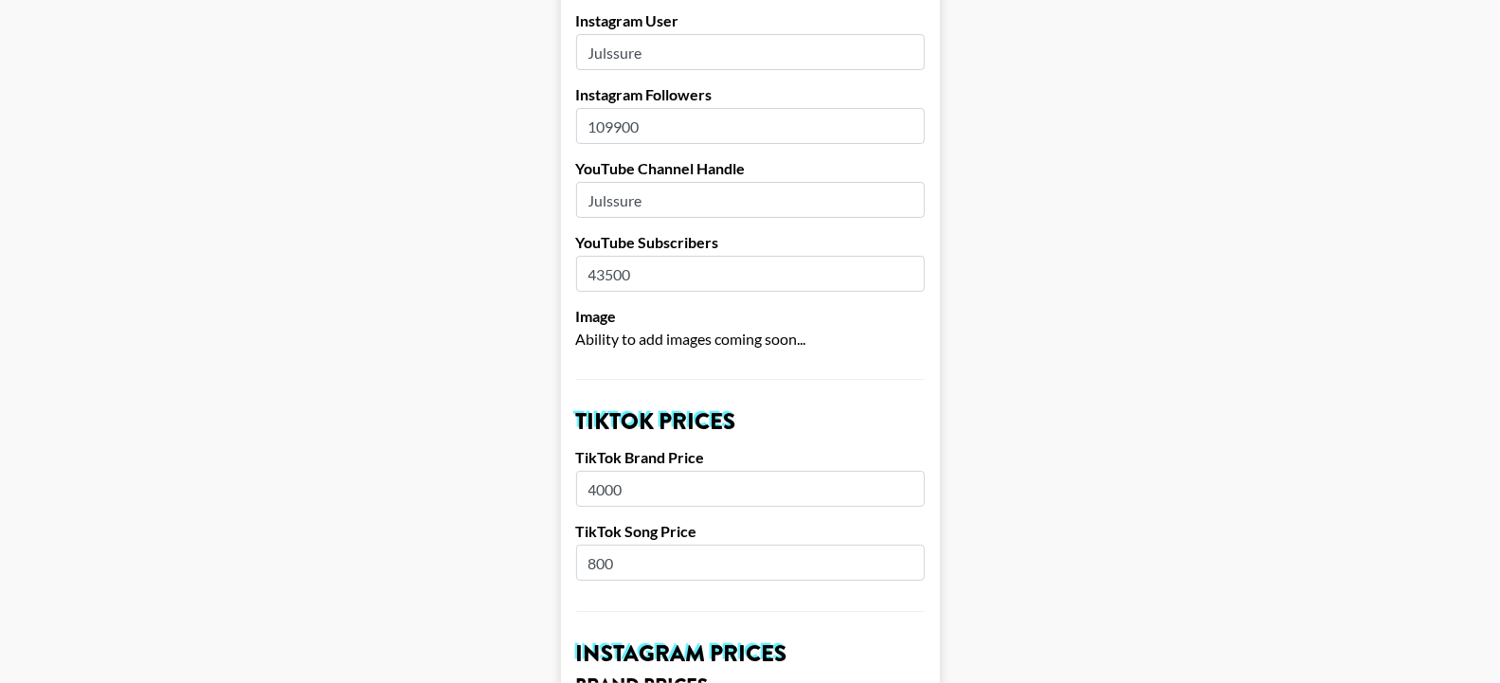
scroll to position [360, 0]
drag, startPoint x: 611, startPoint y: 420, endPoint x: 596, endPoint y: 420, distance: 15.2
click at [596, 473] on input "4000" at bounding box center [750, 491] width 349 height 36
type input "3500"
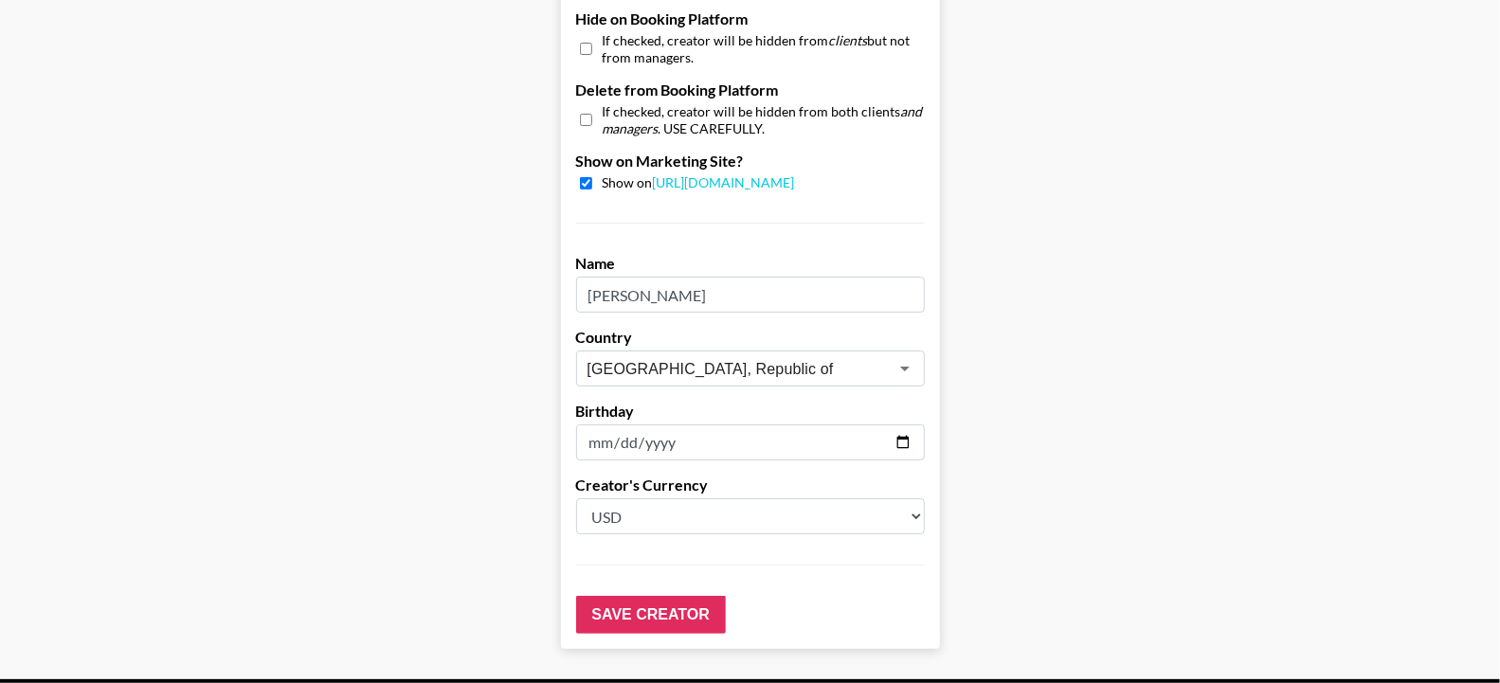
scroll to position [1879, 0]
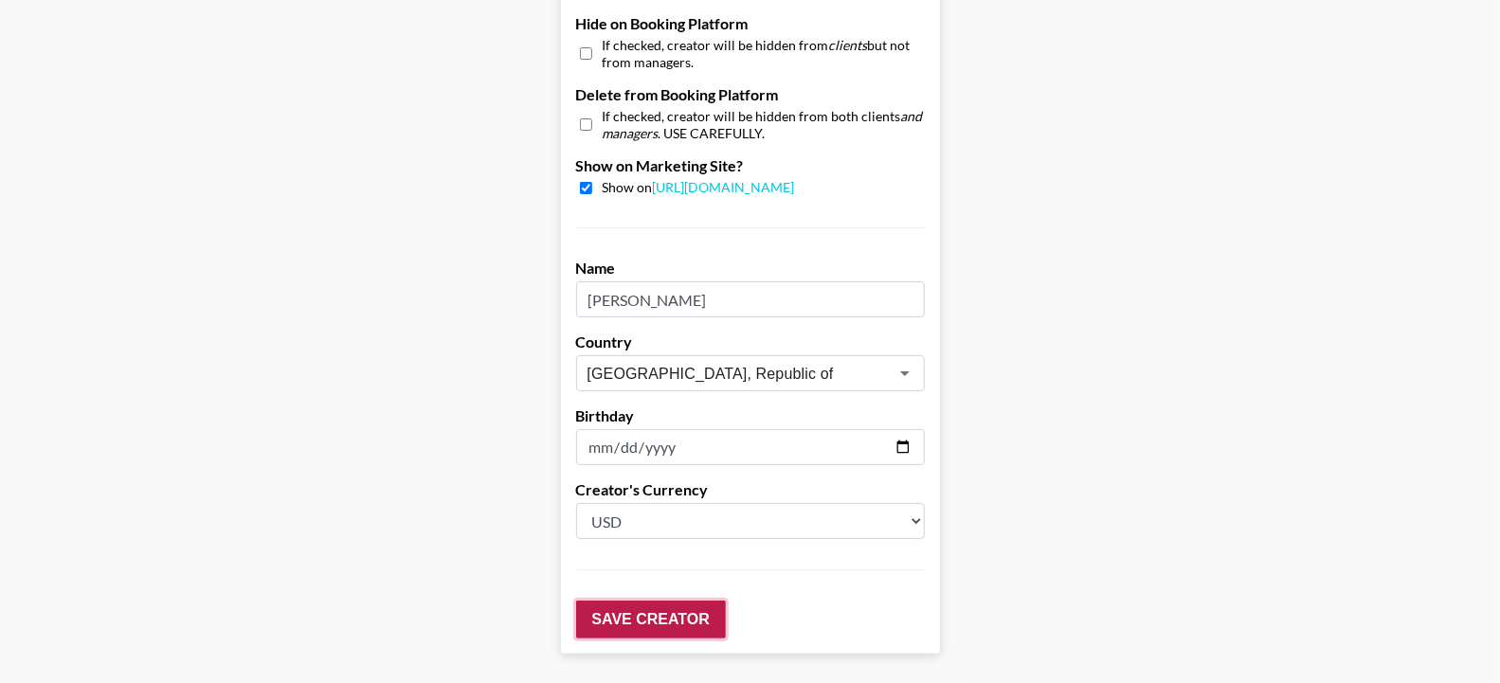
click at [620, 601] on input "Save Creator" at bounding box center [651, 620] width 150 height 38
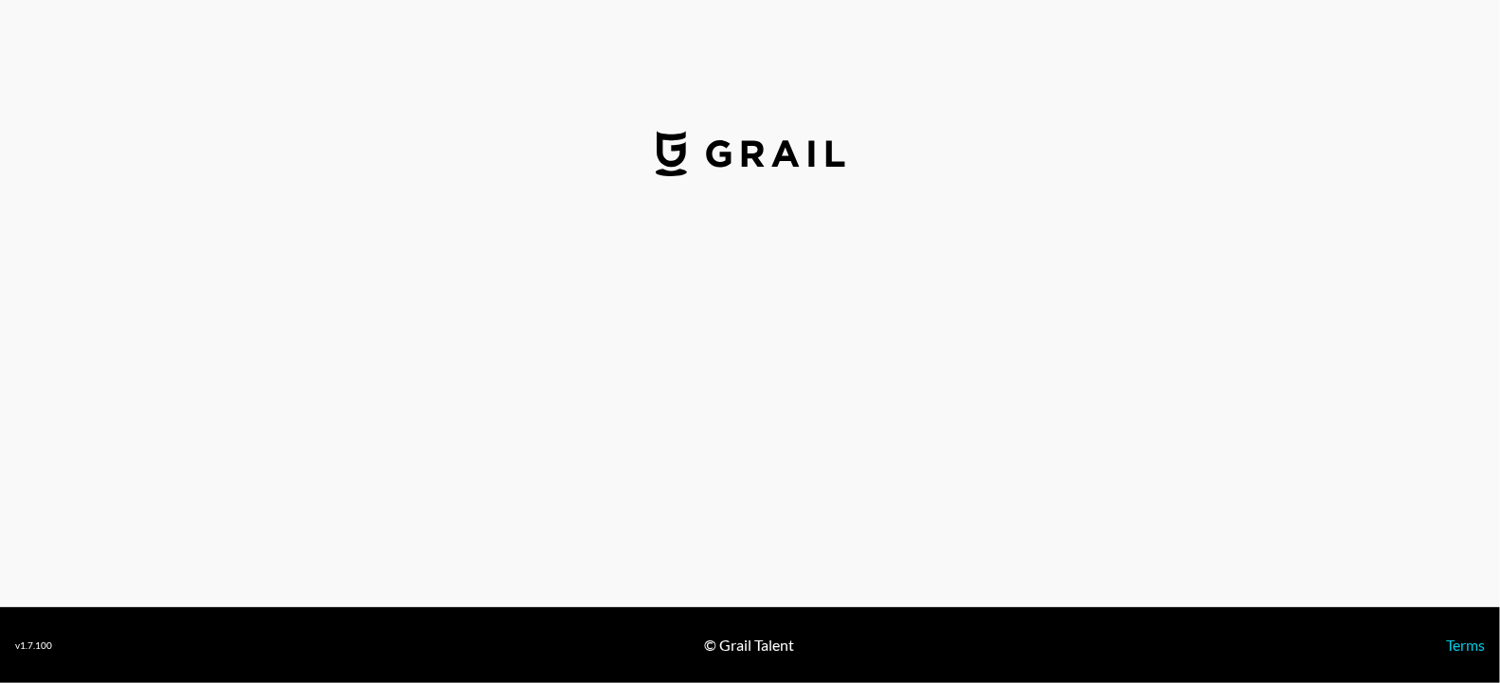
select select "USD"
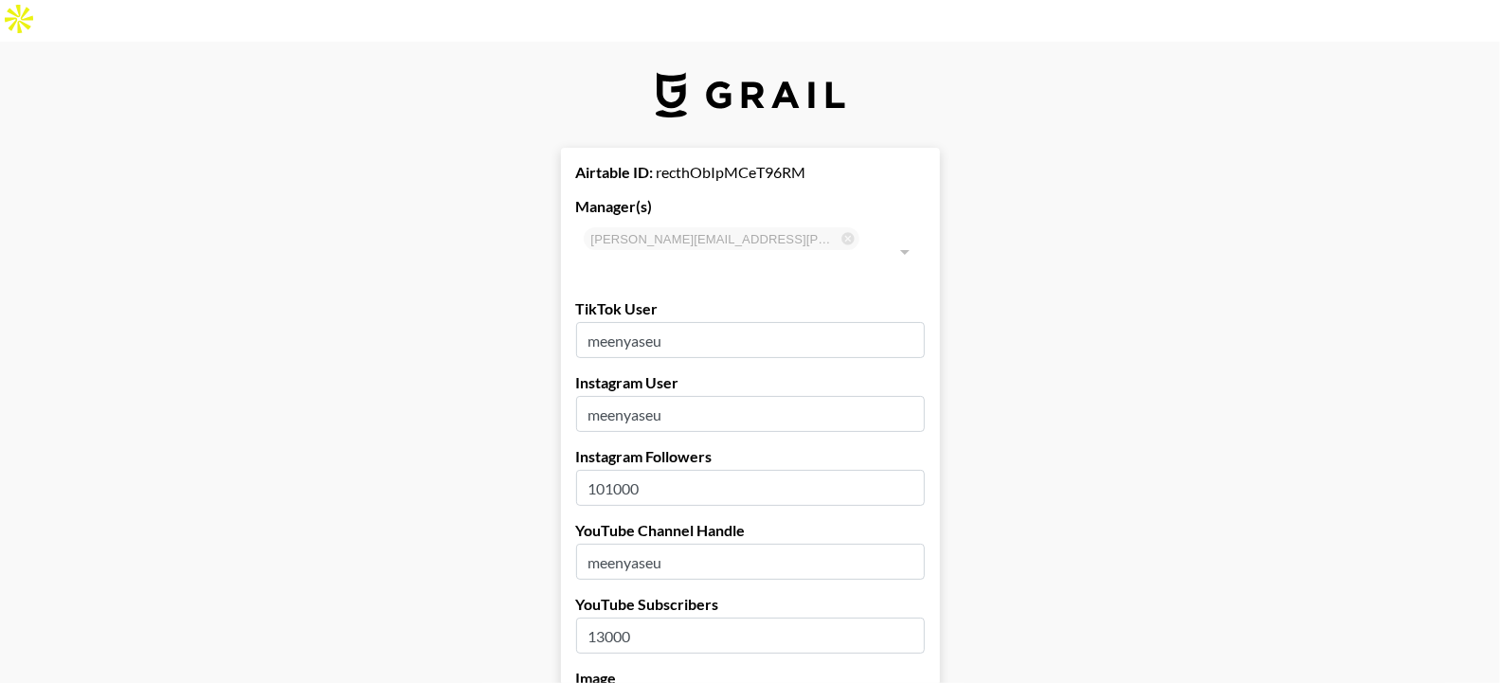
drag, startPoint x: 612, startPoint y: 422, endPoint x: 627, endPoint y: 423, distance: 15.2
click at [627, 470] on input "101000" at bounding box center [750, 488] width 349 height 36
type input "102300"
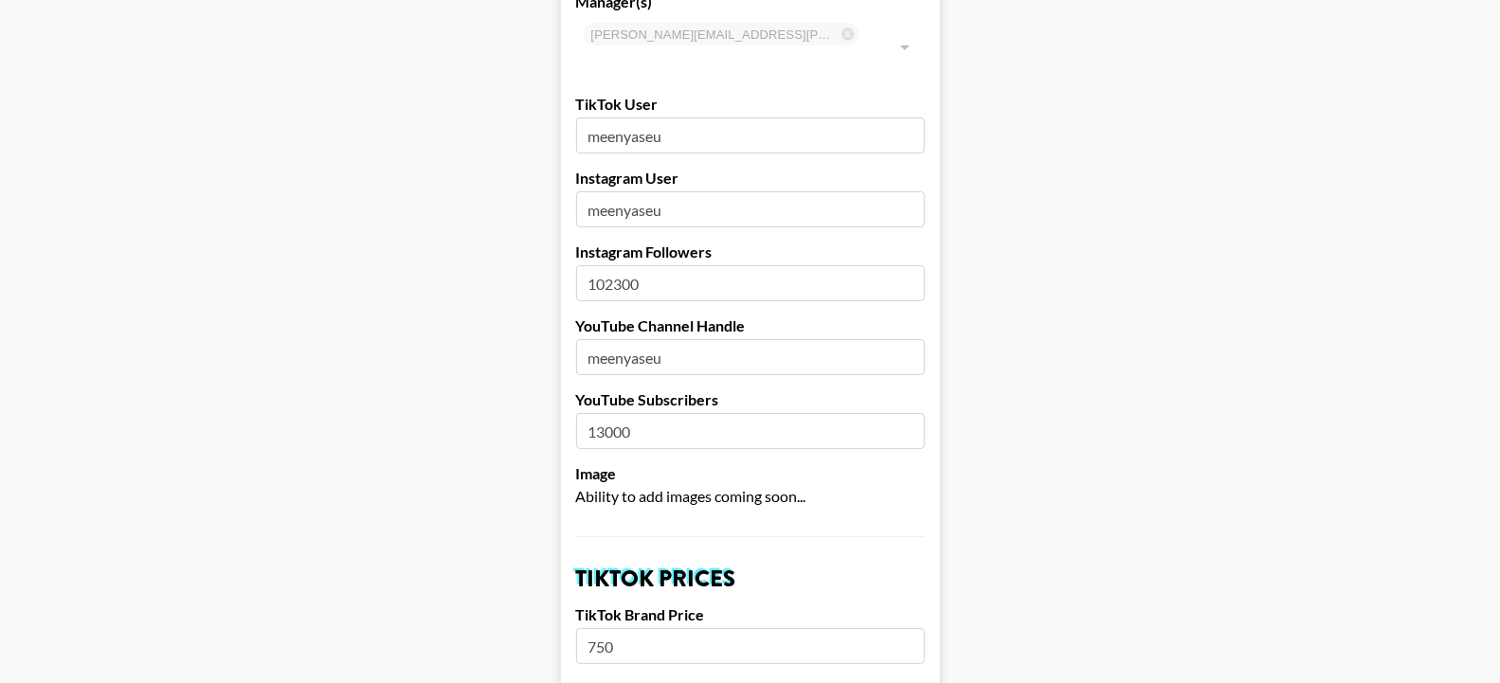
scroll to position [231, 0]
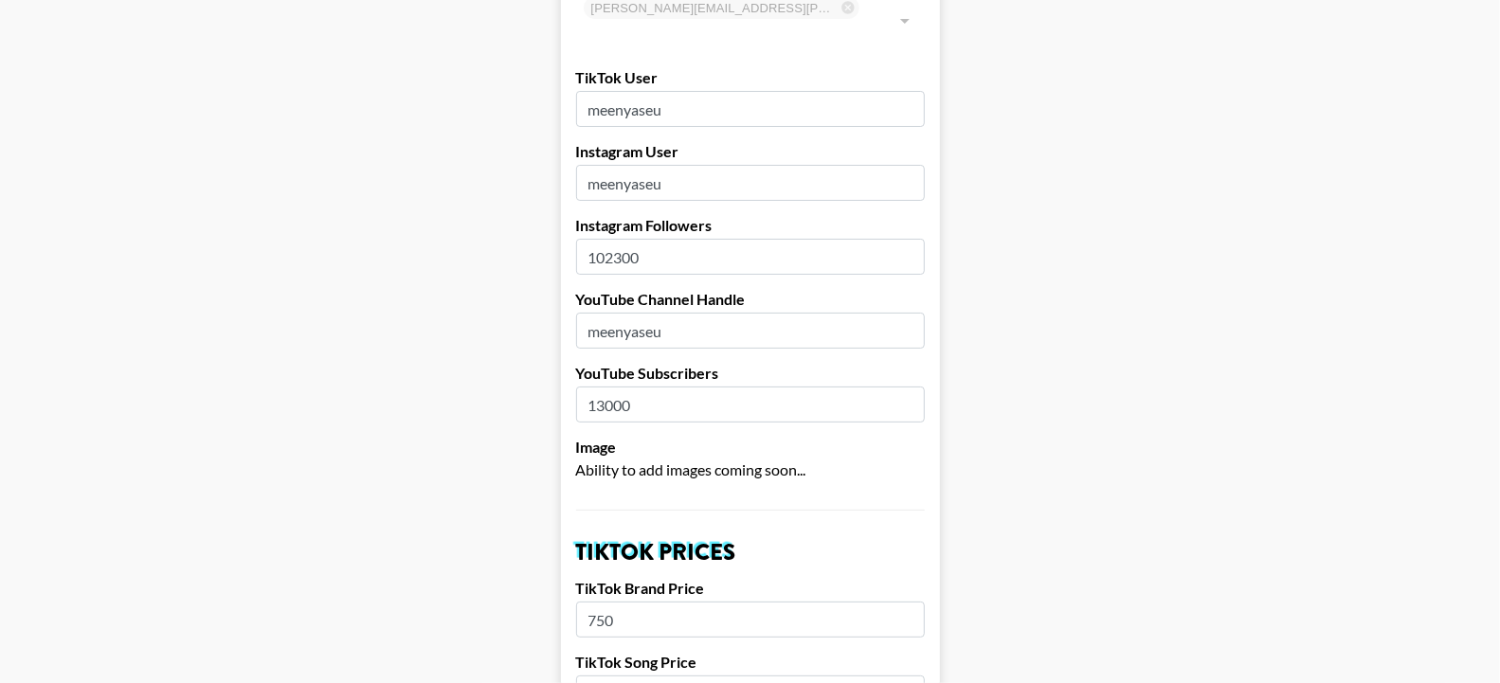
drag, startPoint x: 613, startPoint y: 332, endPoint x: 644, endPoint y: 332, distance: 31.3
click at [632, 387] on input "13000" at bounding box center [750, 405] width 349 height 36
type input "13200"
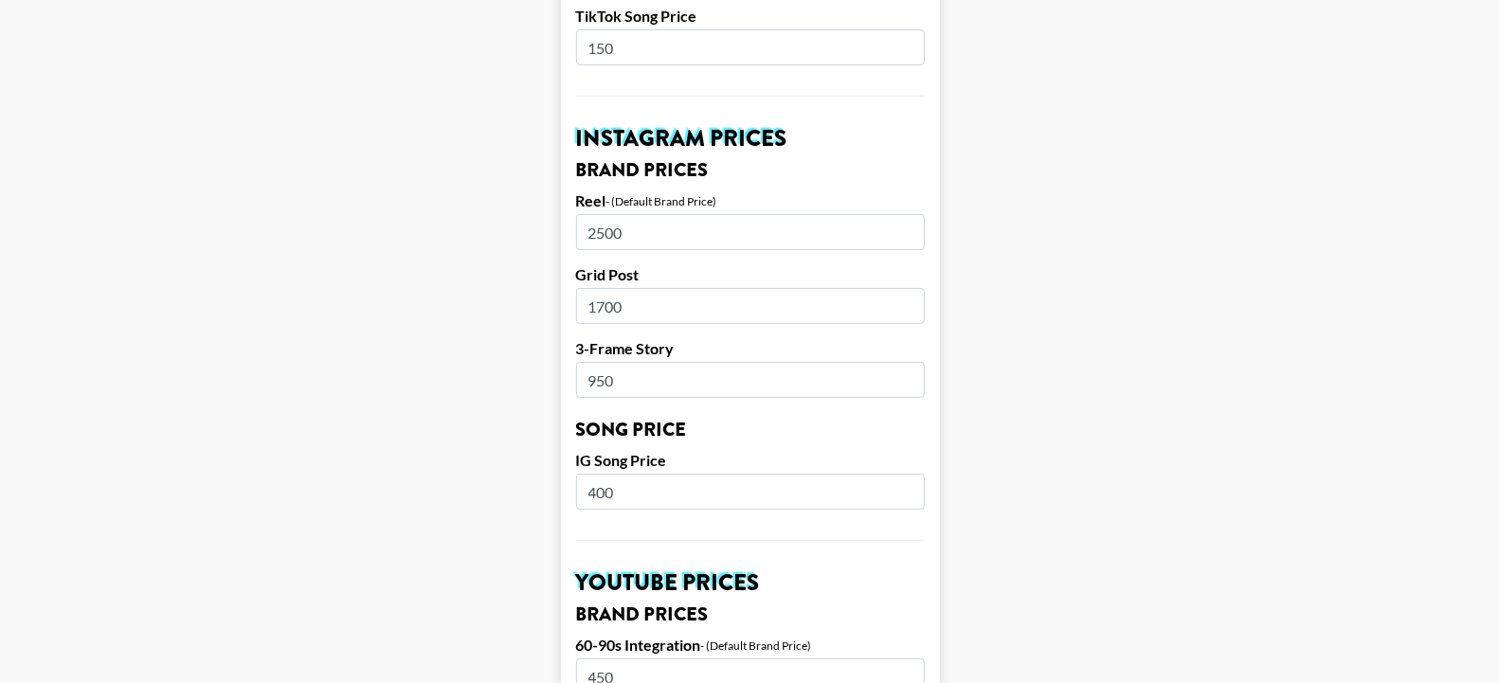
scroll to position [881, 0]
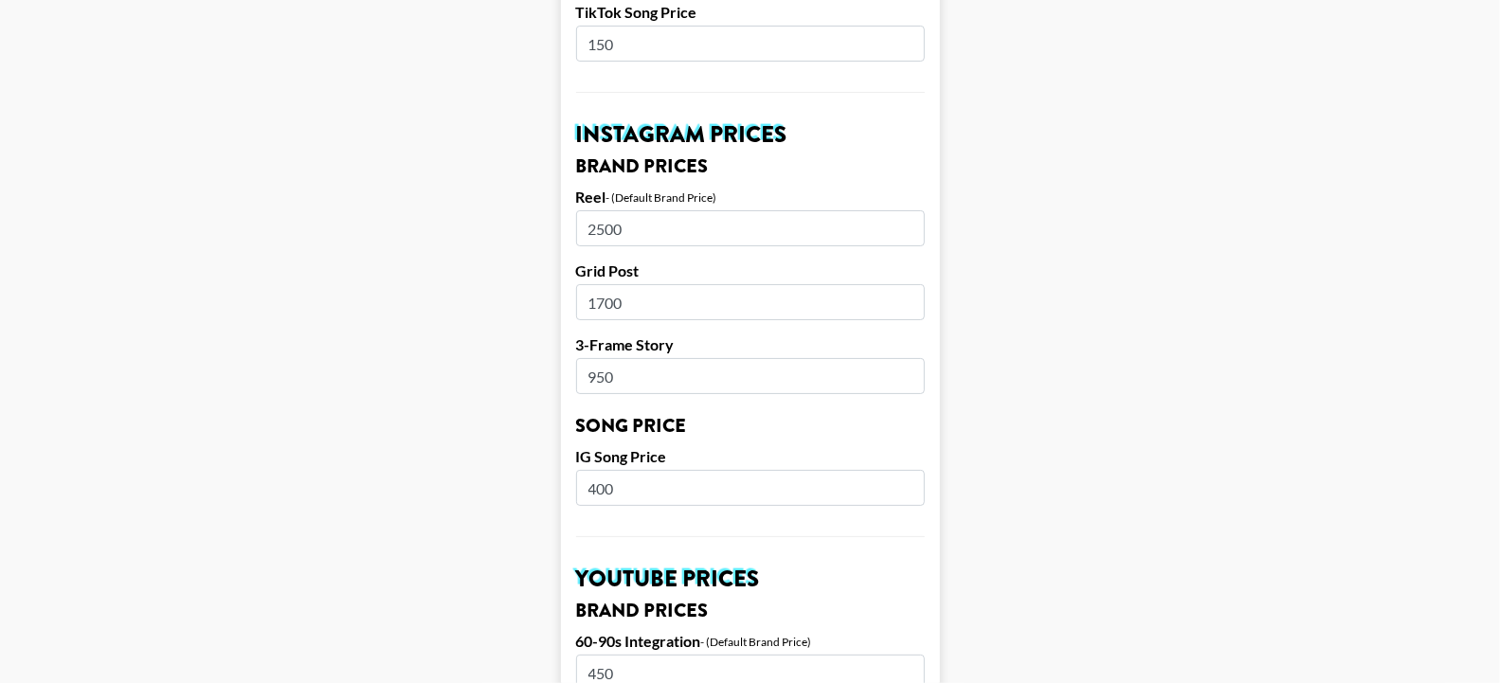
click at [604, 210] on input "2500" at bounding box center [750, 228] width 349 height 36
type input "2800"
click at [620, 284] on input "1700" at bounding box center [750, 302] width 349 height 36
click at [614, 284] on input "1700" at bounding box center [750, 302] width 349 height 36
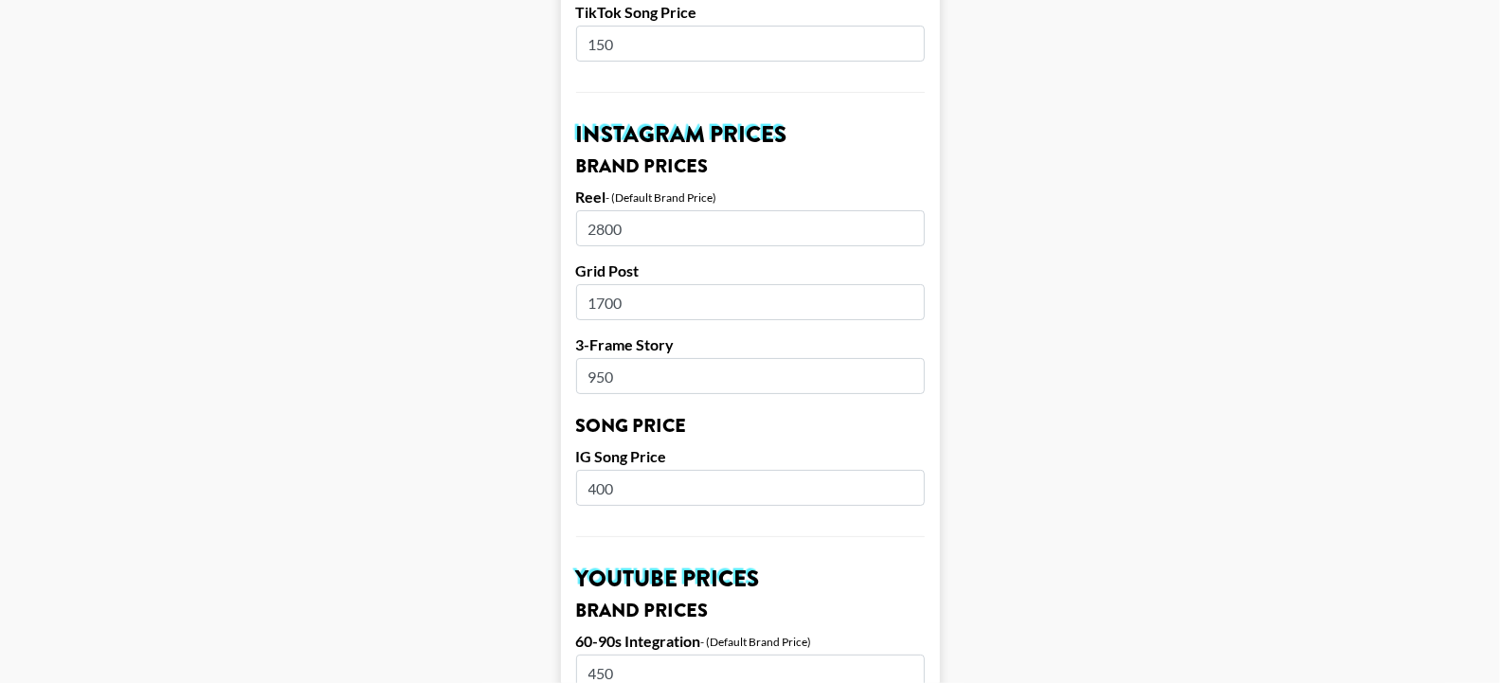
click at [614, 284] on input "1700" at bounding box center [750, 302] width 349 height 36
type input "1600"
click at [628, 358] on input "950" at bounding box center [750, 376] width 349 height 36
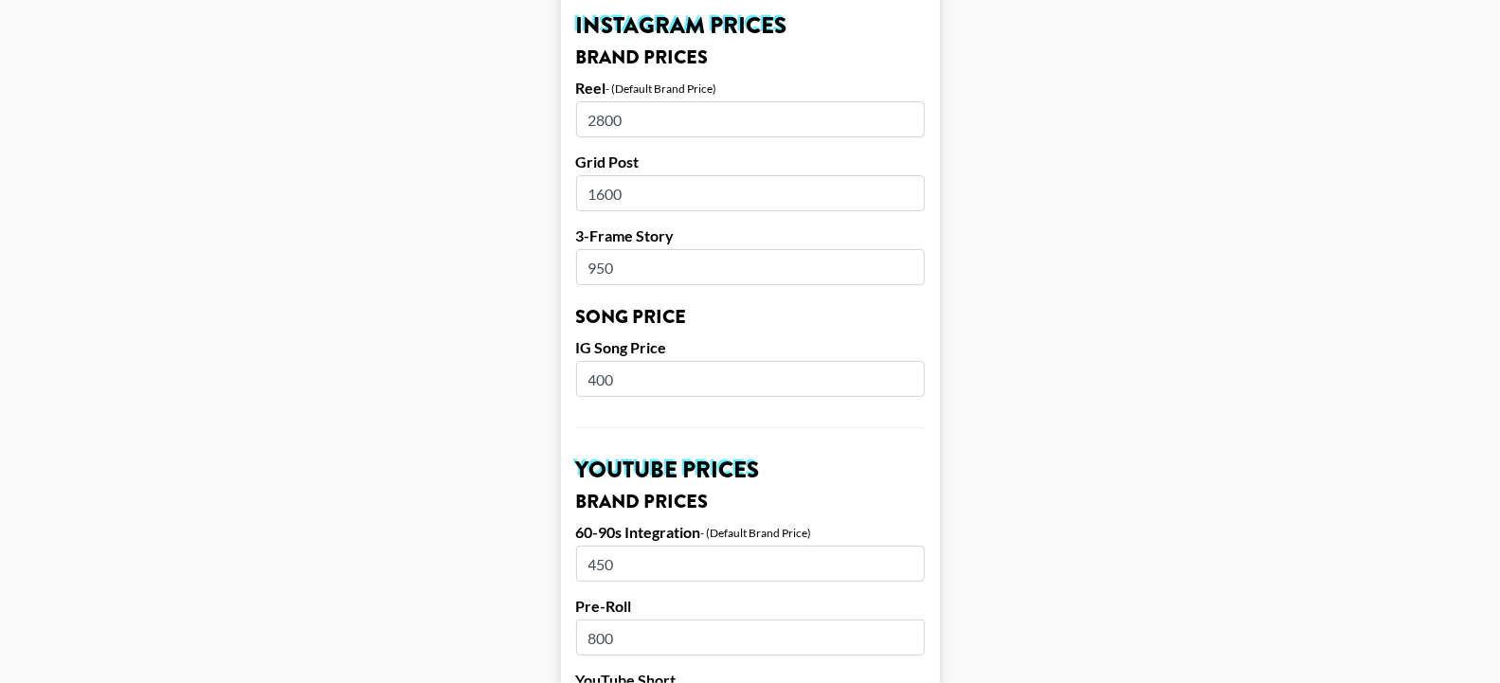
scroll to position [992, 0]
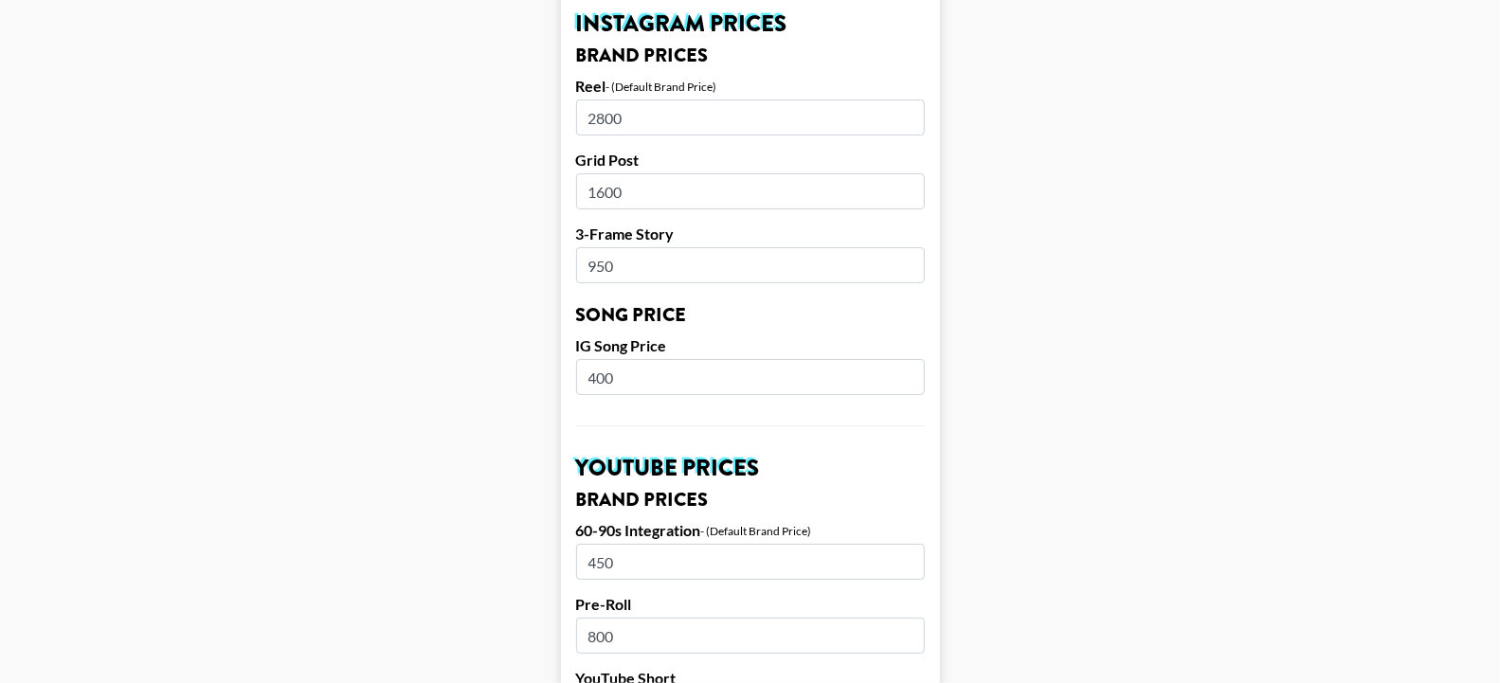
click at [614, 359] on input "400" at bounding box center [750, 377] width 349 height 36
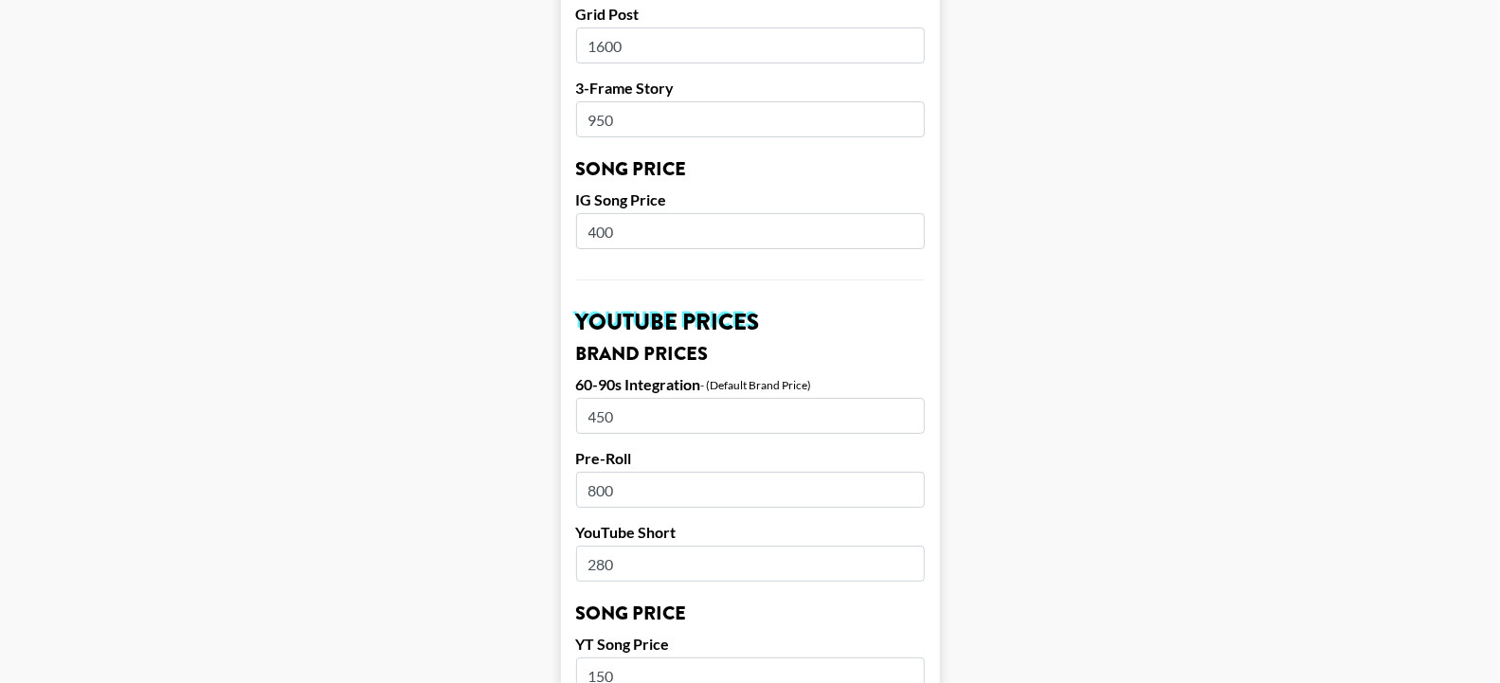
scroll to position [1163, 0]
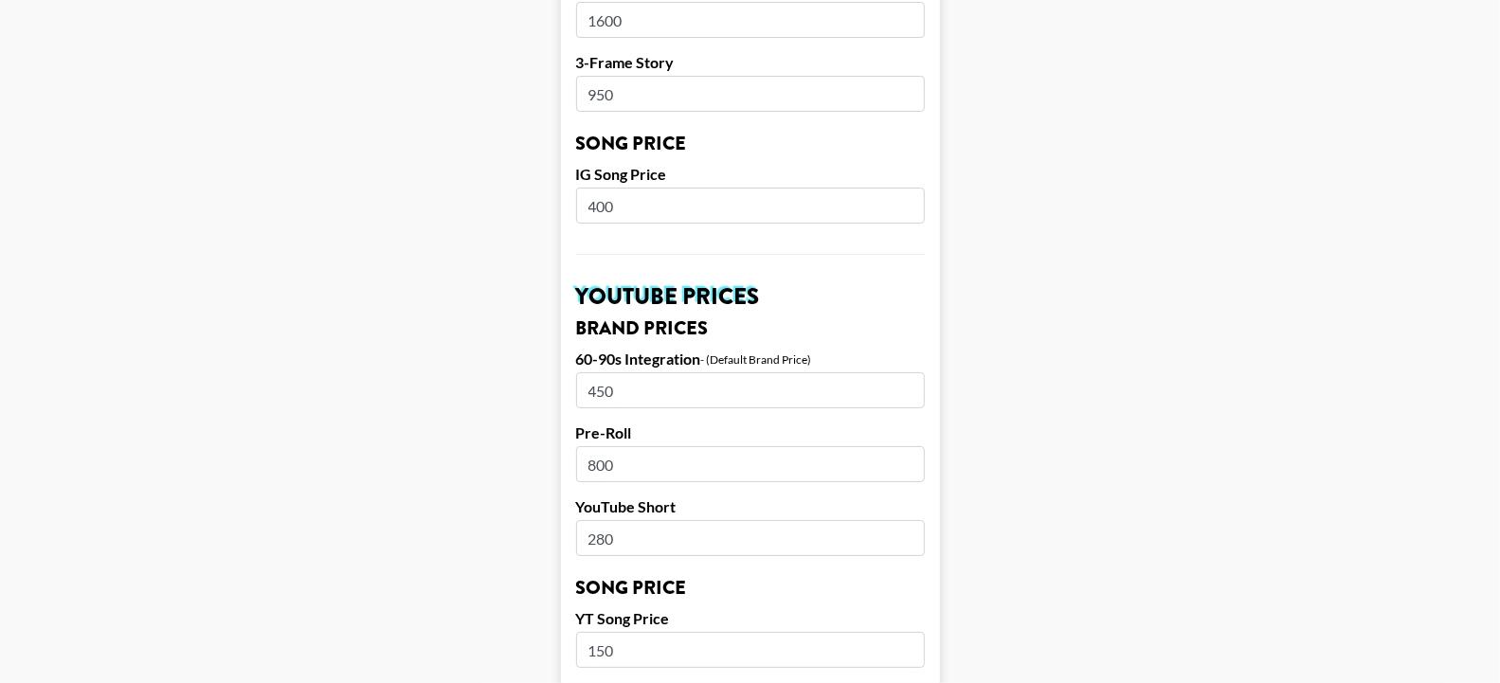
click at [610, 372] on input "450" at bounding box center [750, 390] width 349 height 36
type input "500"
click at [603, 446] on input "800" at bounding box center [750, 464] width 349 height 36
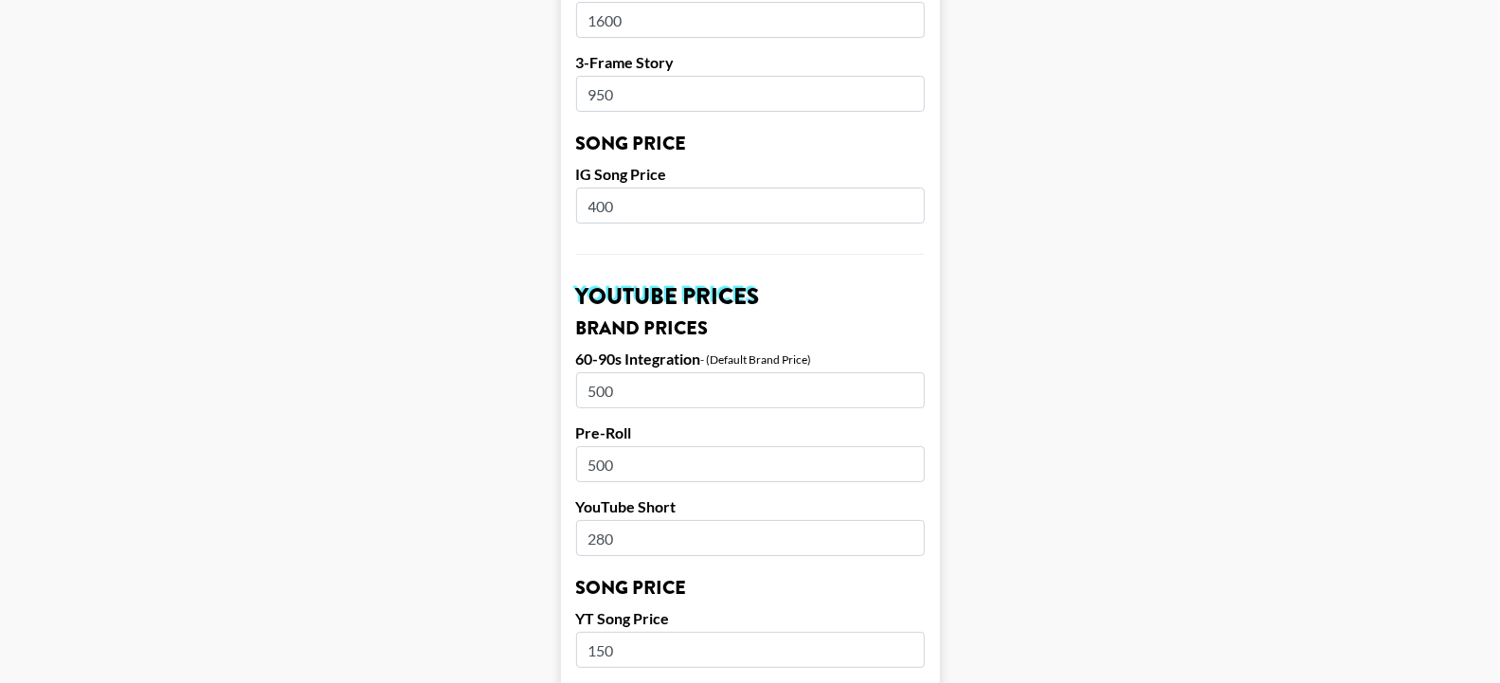
type input "500"
click at [609, 520] on input "280" at bounding box center [750, 538] width 349 height 36
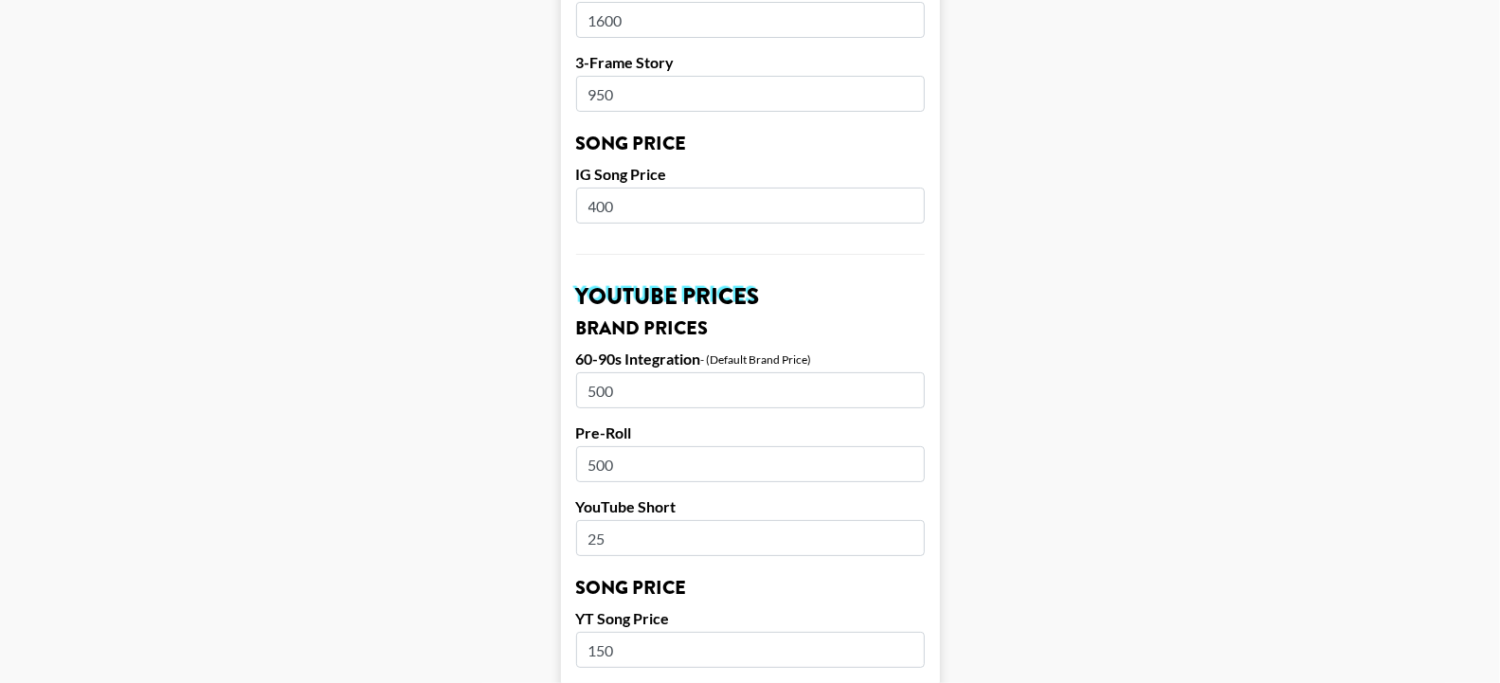
type input "2"
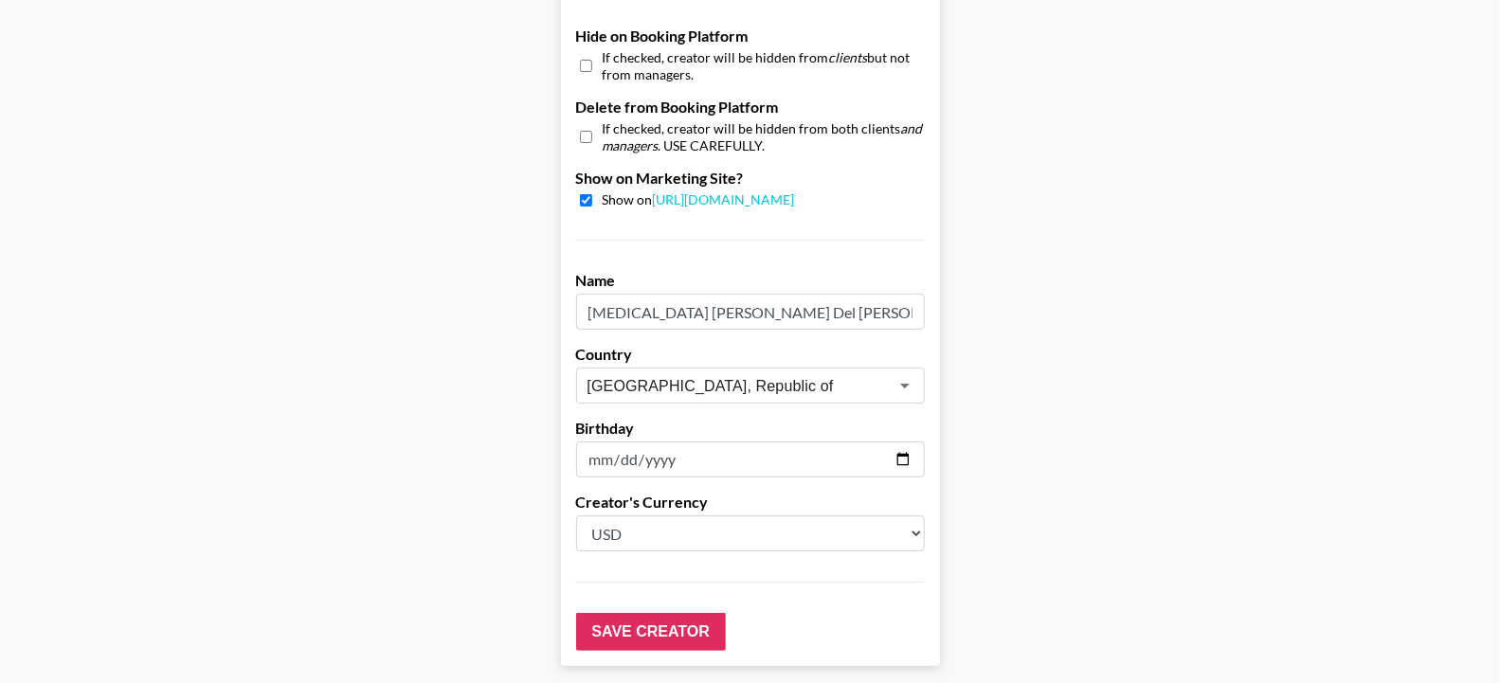
scroll to position [1874, 0]
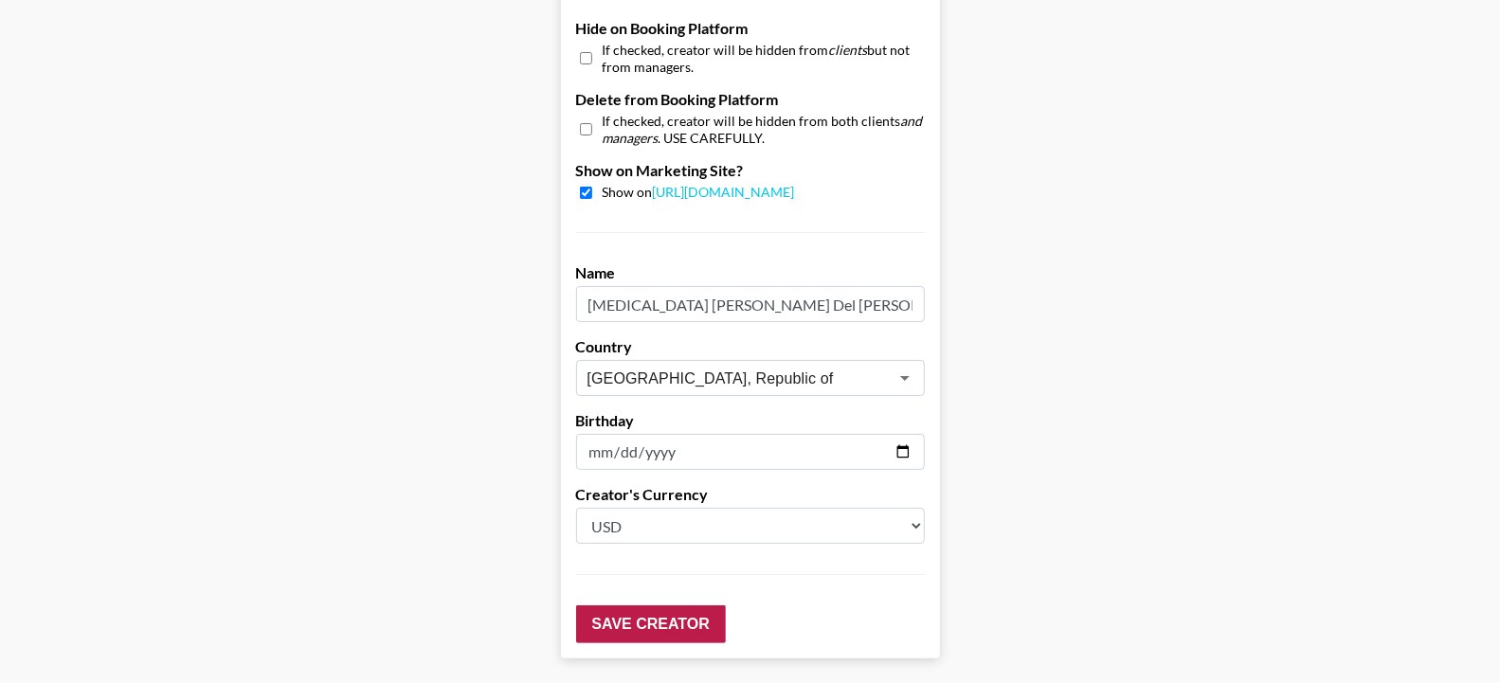
type input "300"
click at [615, 605] on input "Save Creator" at bounding box center [651, 624] width 150 height 38
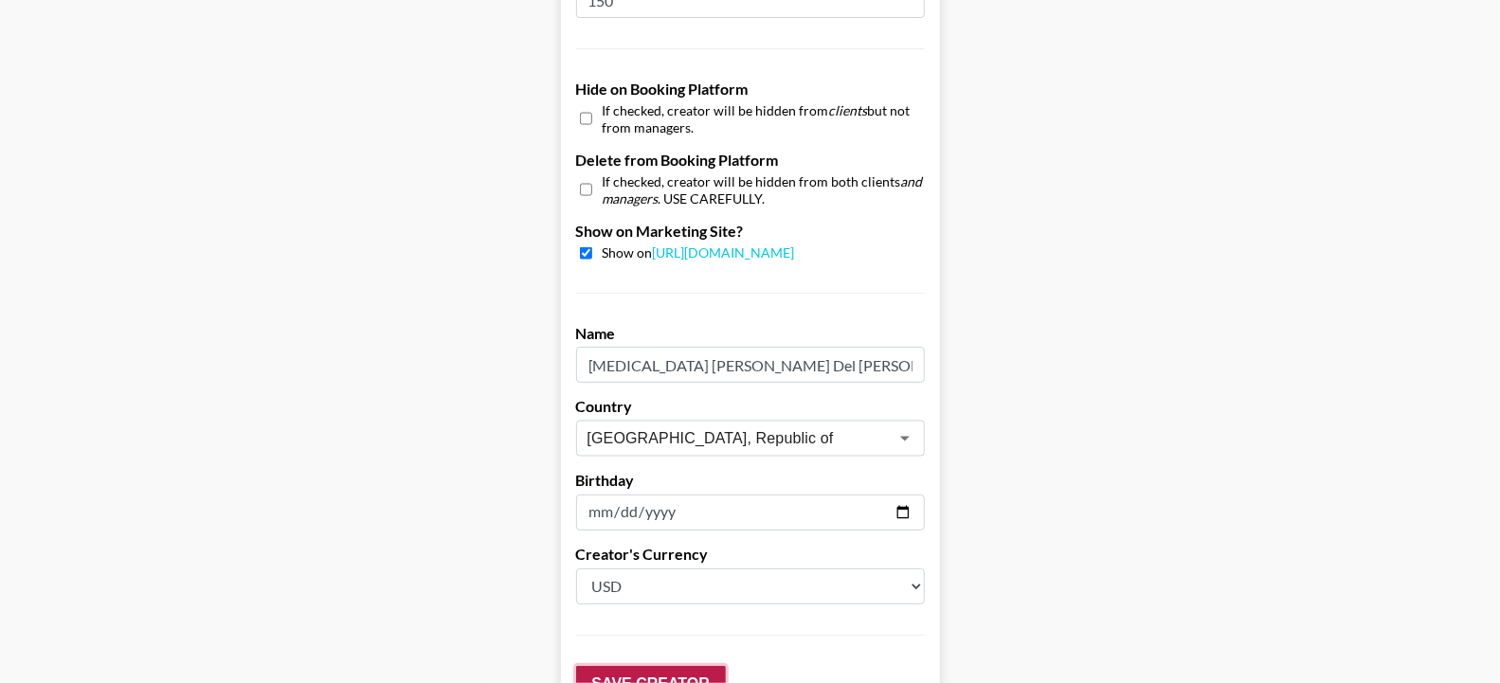
scroll to position [1936, 0]
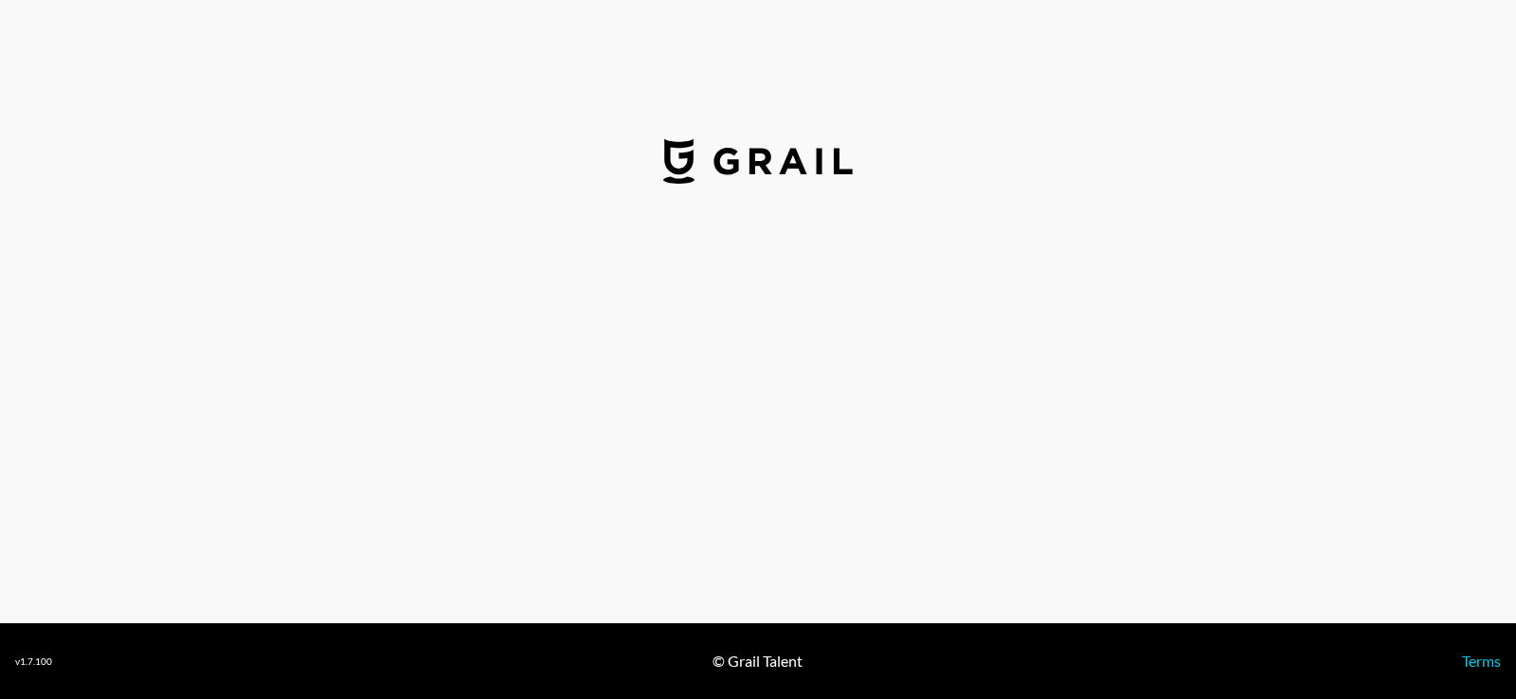
select select "GBP"
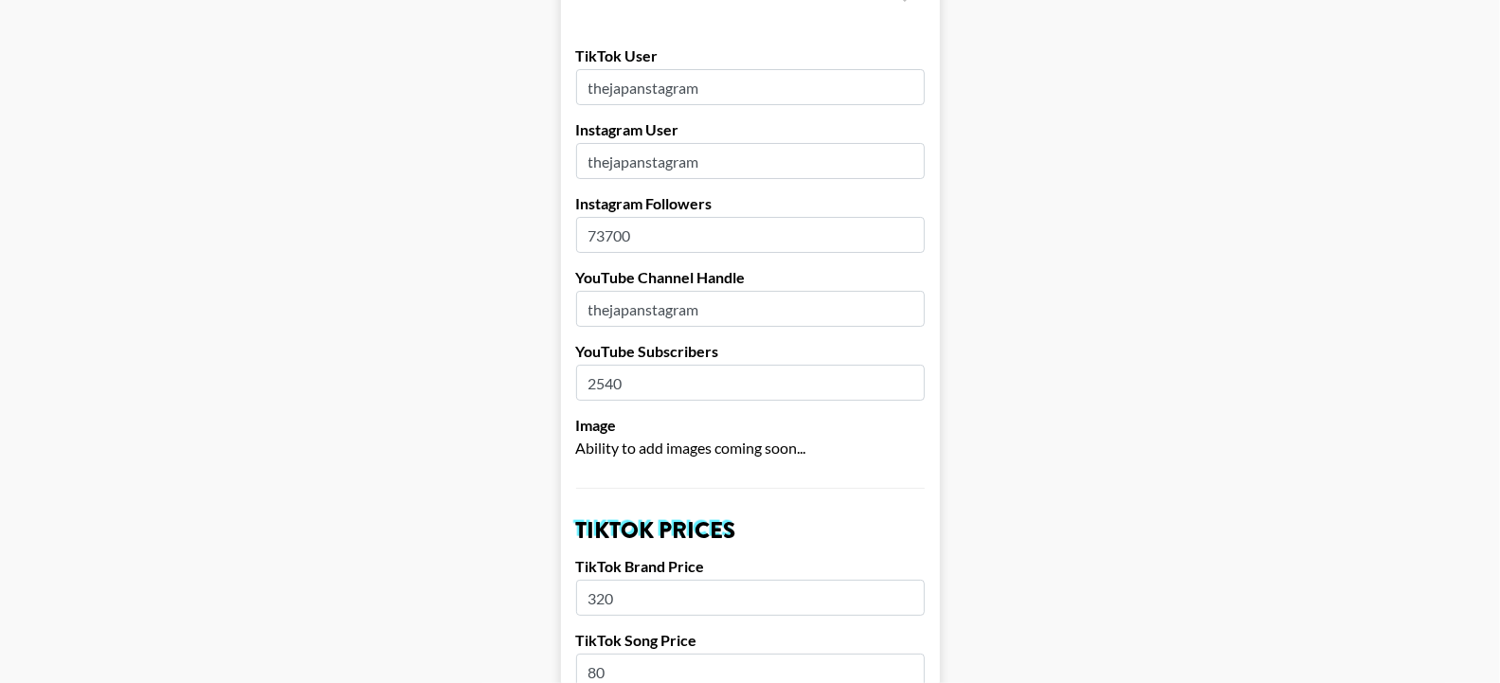
scroll to position [262, 0]
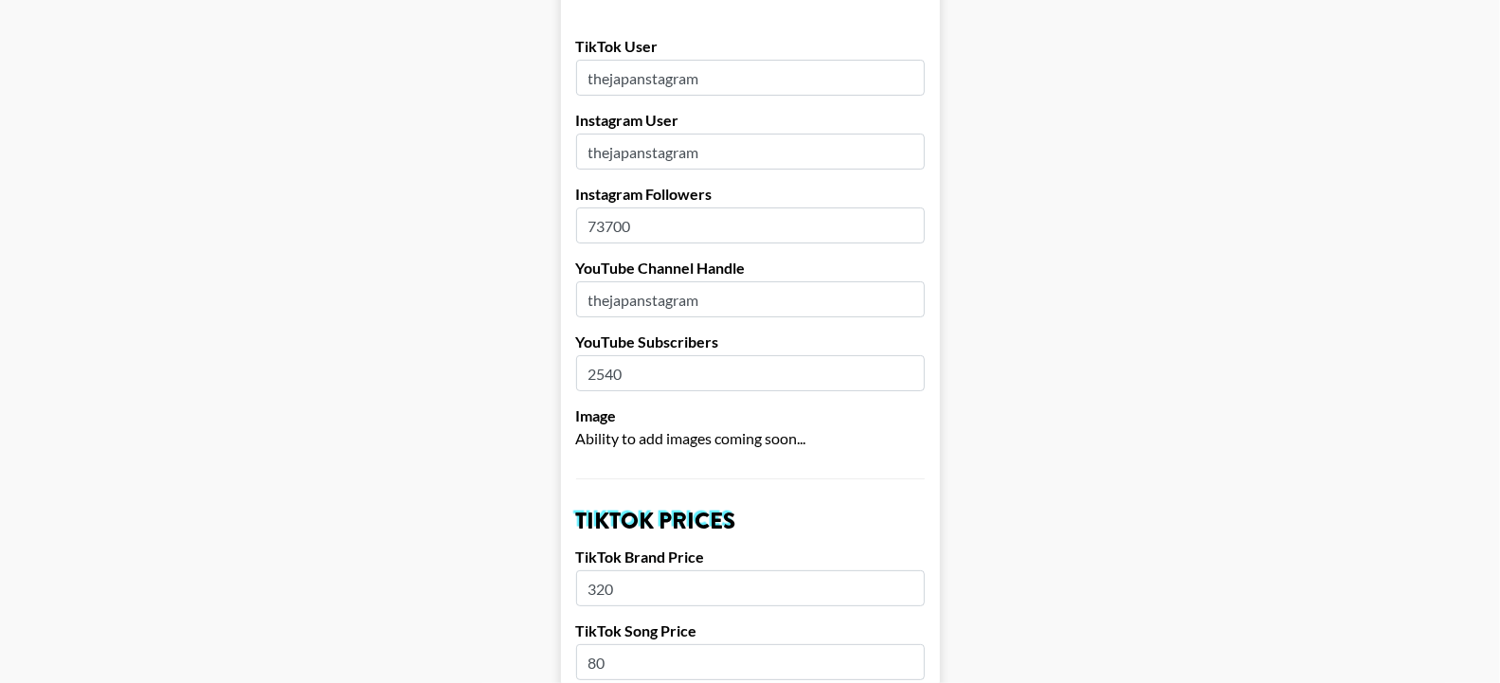
drag, startPoint x: 605, startPoint y: 156, endPoint x: 622, endPoint y: 156, distance: 16.1
click at [622, 207] on input "73700" at bounding box center [750, 225] width 349 height 36
type input "75500"
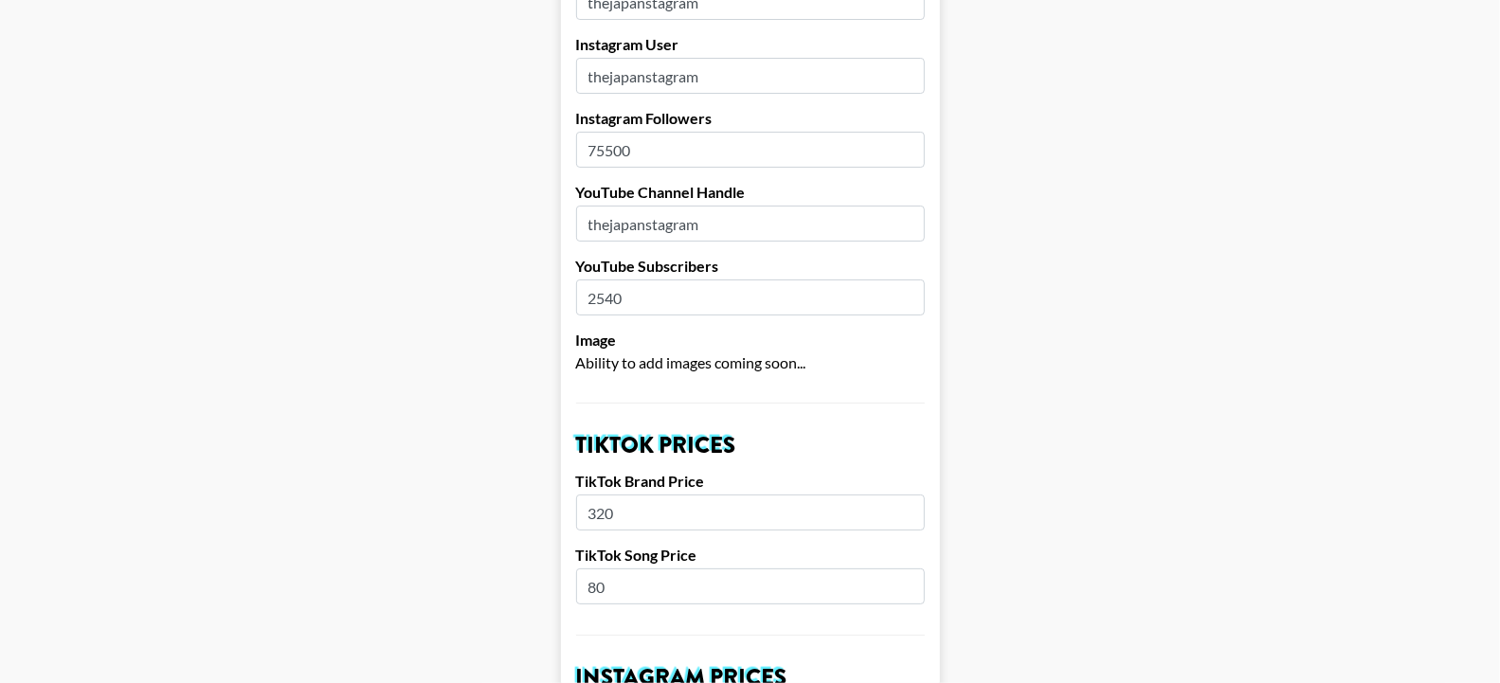
scroll to position [367, 0]
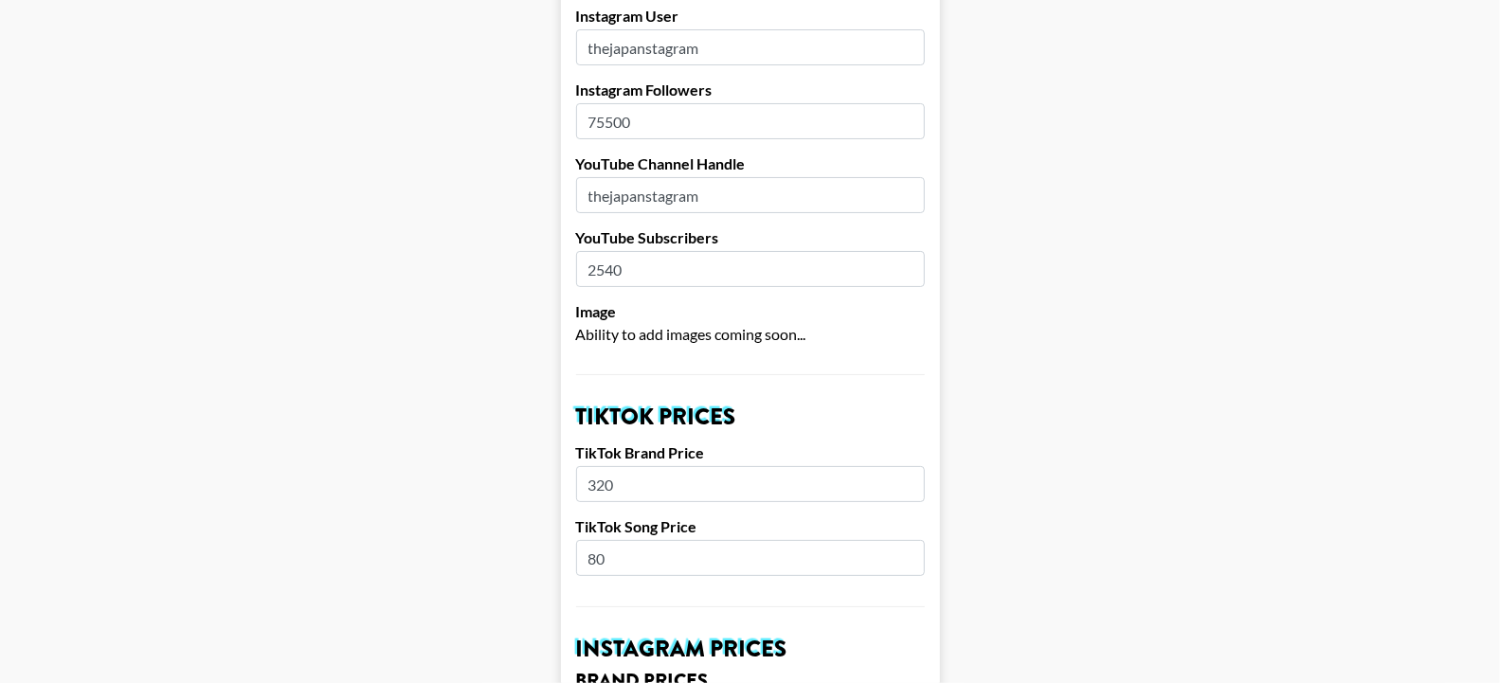
drag, startPoint x: 606, startPoint y: 199, endPoint x: 631, endPoint y: 200, distance: 24.7
click at [631, 251] on input "2540" at bounding box center [750, 269] width 349 height 36
type input "2640"
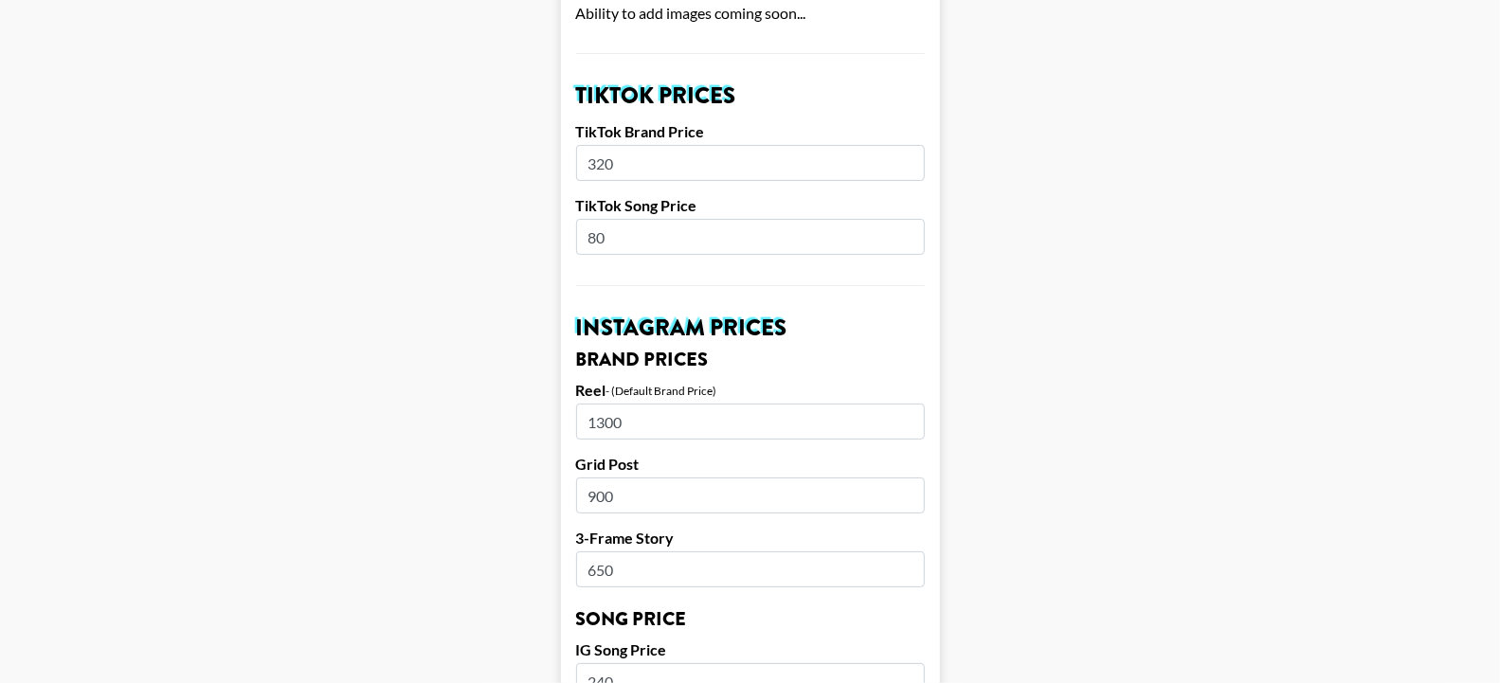
scroll to position [694, 0]
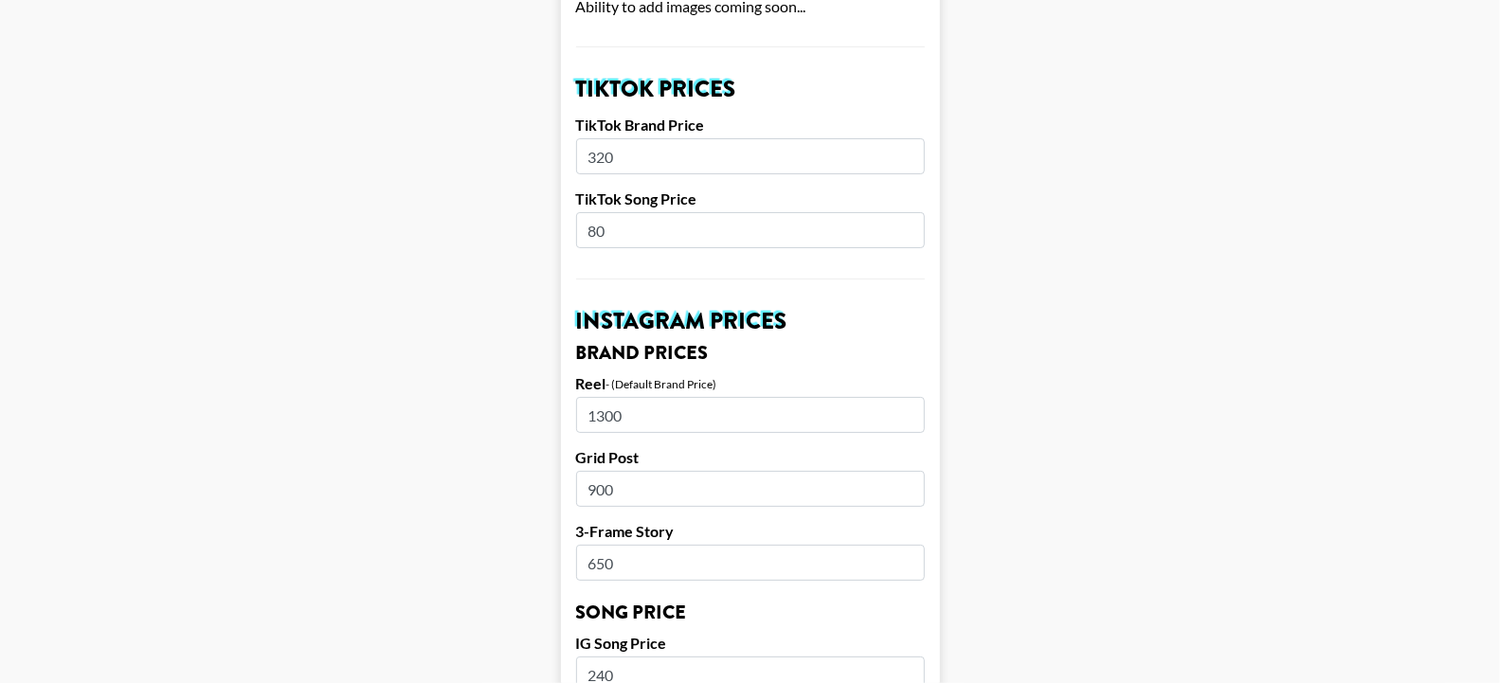
click at [601, 138] on input "320" at bounding box center [750, 156] width 349 height 36
type input "400"
click at [585, 189] on form "Airtable ID: recjwGus2HRAAK8JQ Manager(s) [PERSON_NAME][EMAIL_ADDRESS][PERSON_N…" at bounding box center [750, 645] width 379 height 2385
click at [604, 212] on input "80" at bounding box center [750, 230] width 349 height 36
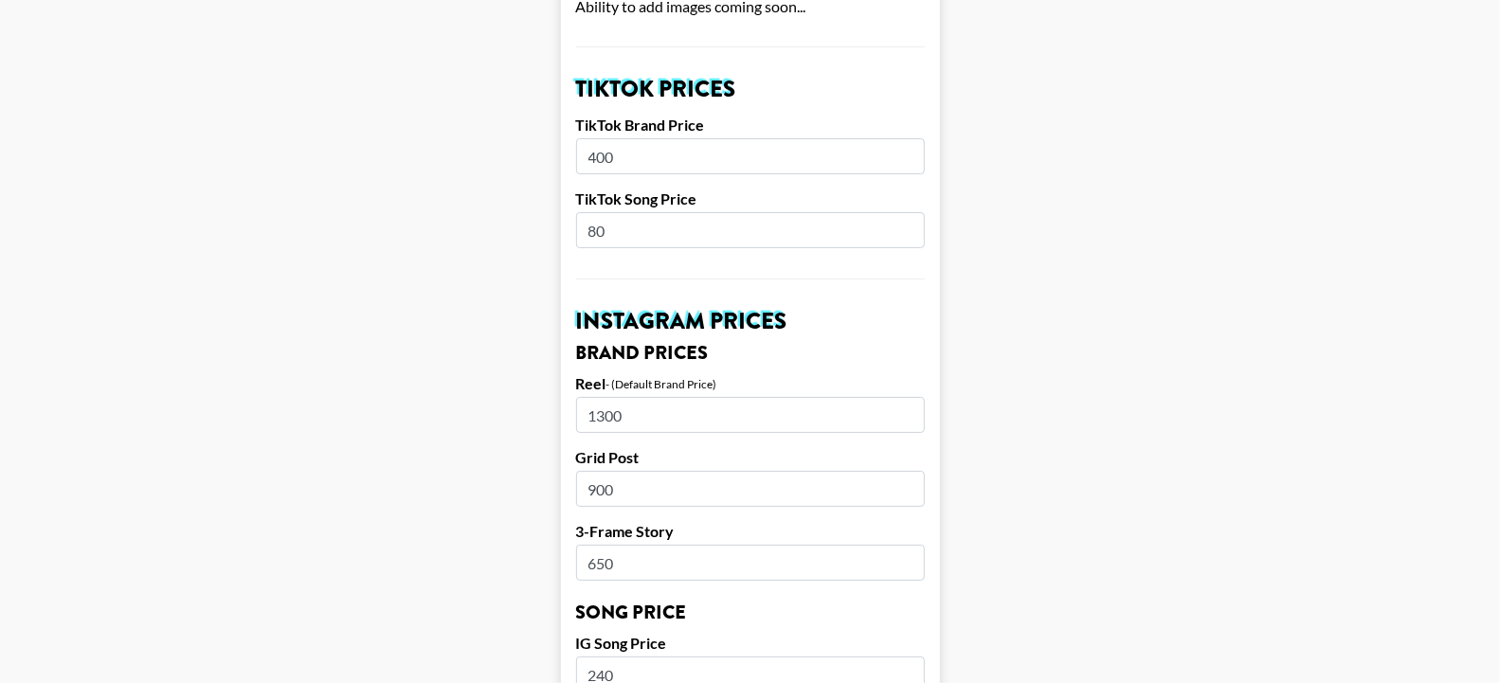
click at [604, 212] on input "80" at bounding box center [750, 230] width 349 height 36
type input "100"
click at [562, 341] on main "Airtable ID: recjwGus2HRAAK8JQ Manager(s) [PERSON_NAME][EMAIL_ADDRESS][PERSON_N…" at bounding box center [749, 645] width 1469 height 2385
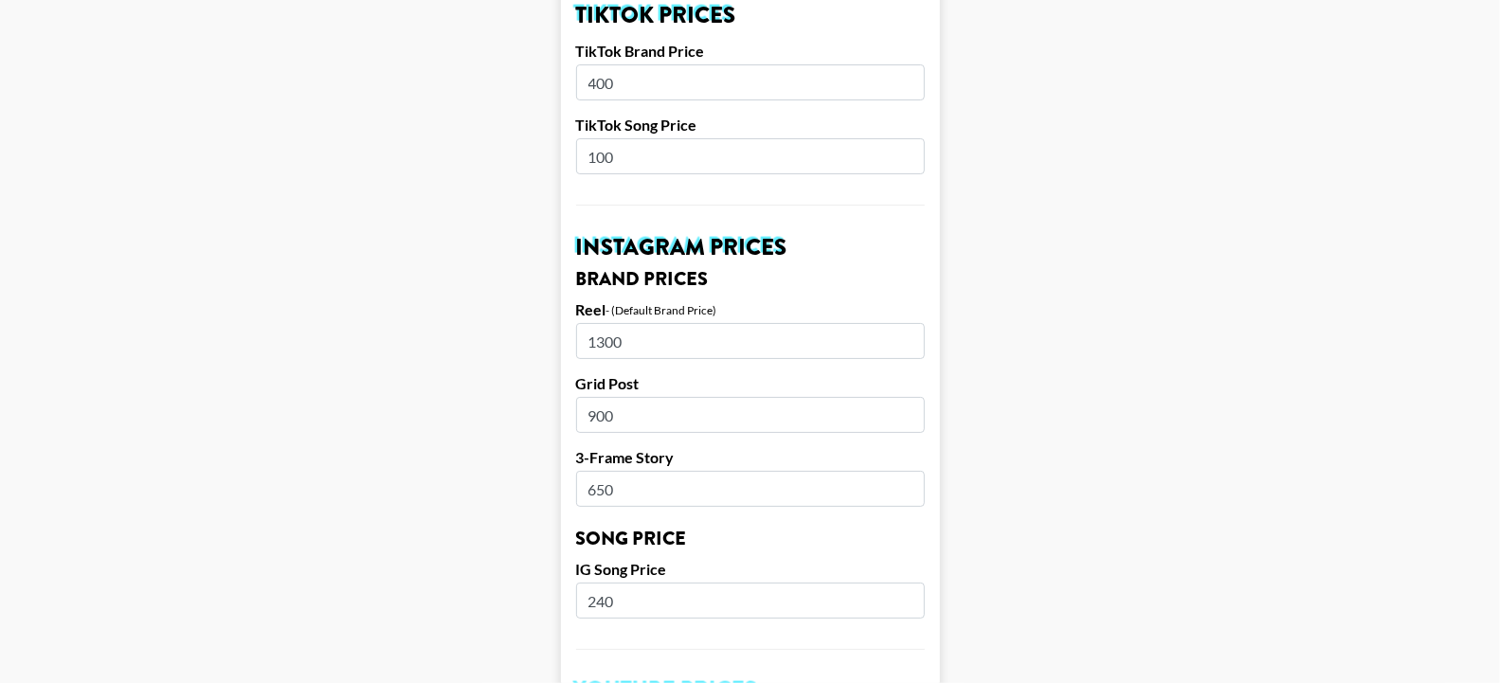
scroll to position [799, 0]
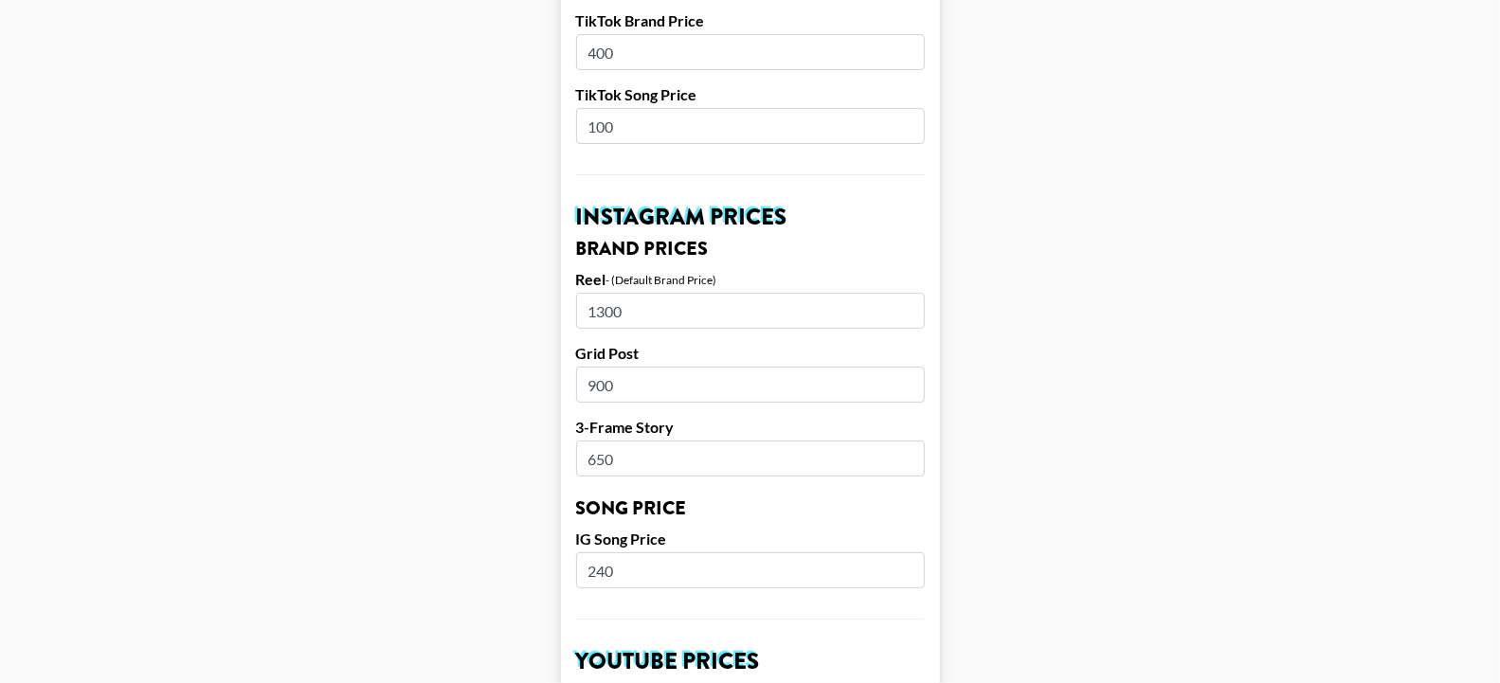
click at [612, 293] on input "1300" at bounding box center [750, 311] width 349 height 36
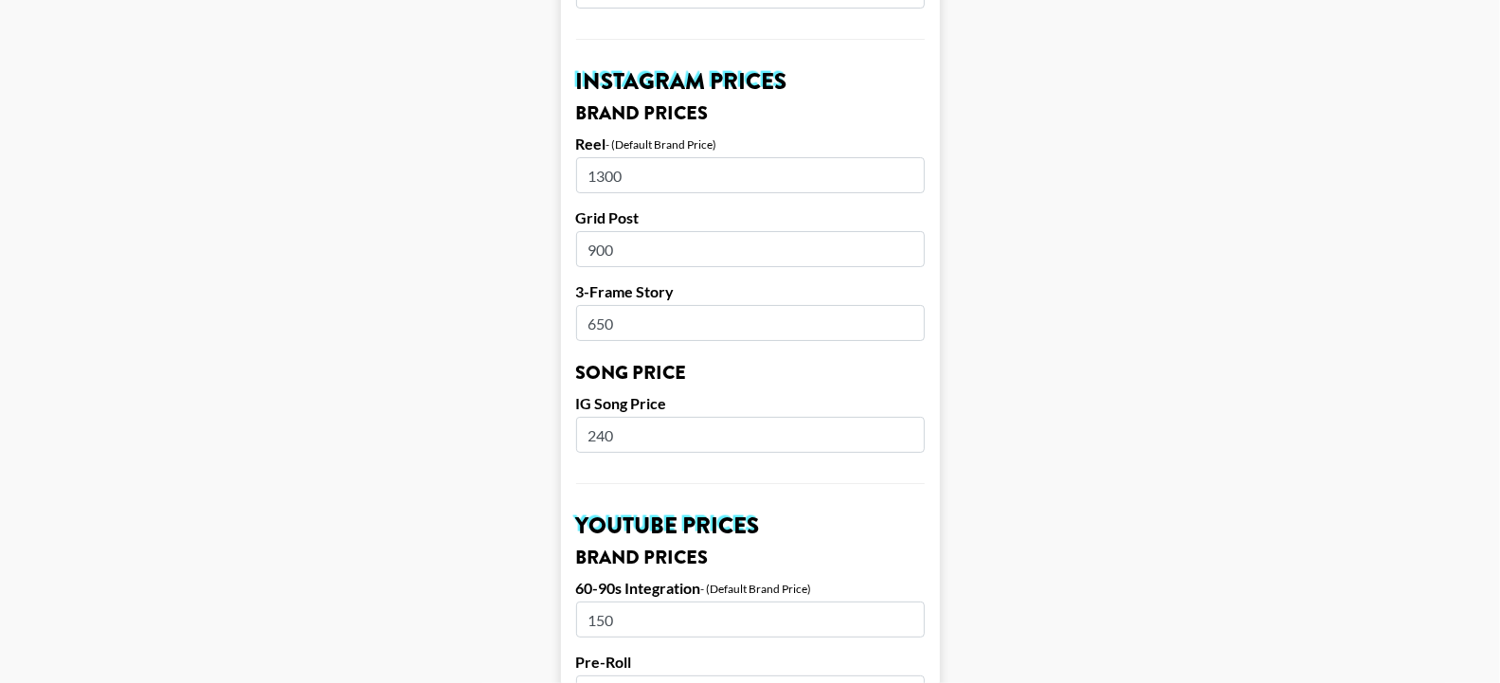
scroll to position [948, 0]
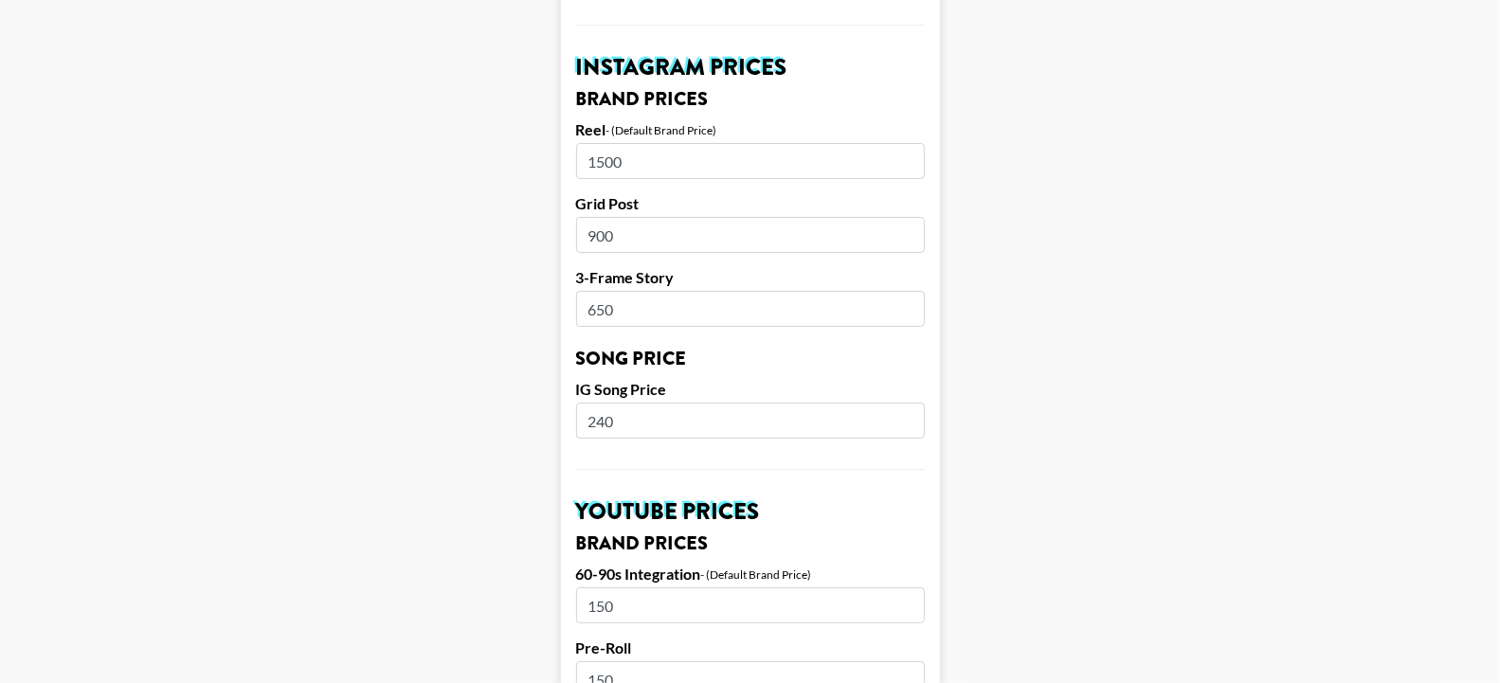
type input "1500"
click at [597, 217] on input "900" at bounding box center [750, 235] width 349 height 36
click at [603, 217] on input "900" at bounding box center [750, 235] width 349 height 36
type input "800"
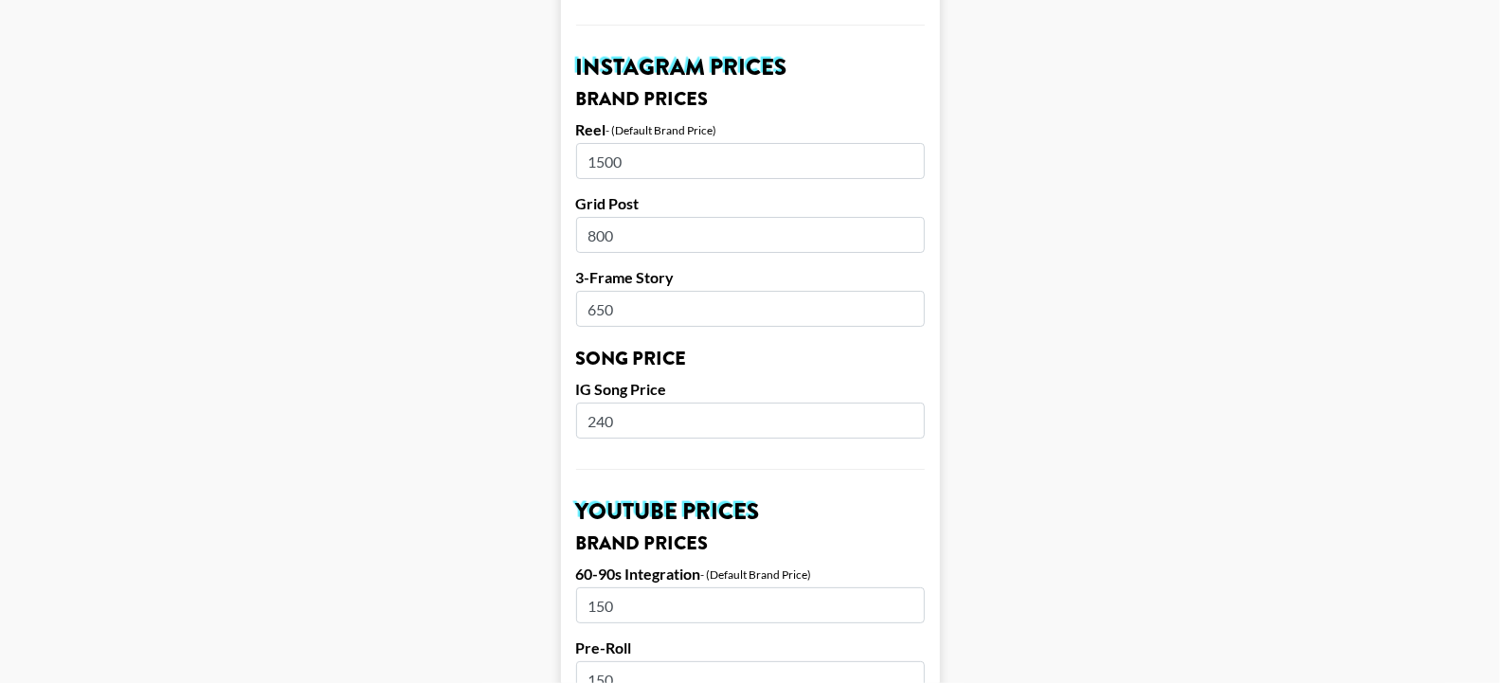
click at [609, 291] on input "650" at bounding box center [750, 309] width 349 height 36
click at [605, 403] on input "240" at bounding box center [750, 421] width 349 height 36
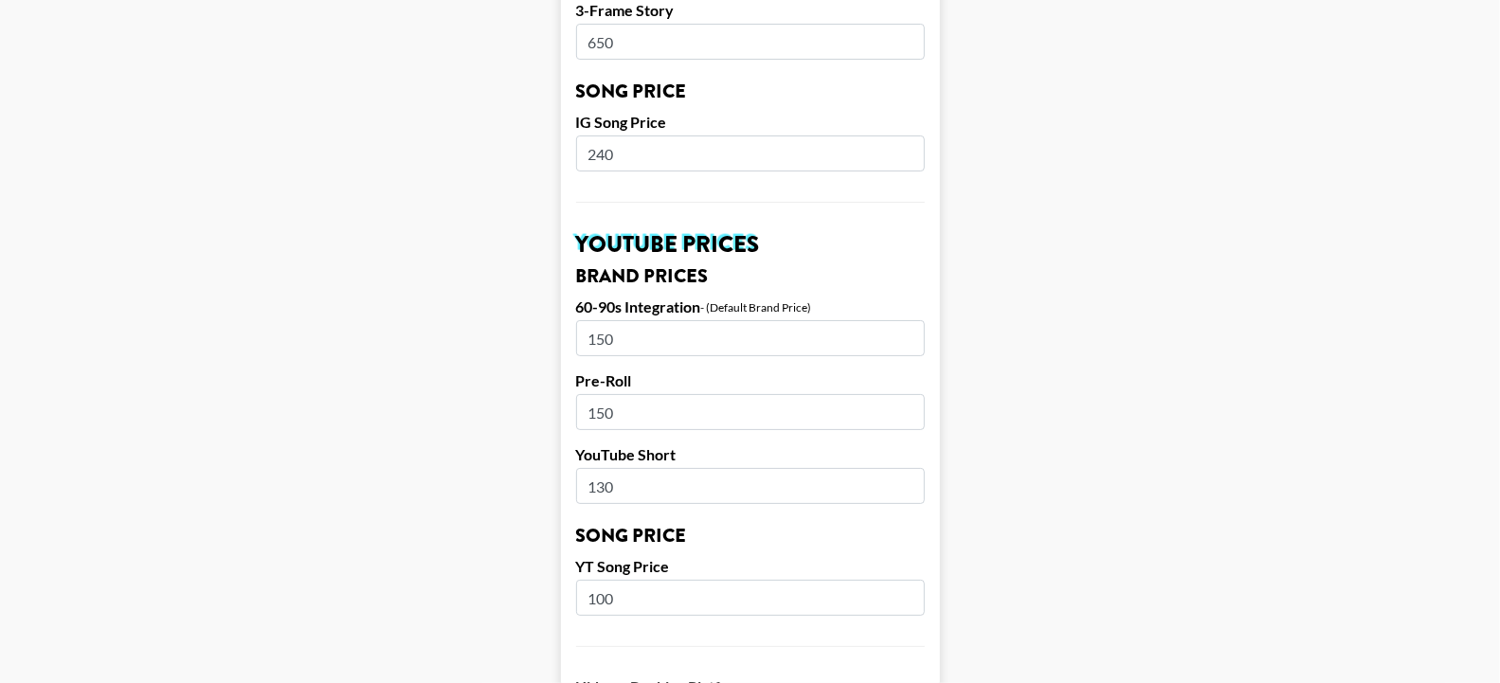
scroll to position [1220, 0]
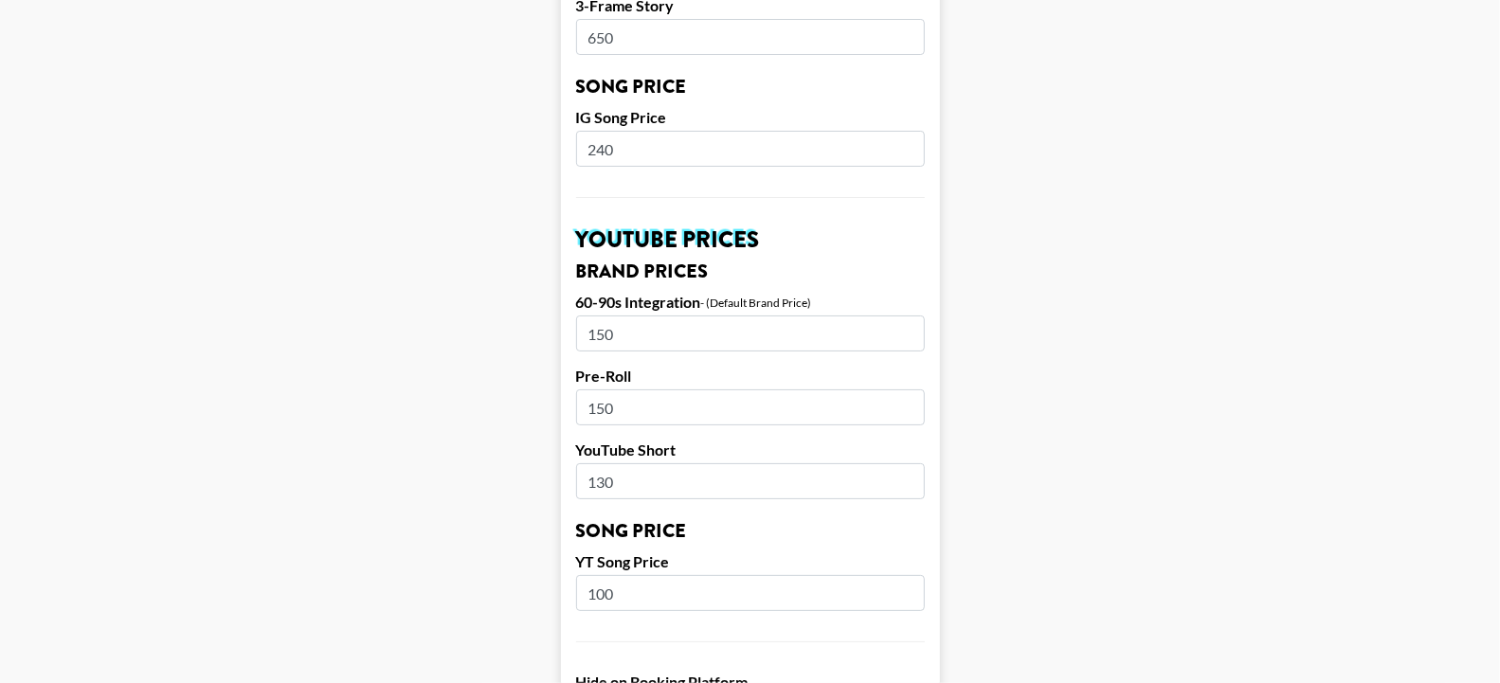
click at [606, 131] on input "240" at bounding box center [750, 149] width 349 height 36
type input "0"
type input "250"
click at [604, 285] on form "Airtable ID: recjwGus2HRAAK8JQ Manager(s) [PERSON_NAME][EMAIL_ADDRESS][PERSON_N…" at bounding box center [750, 119] width 379 height 2385
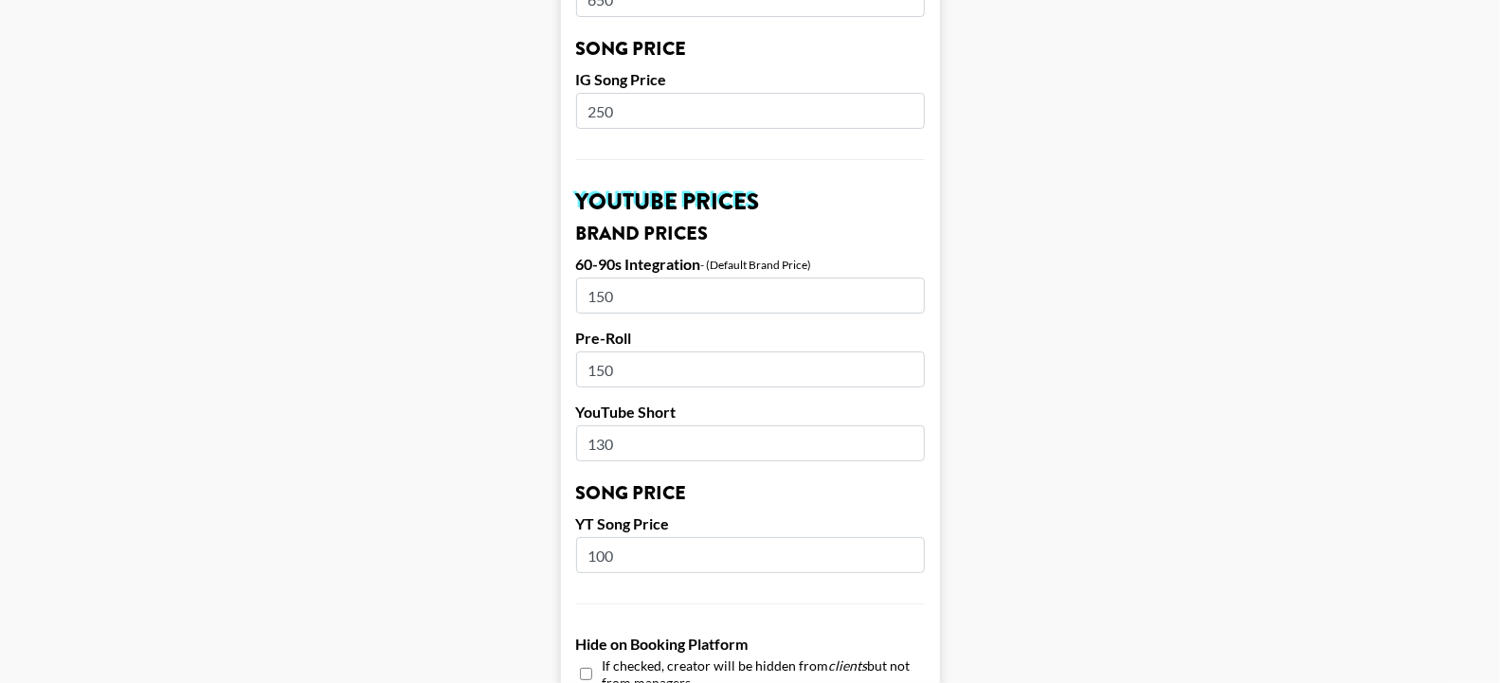
scroll to position [1260, 0]
click at [606, 424] on input "130" at bounding box center [750, 442] width 349 height 36
type input "150"
click at [514, 422] on main "Airtable ID: recjwGus2HRAAK8JQ Manager(s) [PERSON_NAME][EMAIL_ADDRESS][PERSON_N…" at bounding box center [749, 80] width 1469 height 2385
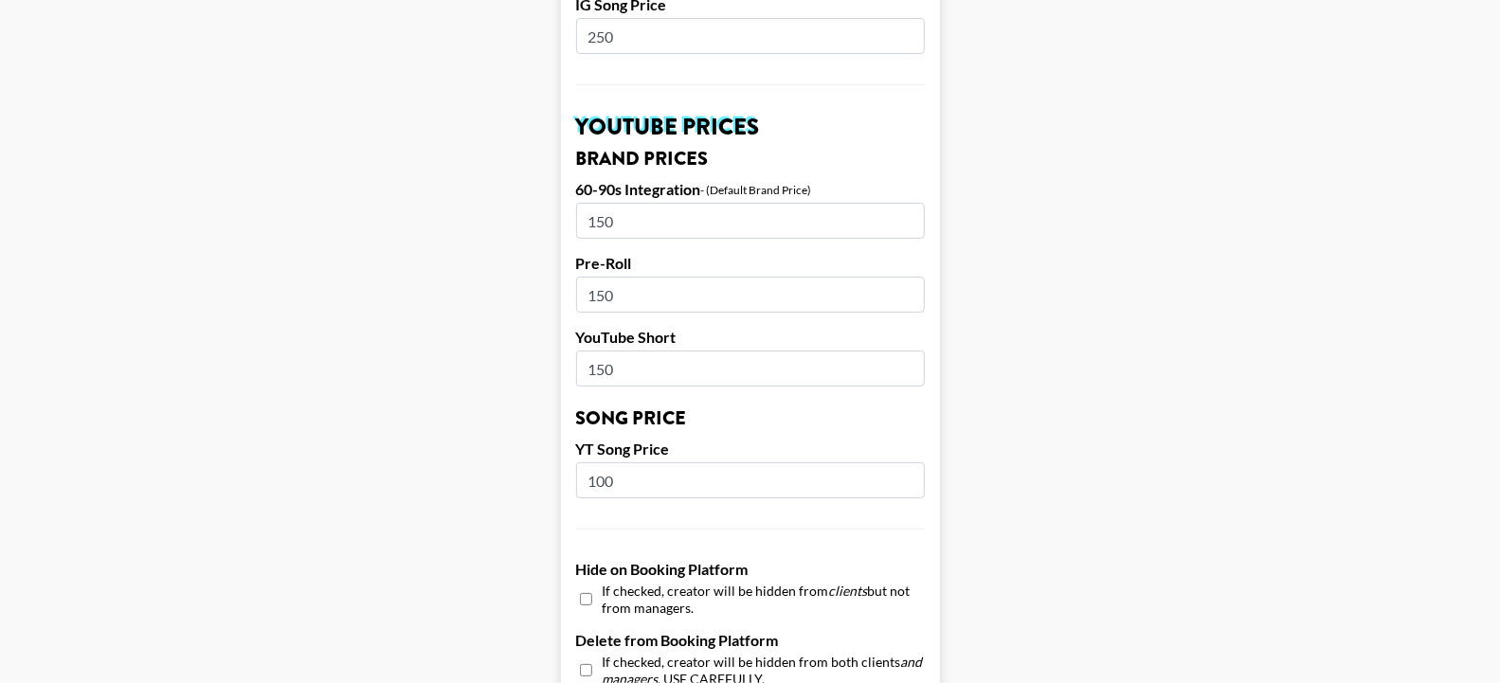
scroll to position [1336, 0]
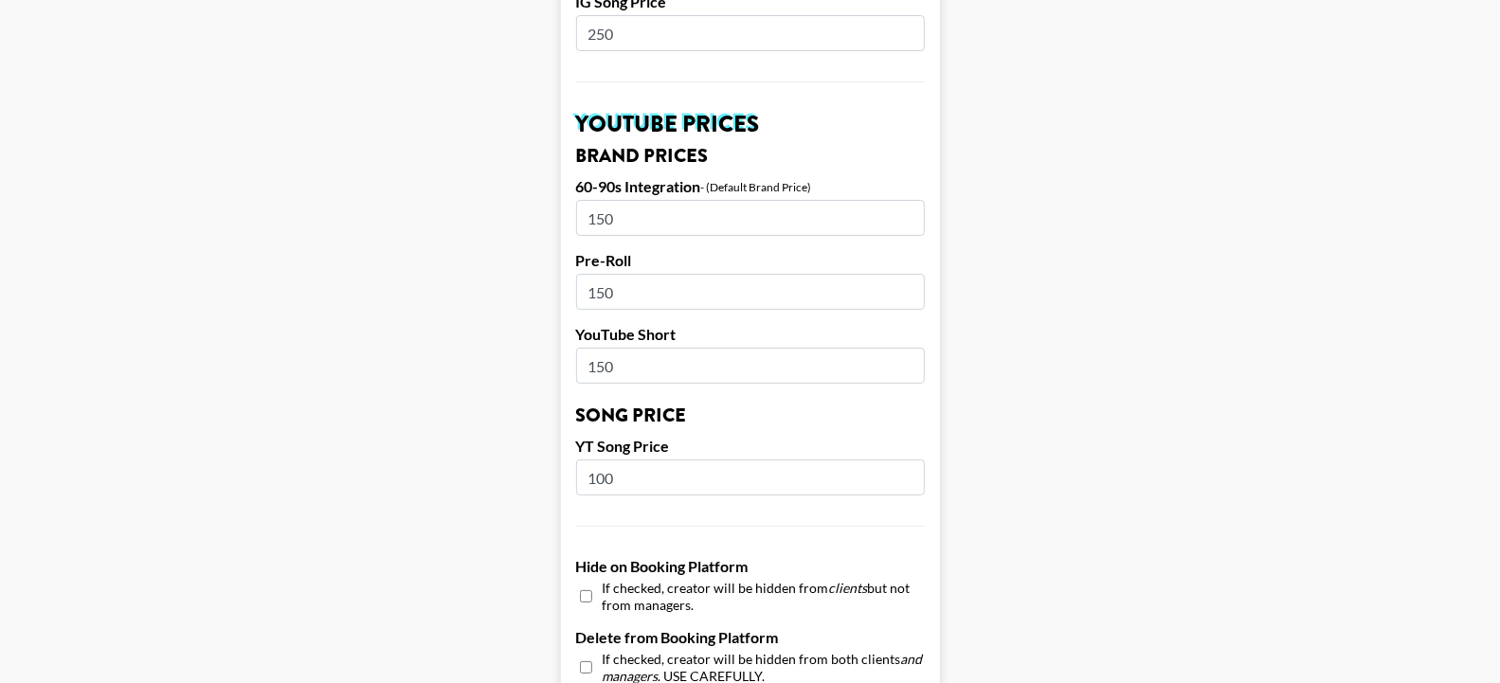
click at [605, 200] on input "150" at bounding box center [750, 218] width 349 height 36
click at [530, 359] on main "Airtable ID: recjwGus2HRAAK8JQ Manager(s) [PERSON_NAME][EMAIL_ADDRESS][PERSON_N…" at bounding box center [749, 4] width 1469 height 2385
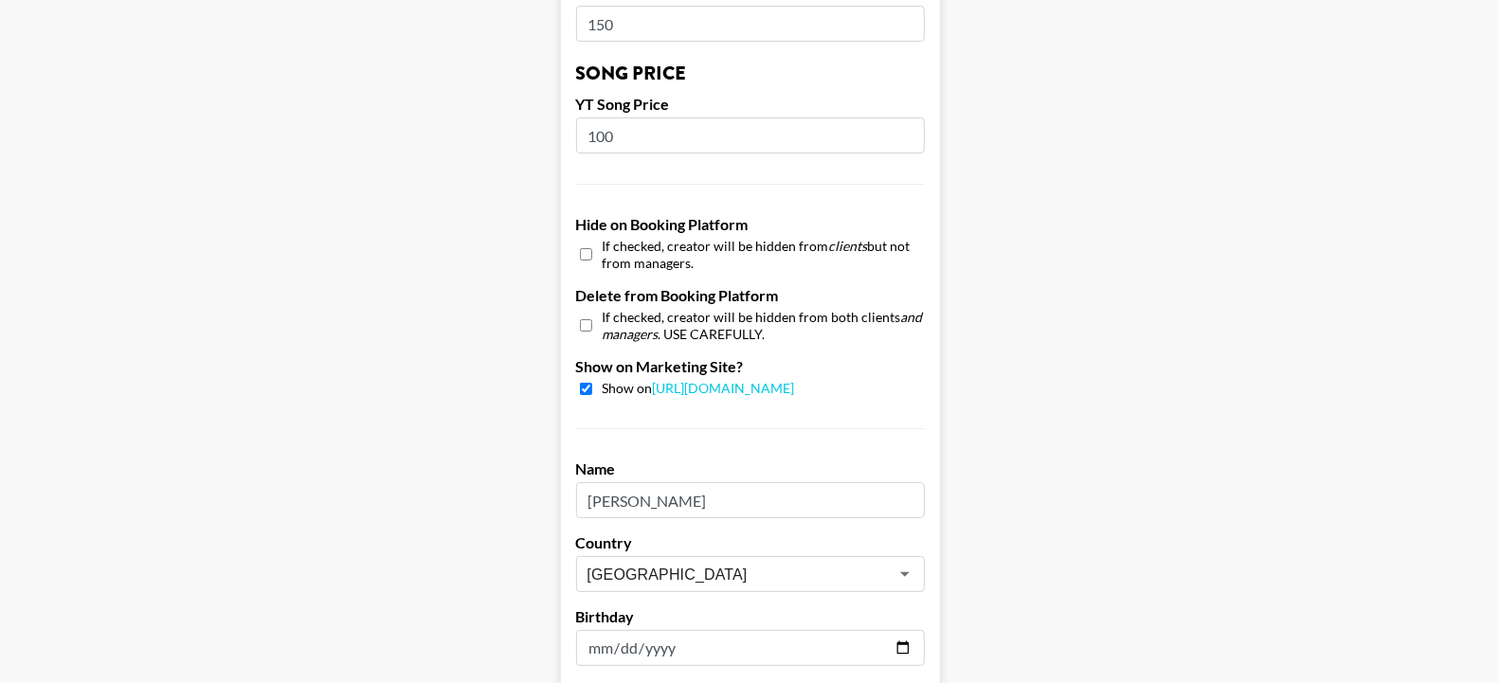
scroll to position [1884, 0]
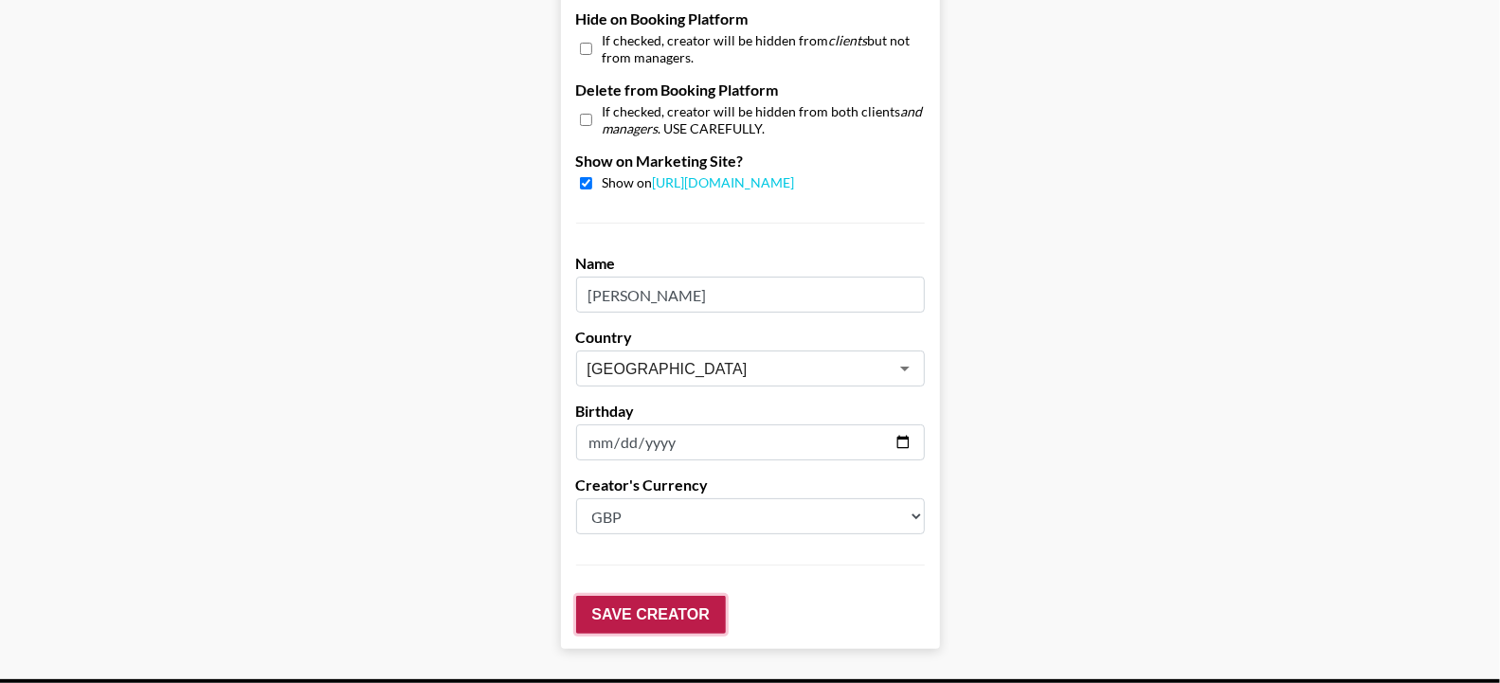
click at [676, 596] on input "Save Creator" at bounding box center [651, 615] width 150 height 38
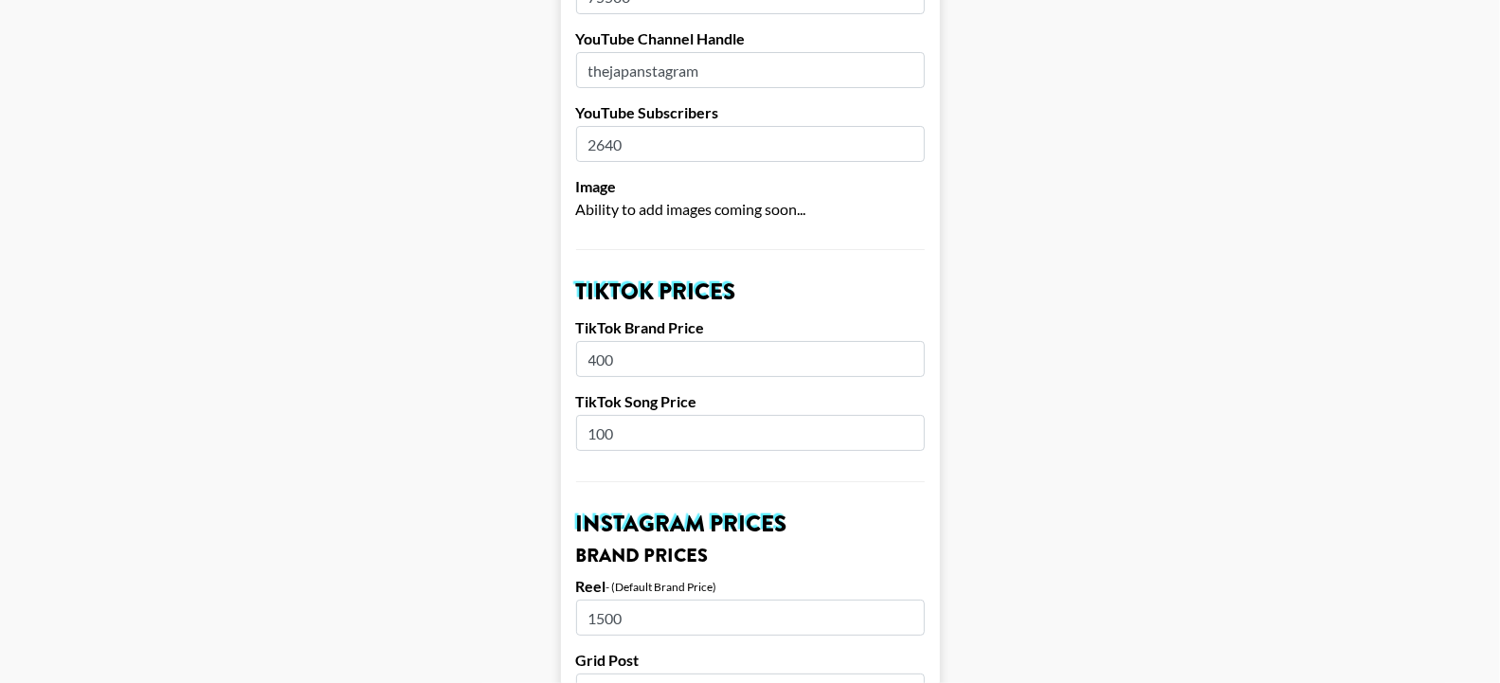
scroll to position [0, 0]
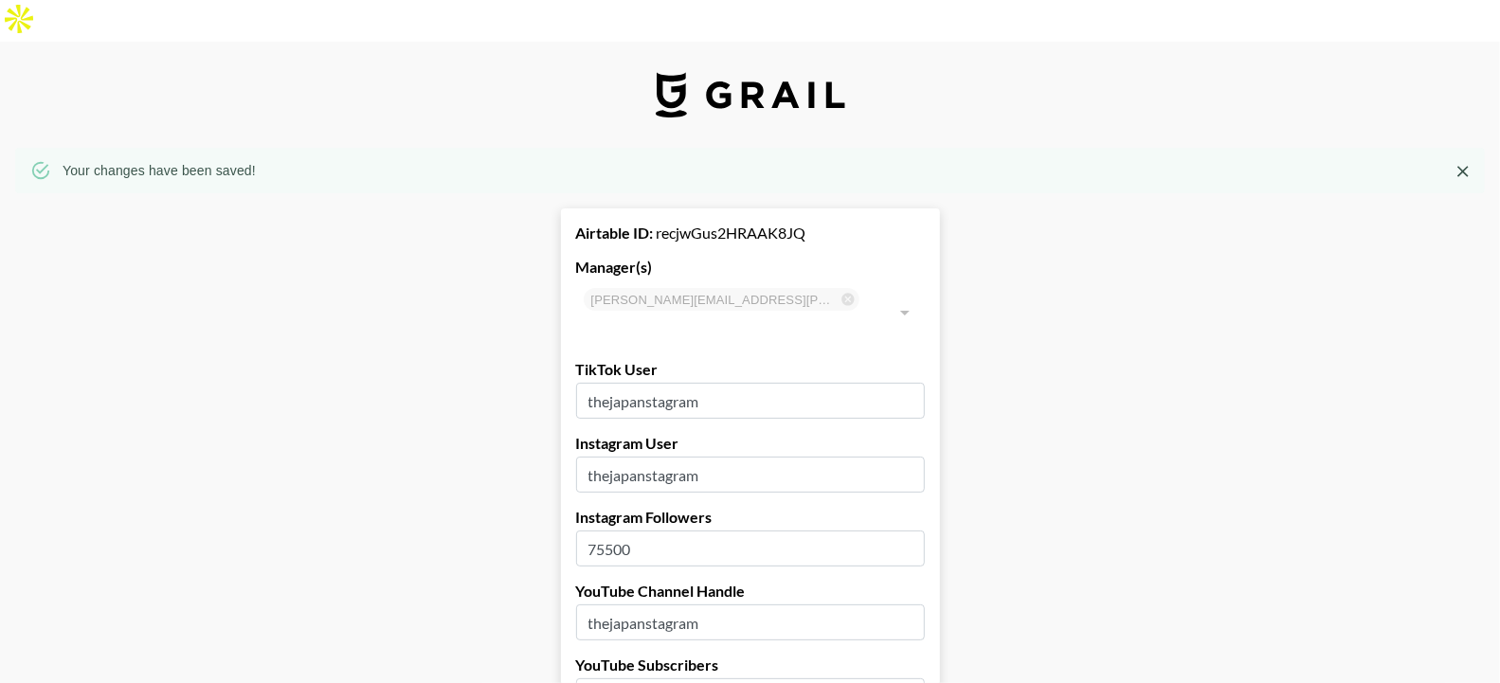
click at [772, 72] on img at bounding box center [750, 94] width 189 height 45
